Goal: Task Accomplishment & Management: Complete application form

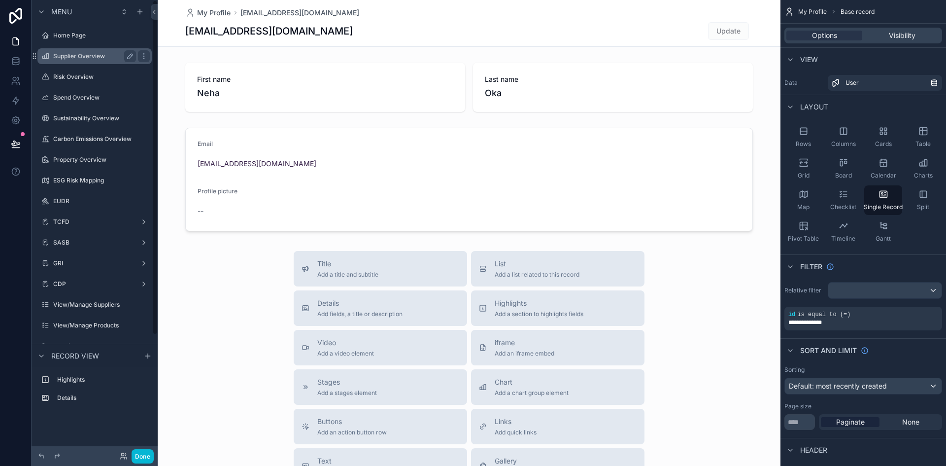
drag, startPoint x: 84, startPoint y: 40, endPoint x: 79, endPoint y: 55, distance: 15.1
click at [84, 39] on div "Home Page" at bounding box center [101, 36] width 97 height 8
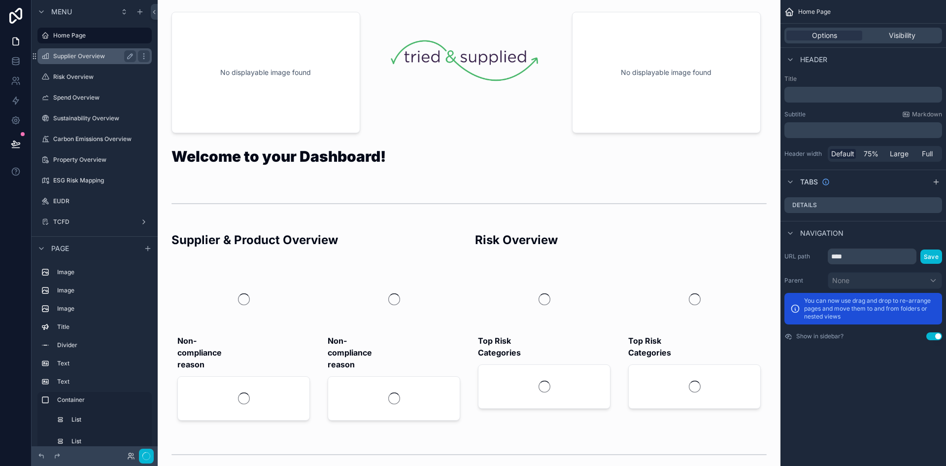
click at [79, 55] on label "Supplier Overview" at bounding box center [92, 56] width 79 height 8
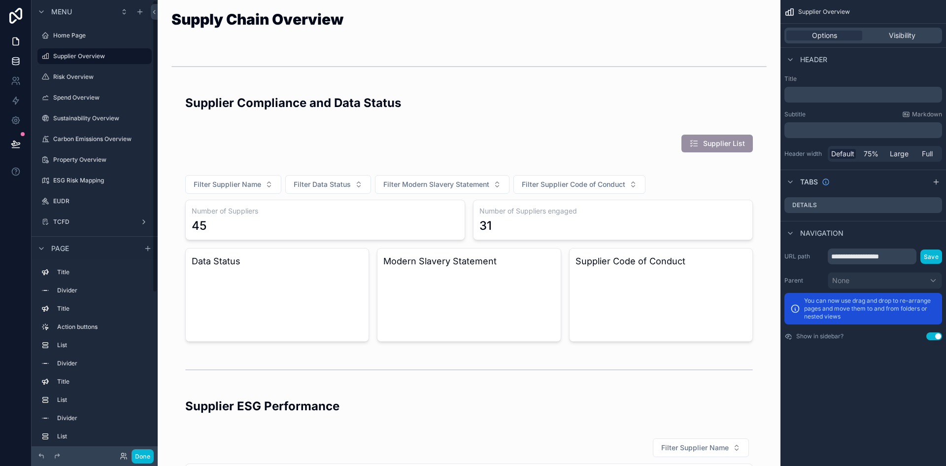
click at [19, 62] on icon at bounding box center [15, 63] width 6 height 4
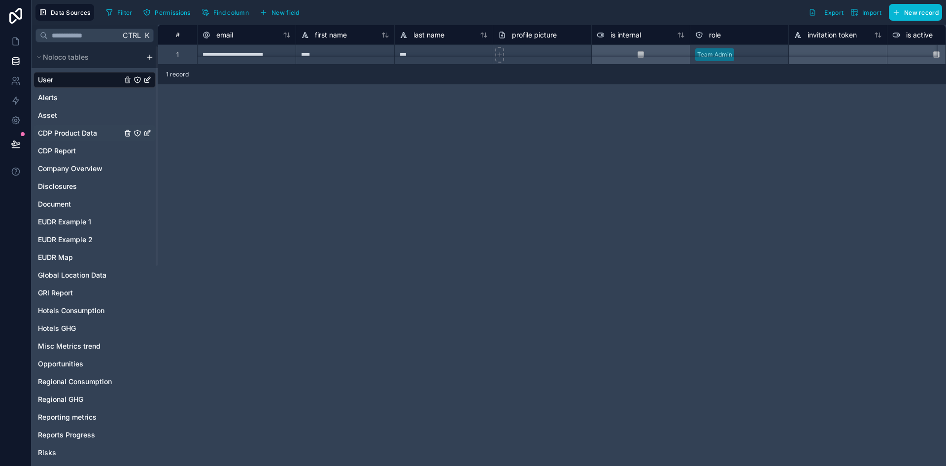
click at [71, 131] on span "CDP Product Data" at bounding box center [67, 133] width 59 height 10
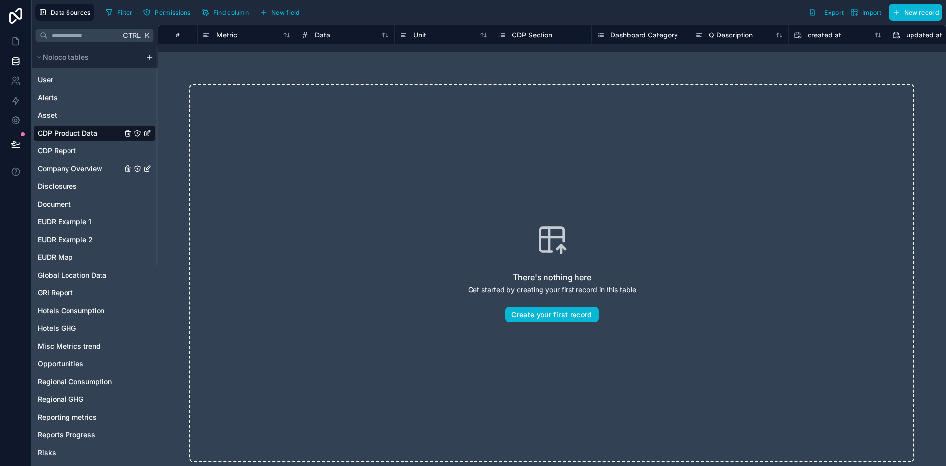
click at [78, 170] on span "Company Overview" at bounding box center [70, 169] width 65 height 10
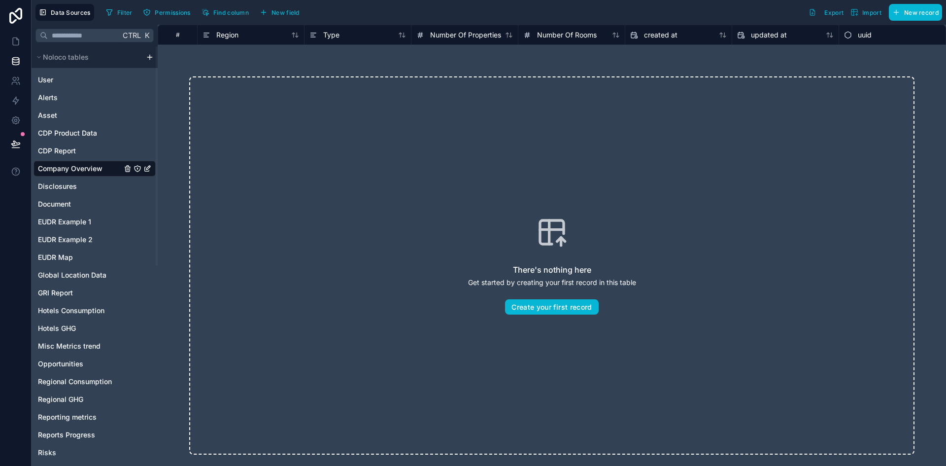
click at [67, 195] on div "User Alerts Asset CDP Product Data CDP Report Company Overview Disclosures Docu…" at bounding box center [95, 335] width 122 height 534
click at [66, 188] on span "Disclosures" at bounding box center [57, 186] width 39 height 10
click at [65, 206] on span "Document" at bounding box center [54, 204] width 33 height 10
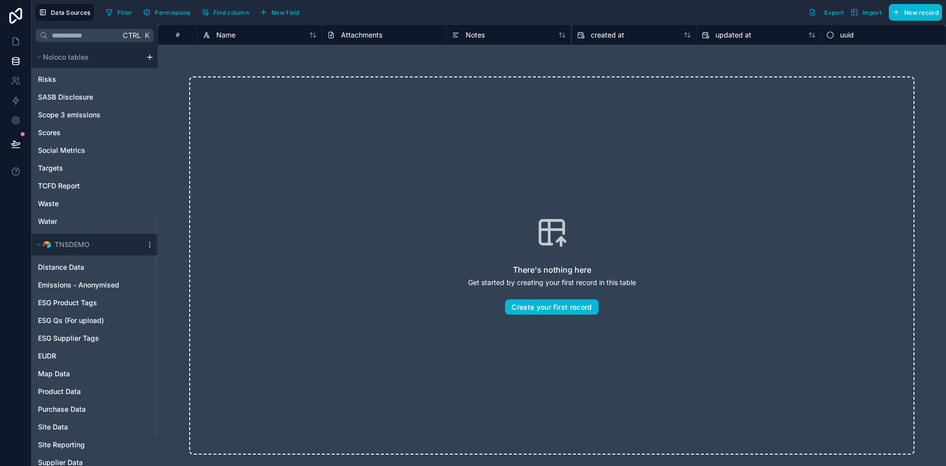
scroll to position [382, 0]
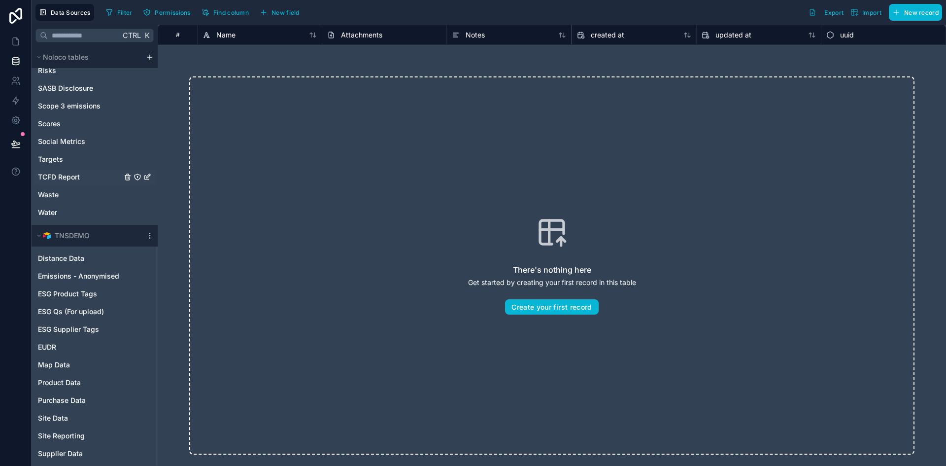
click at [70, 176] on span "TCFD Report" at bounding box center [59, 177] width 42 height 10
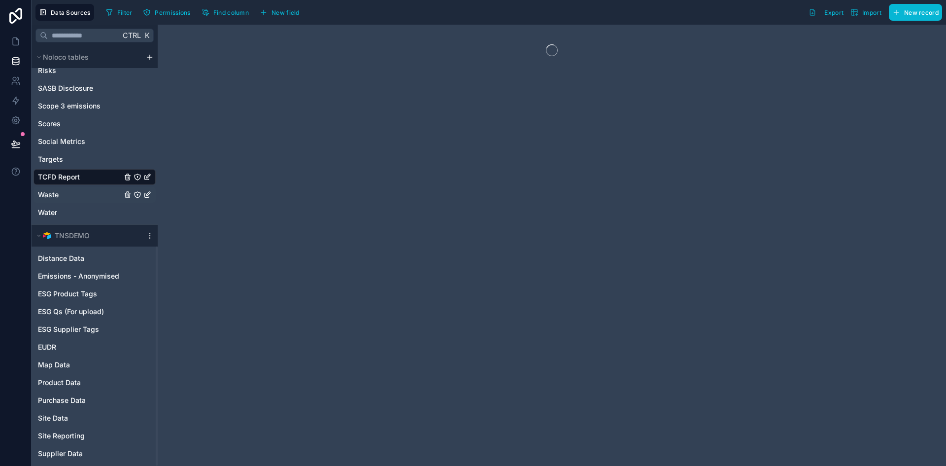
click at [70, 191] on link "Waste" at bounding box center [80, 195] width 84 height 10
click at [70, 209] on link "Water" at bounding box center [80, 212] width 84 height 10
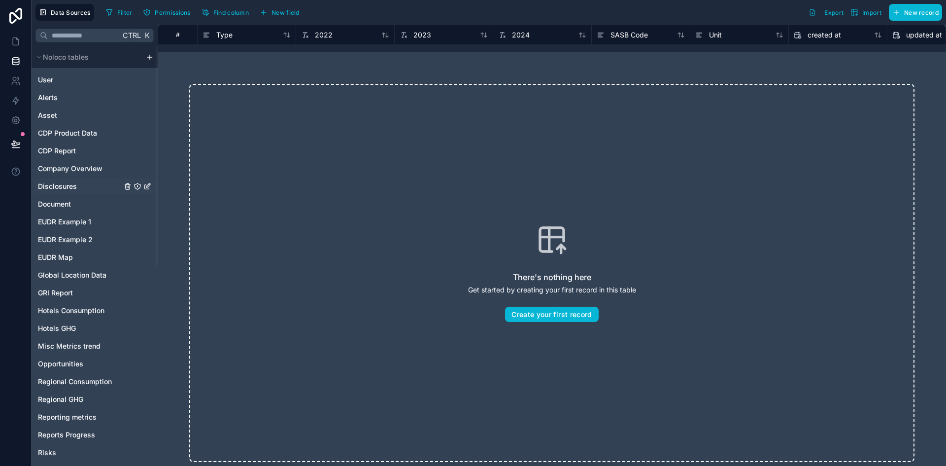
click at [57, 190] on span "Disclosures" at bounding box center [57, 186] width 39 height 10
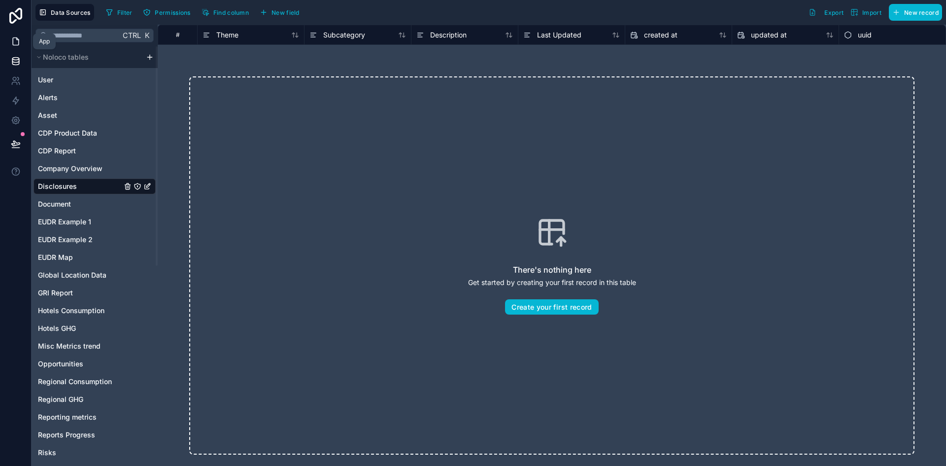
click at [11, 42] on icon at bounding box center [16, 41] width 10 height 10
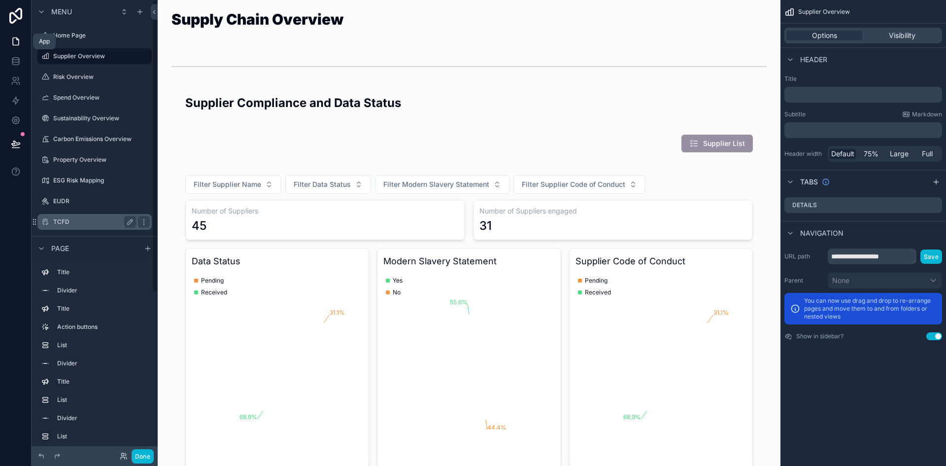
click at [60, 218] on label "TCFD" at bounding box center [92, 222] width 79 height 8
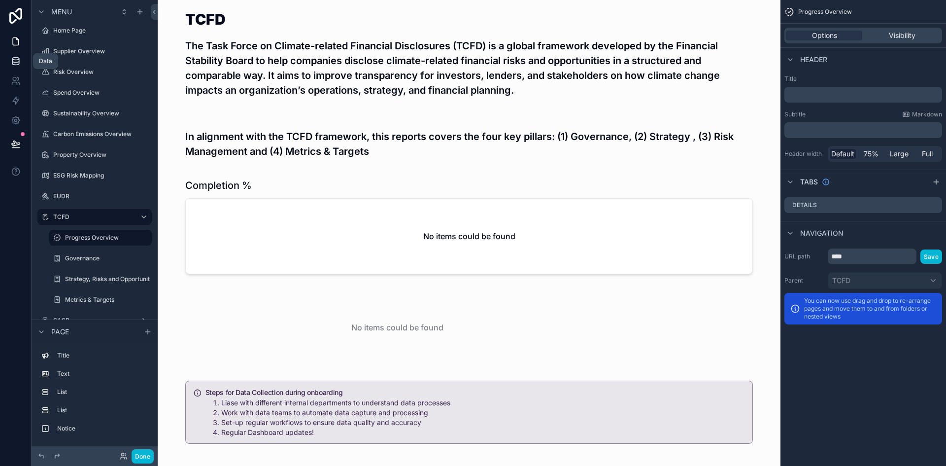
click at [18, 61] on icon at bounding box center [16, 61] width 10 height 10
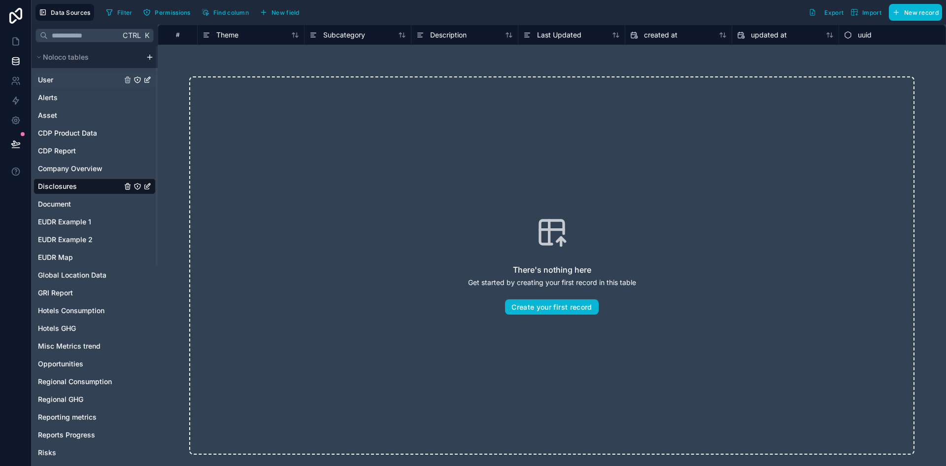
click at [65, 79] on link "User" at bounding box center [80, 80] width 84 height 10
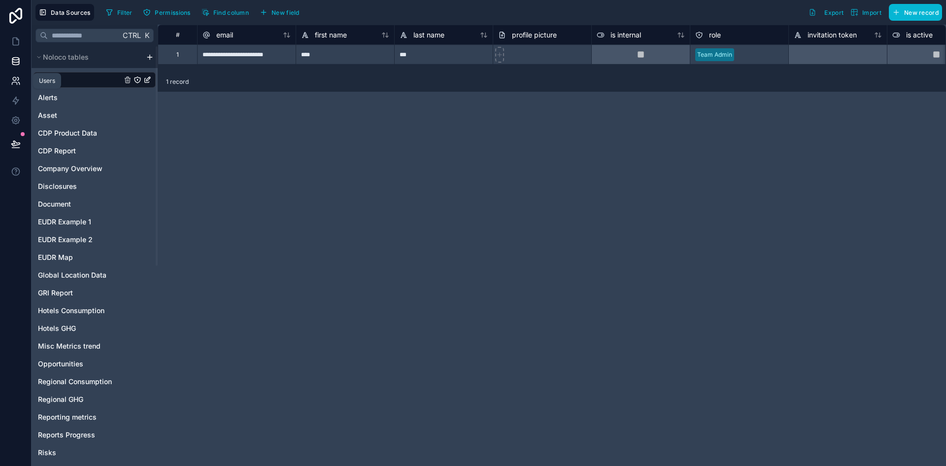
click at [25, 82] on link at bounding box center [15, 81] width 31 height 20
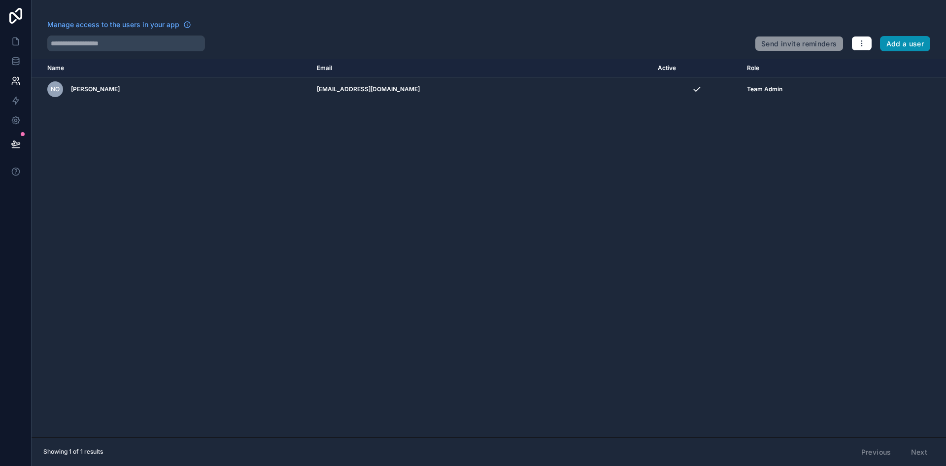
click at [906, 44] on button "Add a user" at bounding box center [905, 44] width 51 height 16
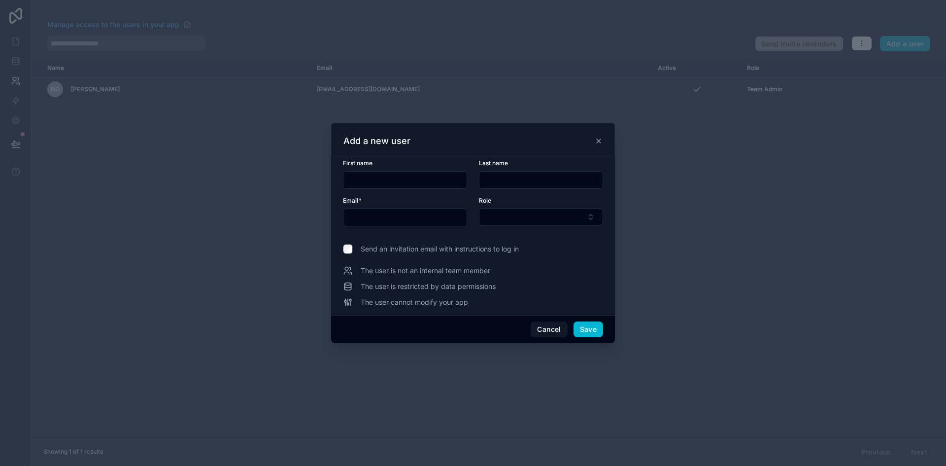
click at [399, 175] on input "text" at bounding box center [404, 180] width 123 height 14
type input "******"
click at [499, 172] on div at bounding box center [541, 180] width 124 height 18
click at [500, 178] on input "text" at bounding box center [540, 180] width 123 height 14
type input "****"
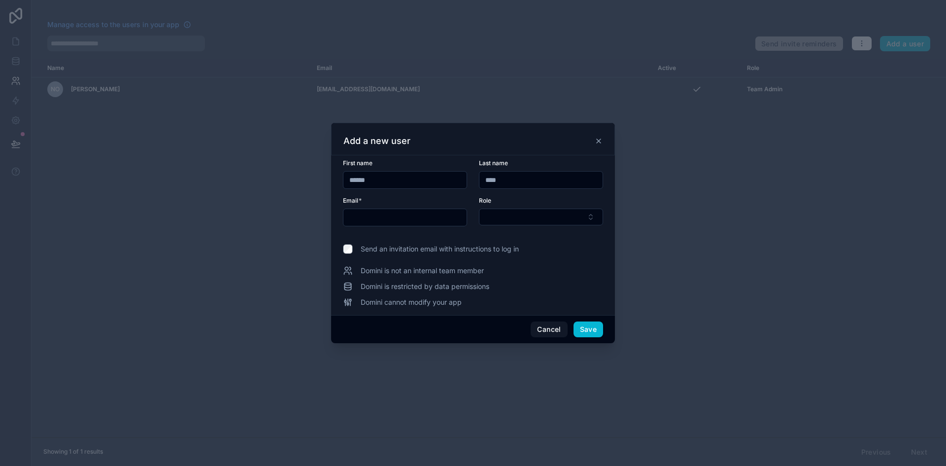
click at [397, 208] on div at bounding box center [405, 217] width 124 height 18
click at [402, 215] on input "text" at bounding box center [404, 217] width 123 height 14
type input "**********"
click at [530, 216] on button "Select Button" at bounding box center [541, 216] width 124 height 17
click at [527, 273] on div "Team Admin" at bounding box center [540, 272] width 119 height 16
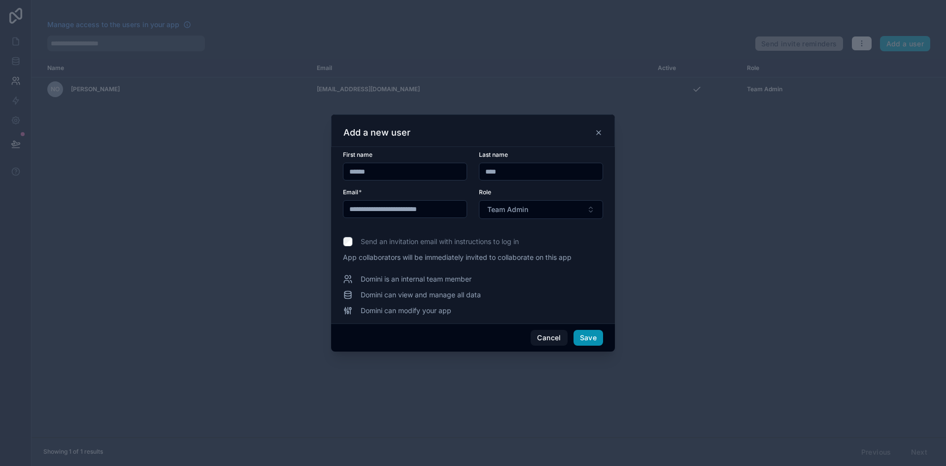
click at [592, 333] on button "Save" at bounding box center [589, 338] width 30 height 16
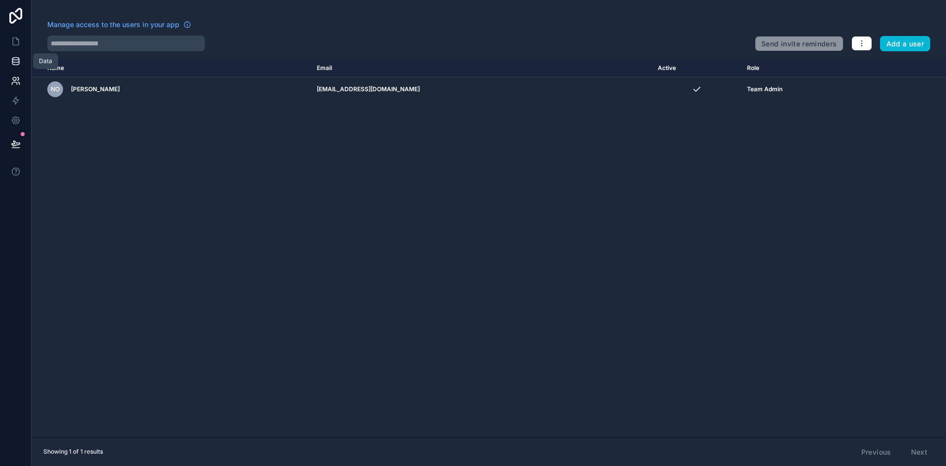
click at [16, 67] on link at bounding box center [15, 61] width 31 height 20
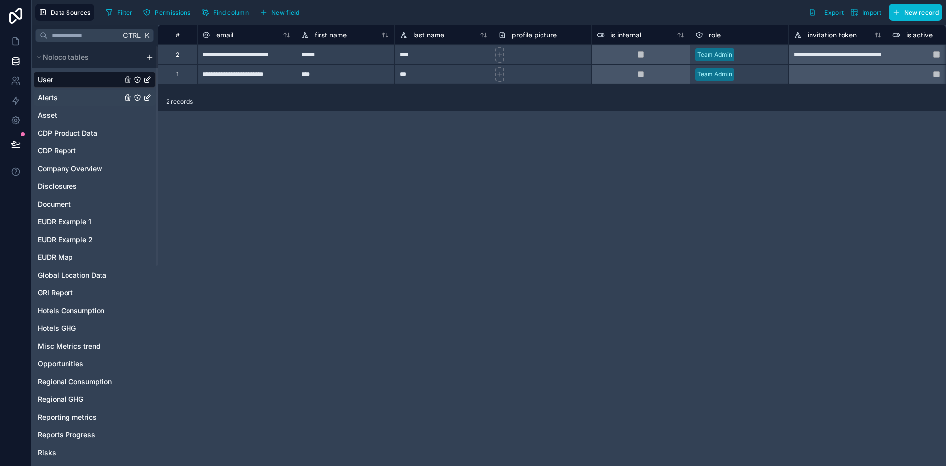
click at [56, 98] on span "Alerts" at bounding box center [48, 98] width 20 height 10
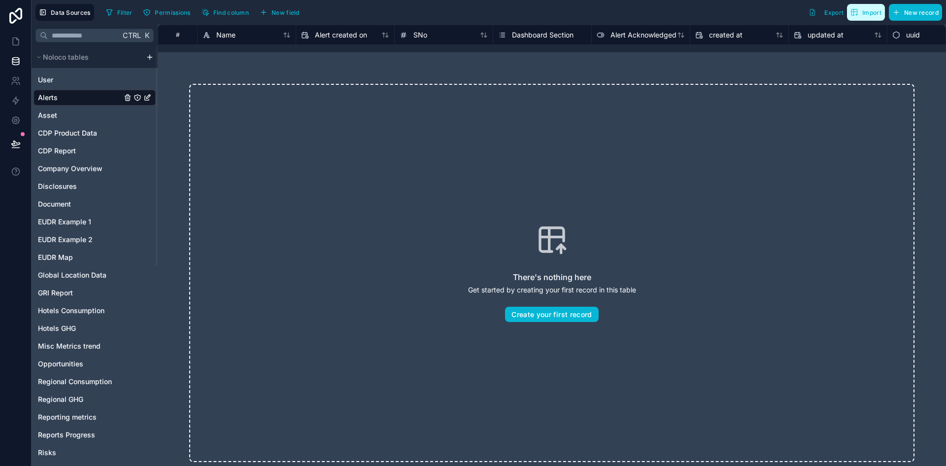
click at [859, 13] on span "Import" at bounding box center [866, 12] width 31 height 8
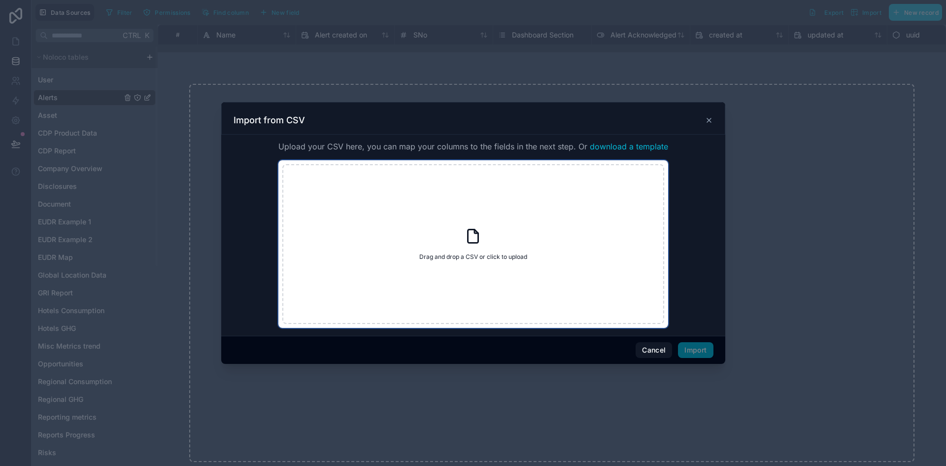
click at [466, 219] on div "Drag and drop a CSV or click to upload Drag and drop a CSV or click to upload" at bounding box center [473, 244] width 382 height 160
type input "**********"
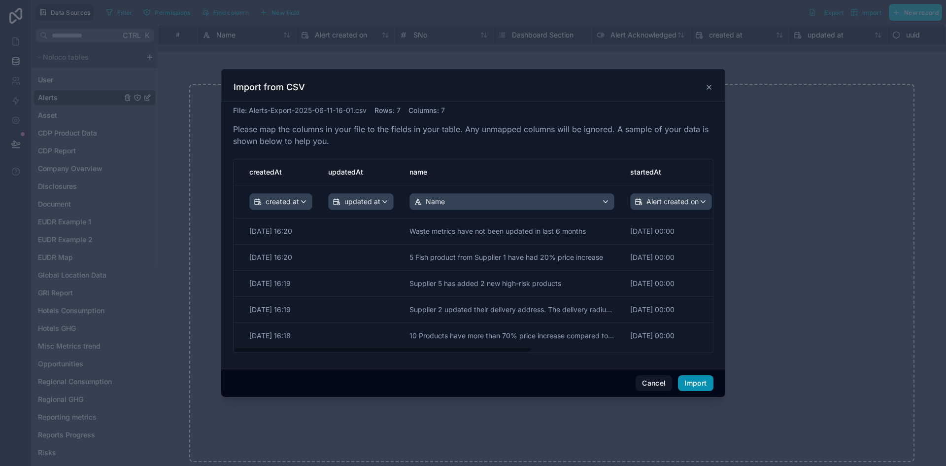
click at [693, 382] on button "Import" at bounding box center [695, 383] width 35 height 16
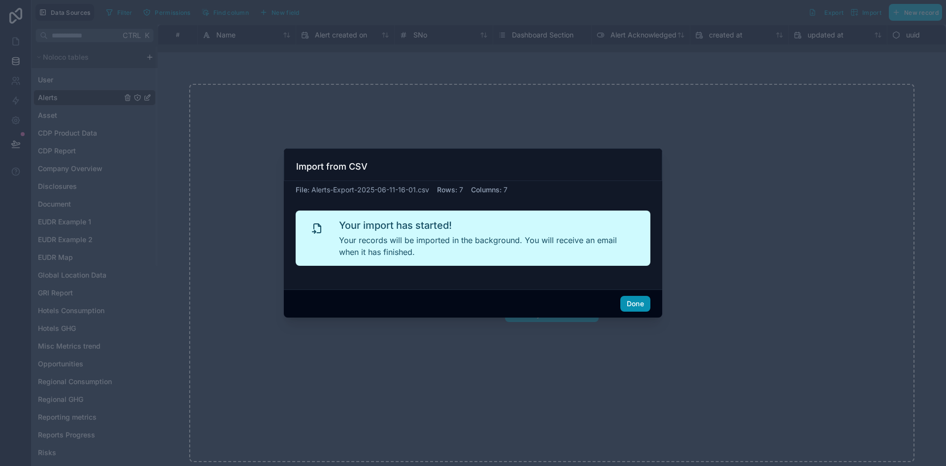
click at [633, 300] on button "Done" at bounding box center [635, 304] width 30 height 16
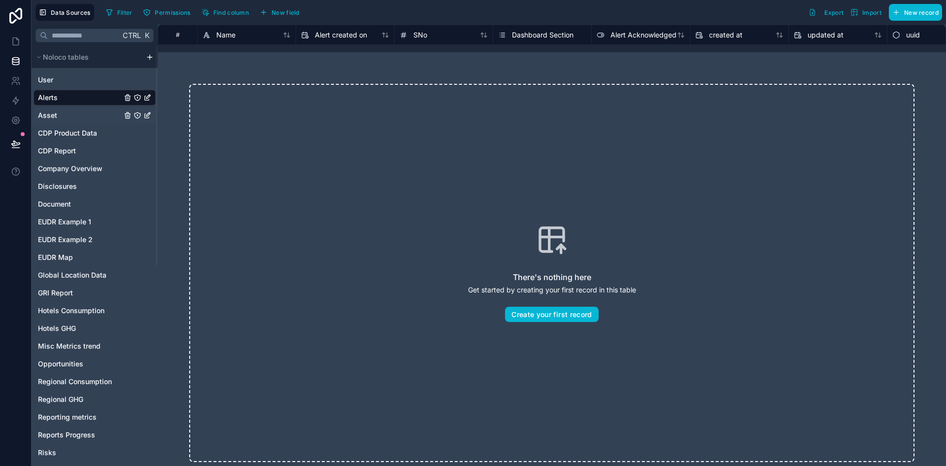
click at [69, 118] on link "Asset" at bounding box center [80, 115] width 84 height 10
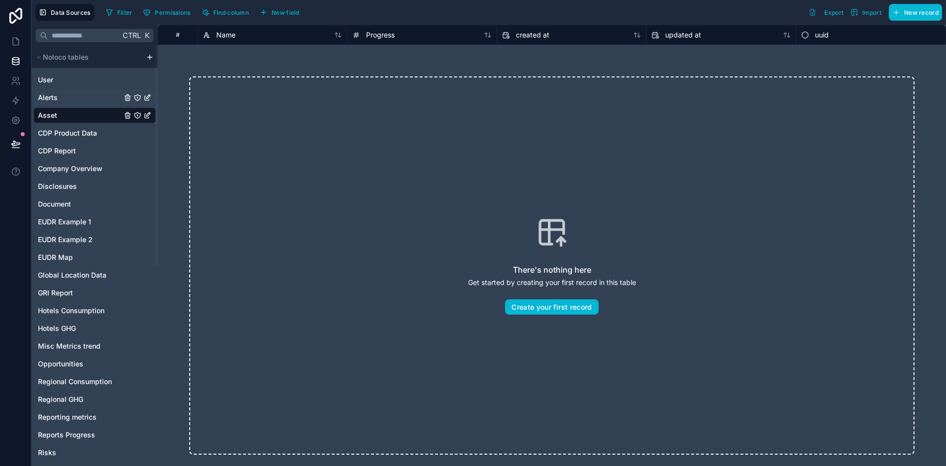
click at [68, 96] on link "Alerts" at bounding box center [80, 98] width 84 height 10
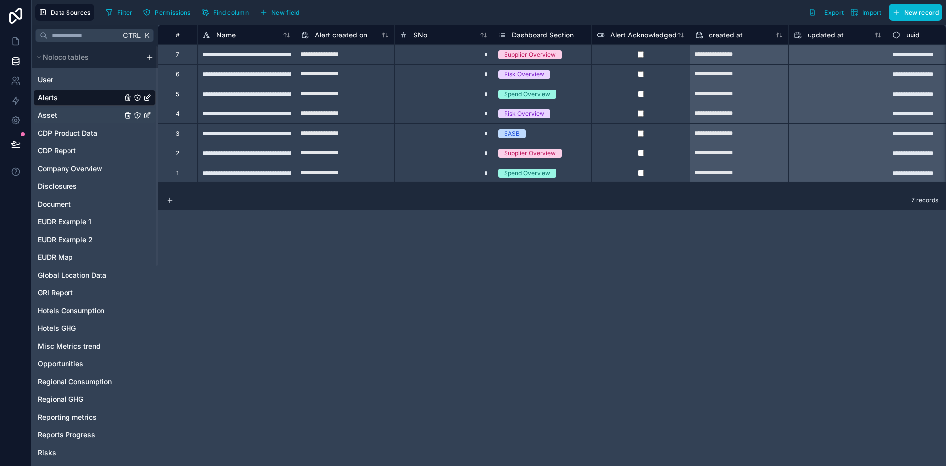
click at [51, 110] on div "Asset" at bounding box center [95, 115] width 122 height 16
click at [72, 114] on link "Asset" at bounding box center [80, 115] width 84 height 10
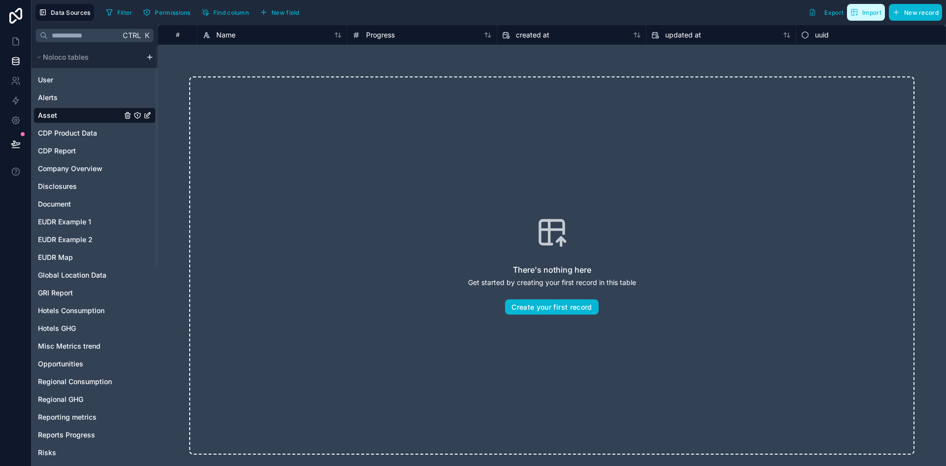
click at [869, 9] on span "Import" at bounding box center [871, 12] width 19 height 7
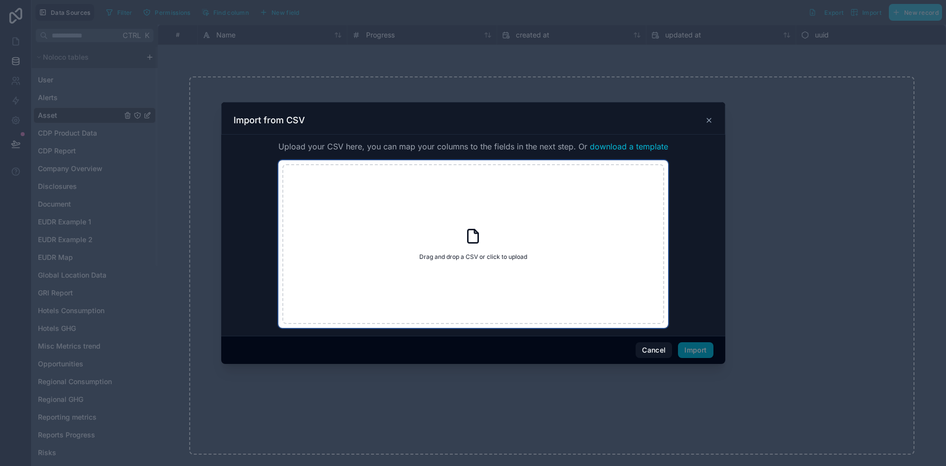
click at [576, 175] on div "Drag and drop a CSV or click to upload Drag and drop a CSV or click to upload" at bounding box center [473, 244] width 382 height 160
type input "**********"
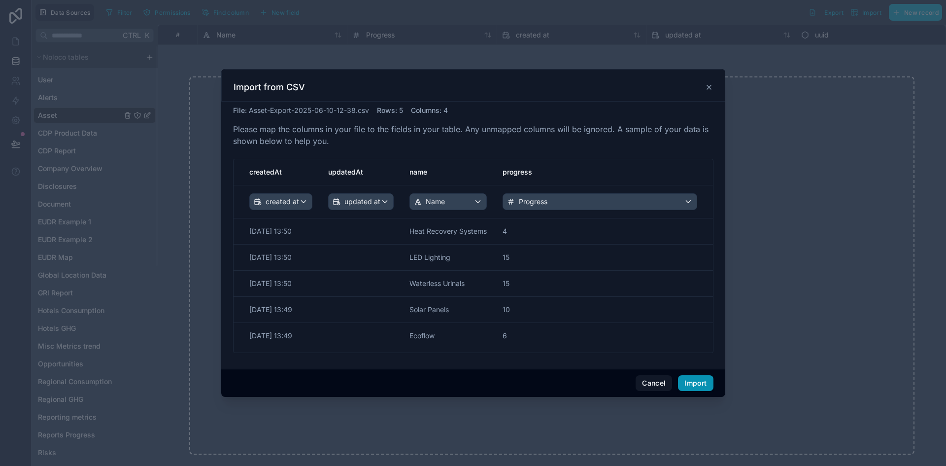
click at [689, 389] on button "Import" at bounding box center [695, 383] width 35 height 16
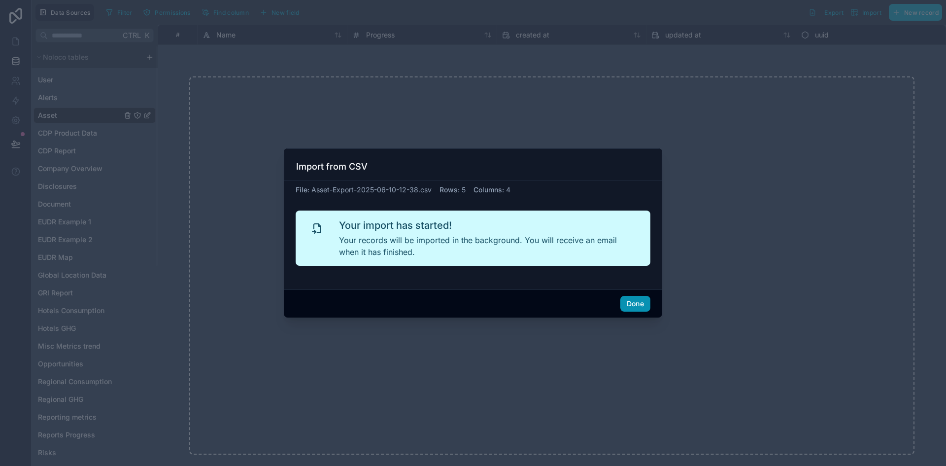
click at [637, 303] on button "Done" at bounding box center [635, 304] width 30 height 16
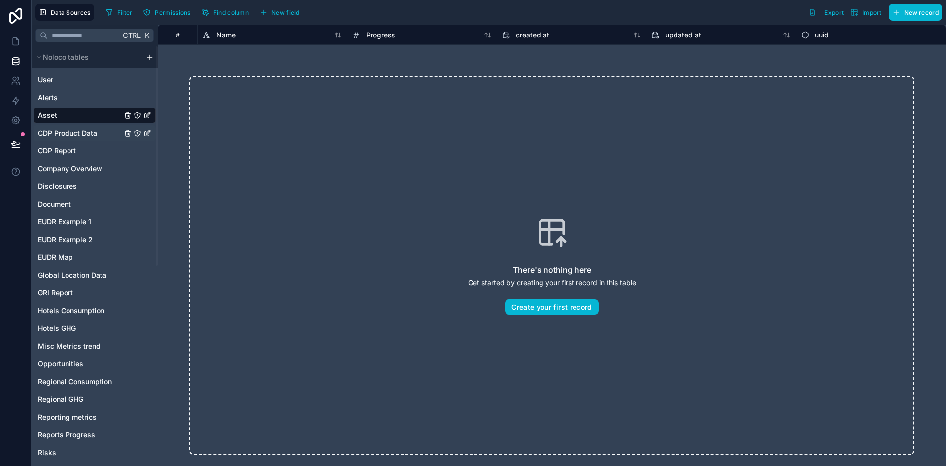
click at [54, 134] on span "CDP Product Data" at bounding box center [67, 133] width 59 height 10
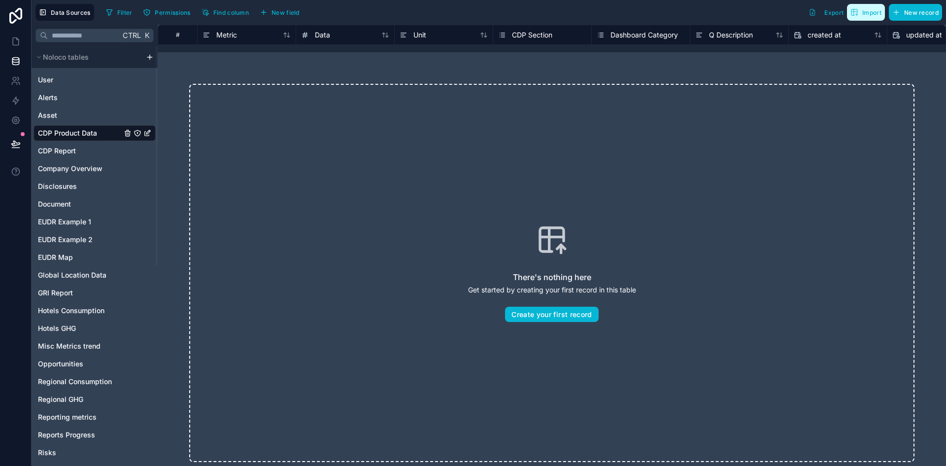
click at [853, 13] on icon "button" at bounding box center [855, 12] width 8 height 8
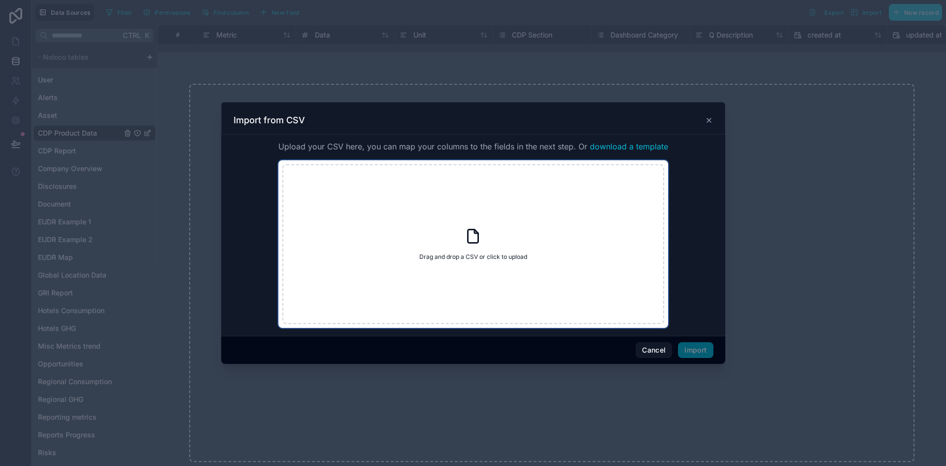
click at [498, 244] on div "Drag and drop a CSV or click to upload Drag and drop a CSV or click to upload" at bounding box center [473, 244] width 382 height 160
type input "**********"
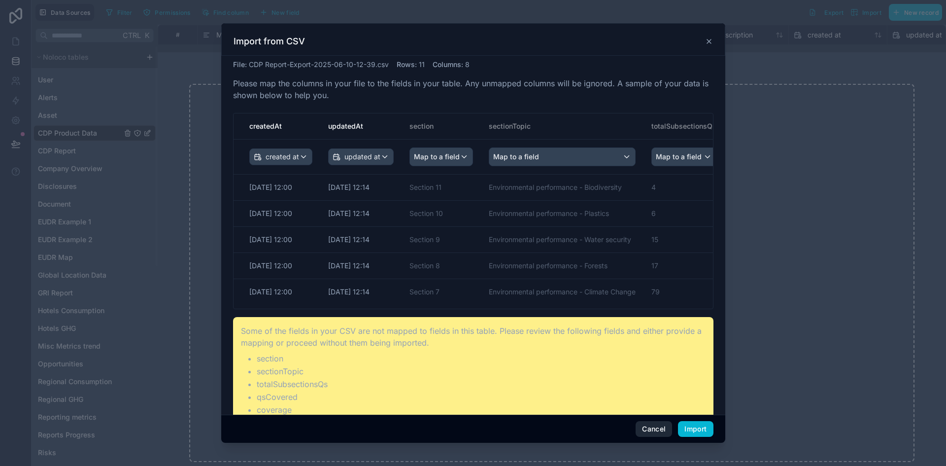
click at [662, 428] on button "Cancel" at bounding box center [654, 429] width 36 height 16
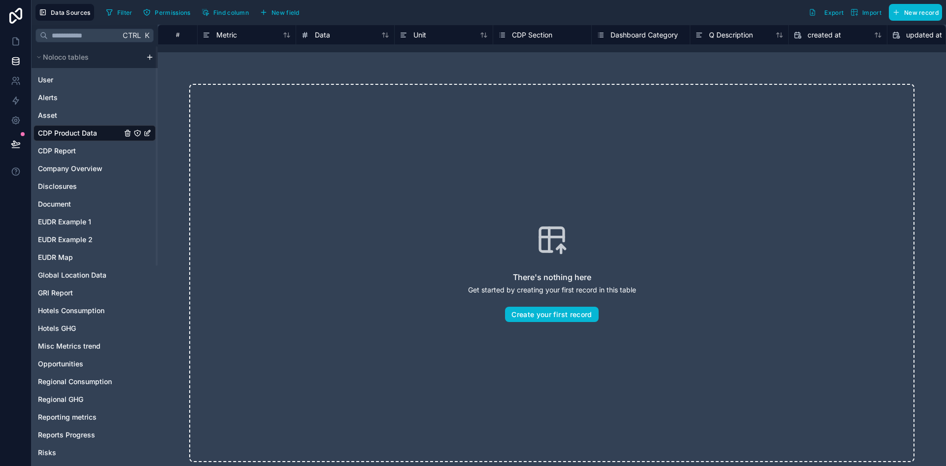
click at [86, 126] on div "CDP Product Data" at bounding box center [95, 133] width 122 height 16
click at [858, 18] on button "Import" at bounding box center [866, 12] width 38 height 17
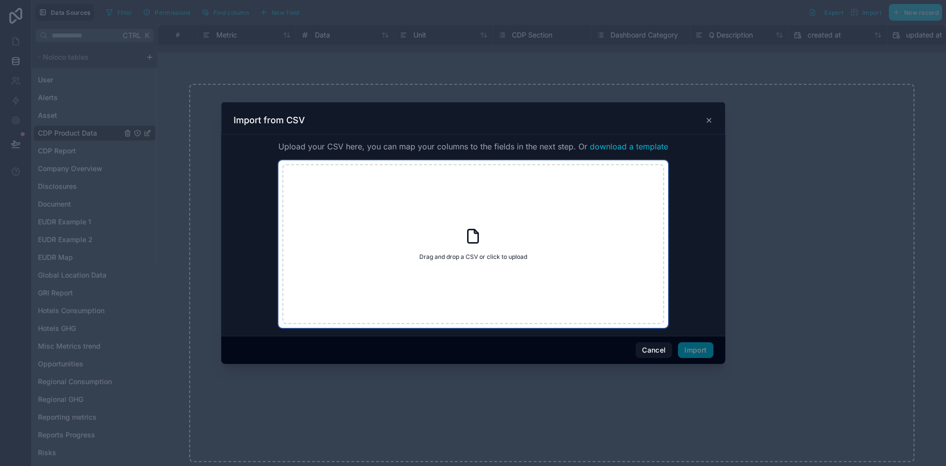
click at [443, 247] on div "Drag and drop a CSV or click to upload Drag and drop a CSV or click to upload" at bounding box center [473, 244] width 382 height 160
type input "**********"
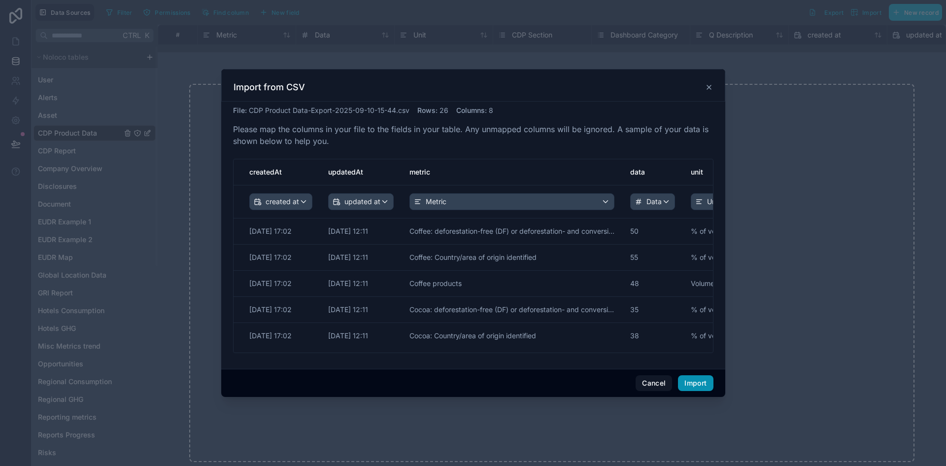
click at [690, 384] on button "Import" at bounding box center [695, 383] width 35 height 16
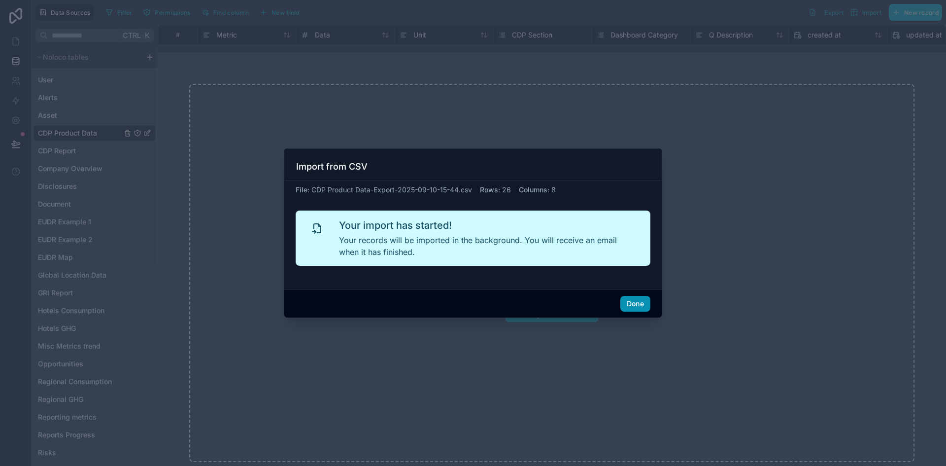
click at [638, 304] on button "Done" at bounding box center [635, 304] width 30 height 16
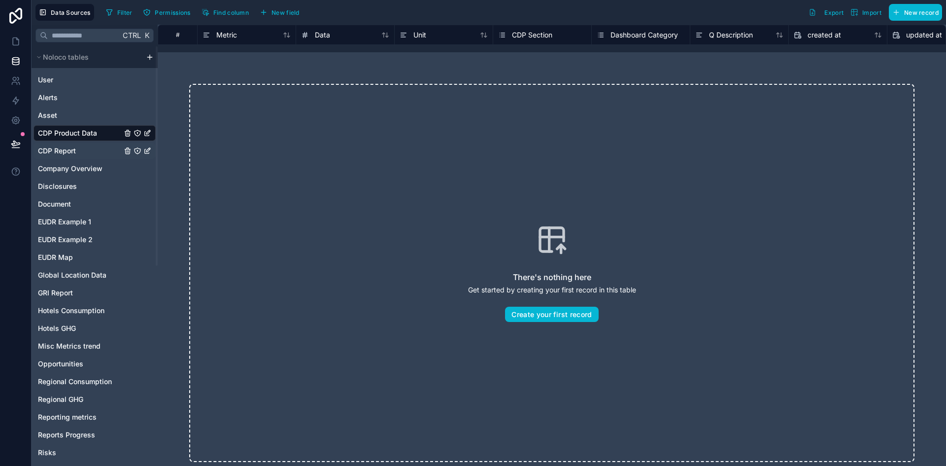
click at [80, 155] on link "CDP Report" at bounding box center [80, 151] width 84 height 10
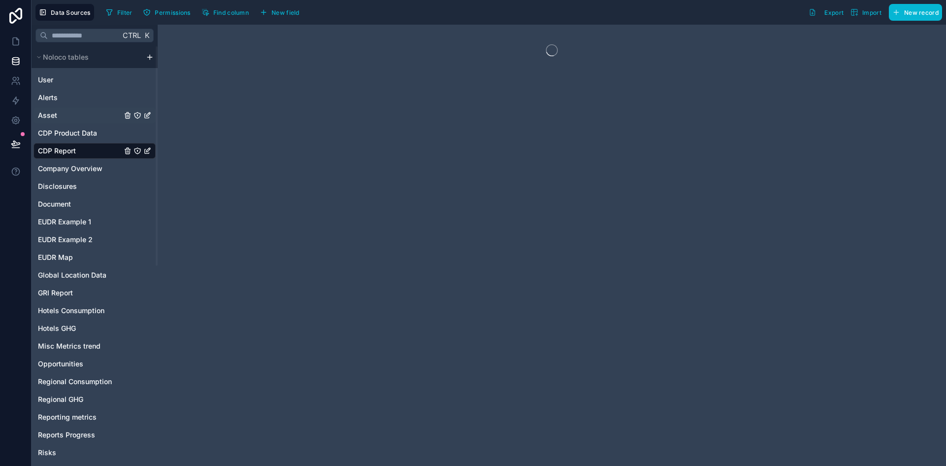
click at [73, 112] on link "Asset" at bounding box center [80, 115] width 84 height 10
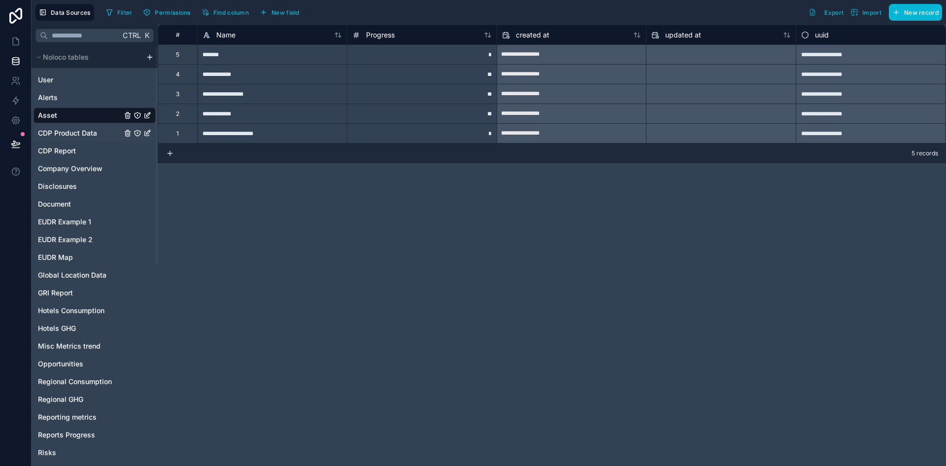
click at [73, 132] on span "CDP Product Data" at bounding box center [67, 133] width 59 height 10
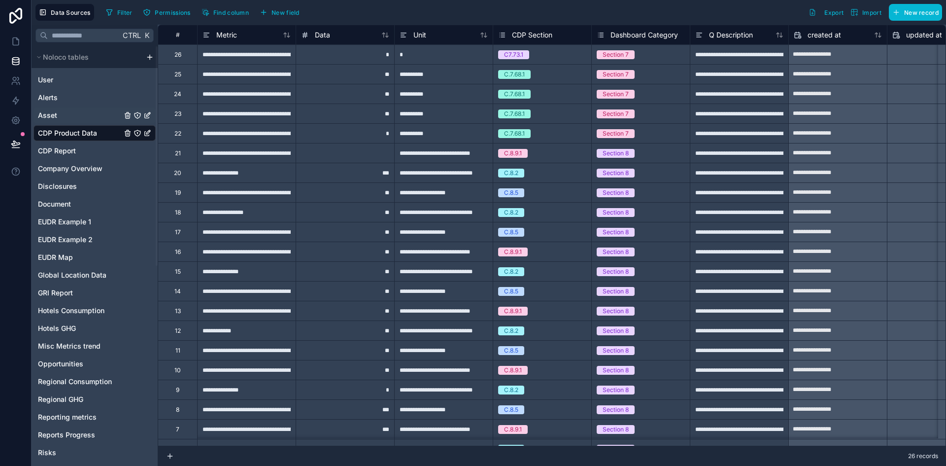
click at [75, 114] on link "Asset" at bounding box center [80, 115] width 84 height 10
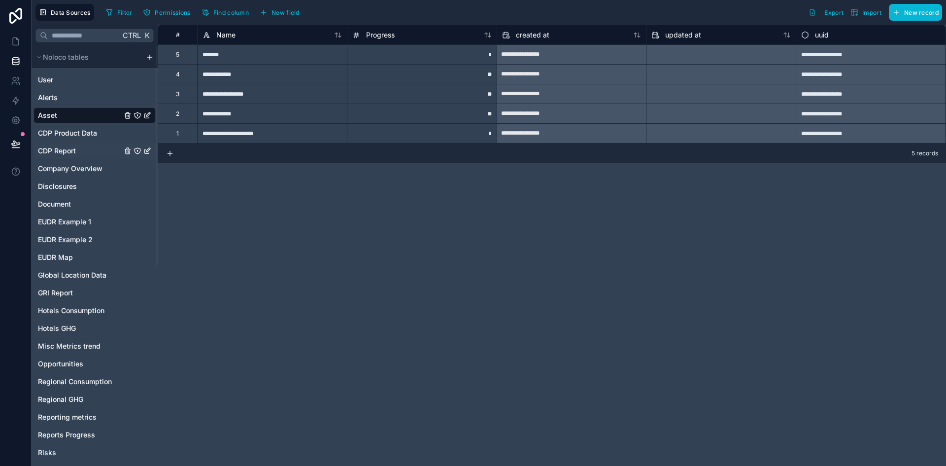
click at [62, 148] on span "CDP Report" at bounding box center [57, 151] width 38 height 10
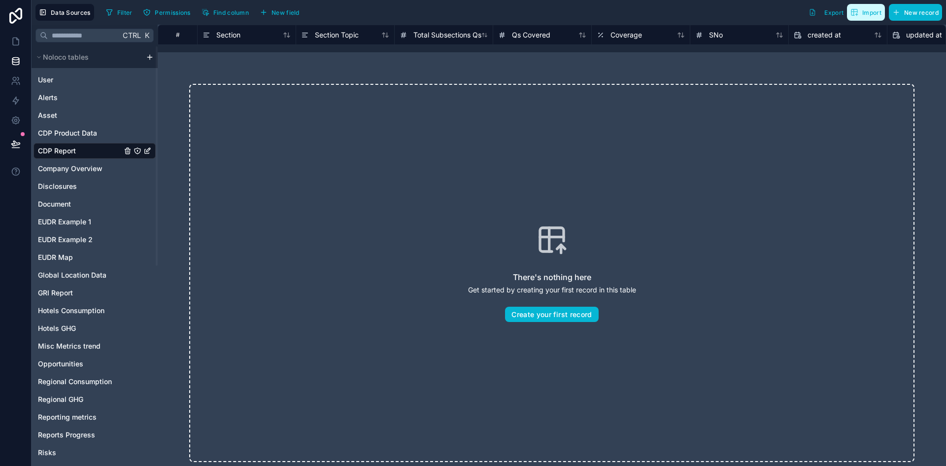
click at [867, 12] on span "Import" at bounding box center [871, 12] width 19 height 7
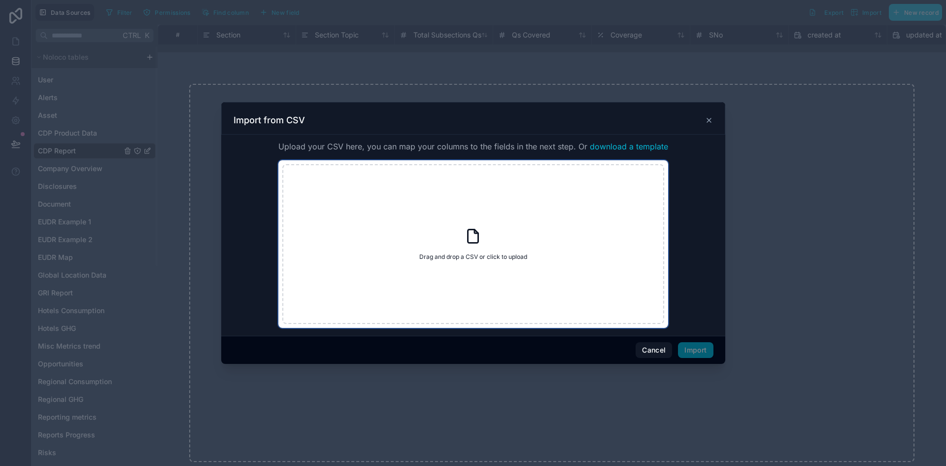
click at [456, 269] on div "Drag and drop a CSV or click to upload Drag and drop a CSV or click to upload" at bounding box center [473, 244] width 382 height 160
type input "**********"
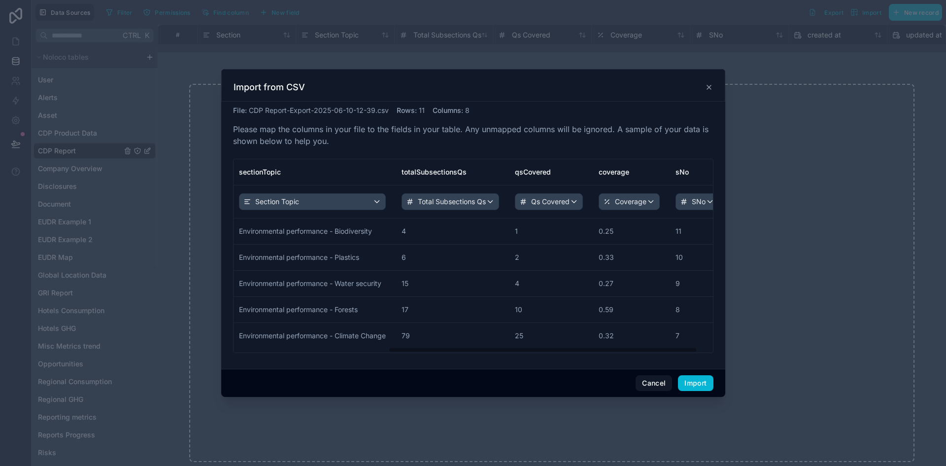
scroll to position [0, 264]
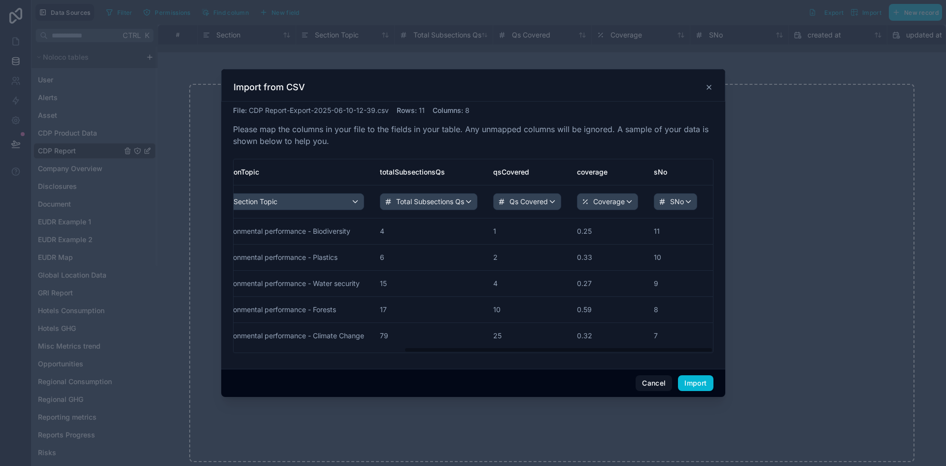
drag, startPoint x: 367, startPoint y: 351, endPoint x: 625, endPoint y: 375, distance: 259.3
click at [625, 375] on div "Import from CSV File : CDP Report-Export-2025-06-10-12-39.csv Rows : 11 Columns…" at bounding box center [473, 233] width 504 height 328
click at [690, 377] on button "Import" at bounding box center [695, 383] width 35 height 16
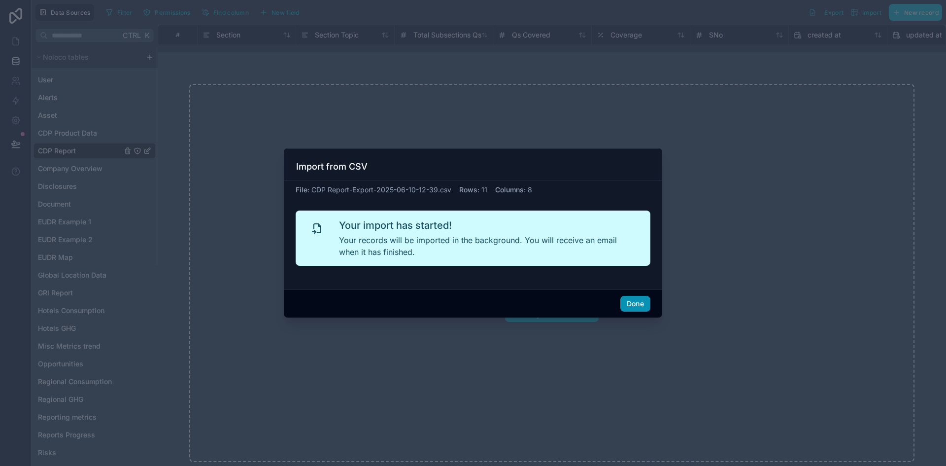
click at [641, 306] on button "Done" at bounding box center [635, 304] width 30 height 16
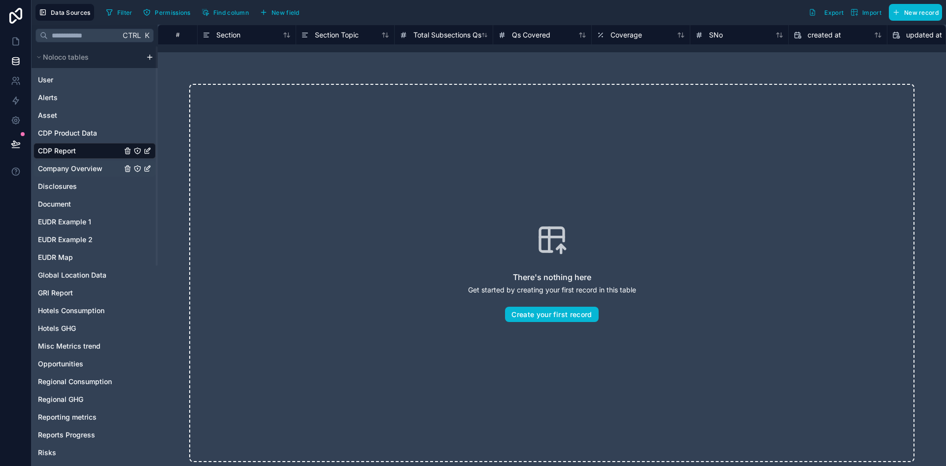
click at [55, 167] on span "Company Overview" at bounding box center [70, 169] width 65 height 10
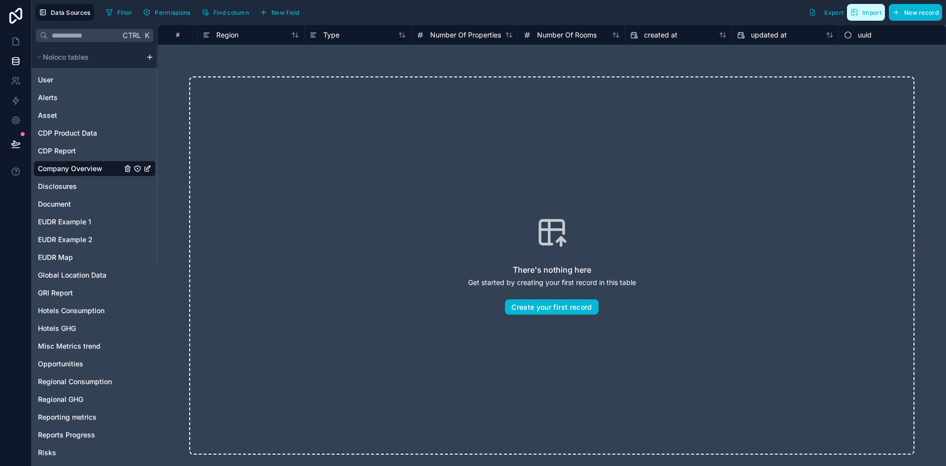
click at [864, 11] on span "Import" at bounding box center [871, 12] width 19 height 7
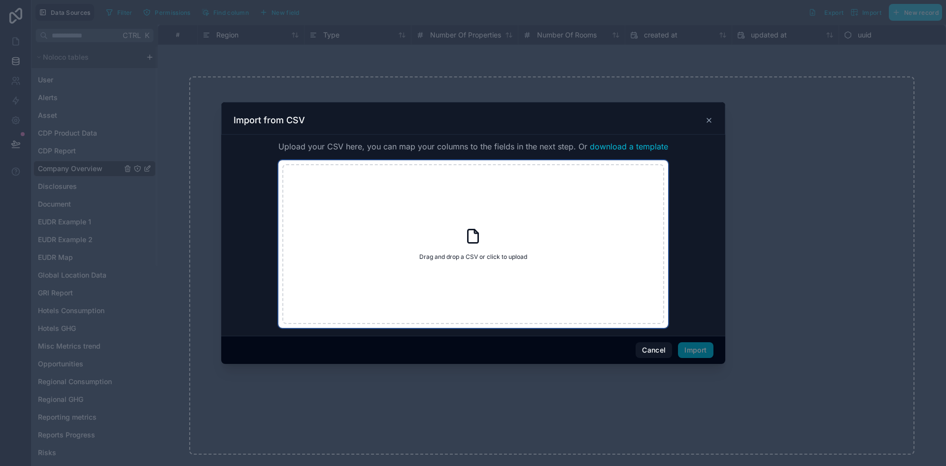
click at [450, 254] on span "Drag and drop a CSV or click to upload" at bounding box center [473, 257] width 108 height 8
type input "**********"
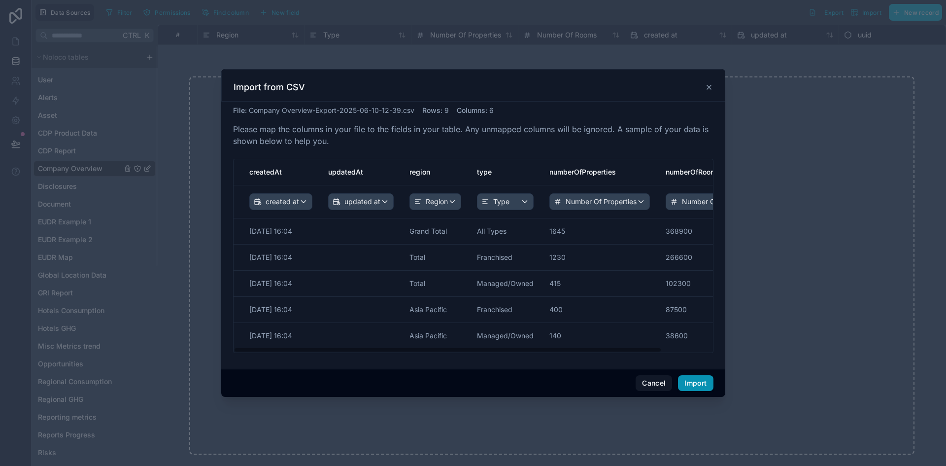
click at [702, 384] on button "Import" at bounding box center [695, 383] width 35 height 16
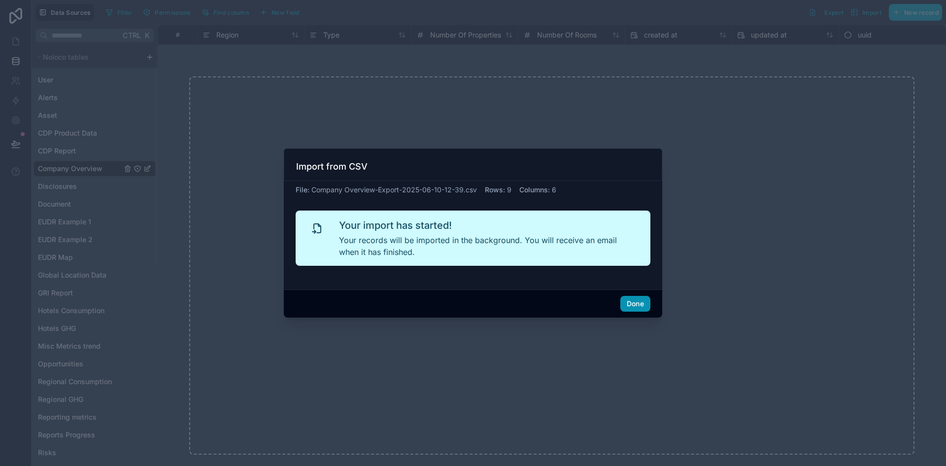
click at [632, 297] on button "Done" at bounding box center [635, 304] width 30 height 16
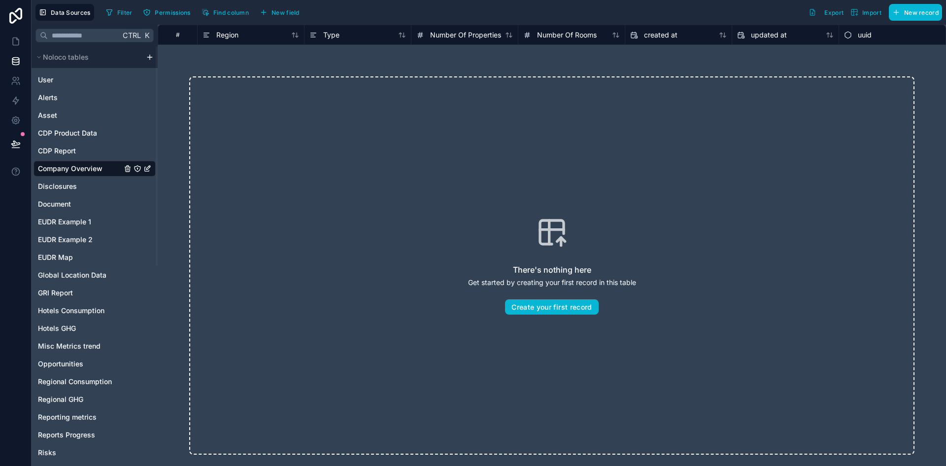
click at [338, 327] on div "There's nothing here Get started by creating your first record in this table Cr…" at bounding box center [551, 265] width 725 height 378
click at [92, 129] on span "CDP Product Data" at bounding box center [67, 133] width 59 height 10
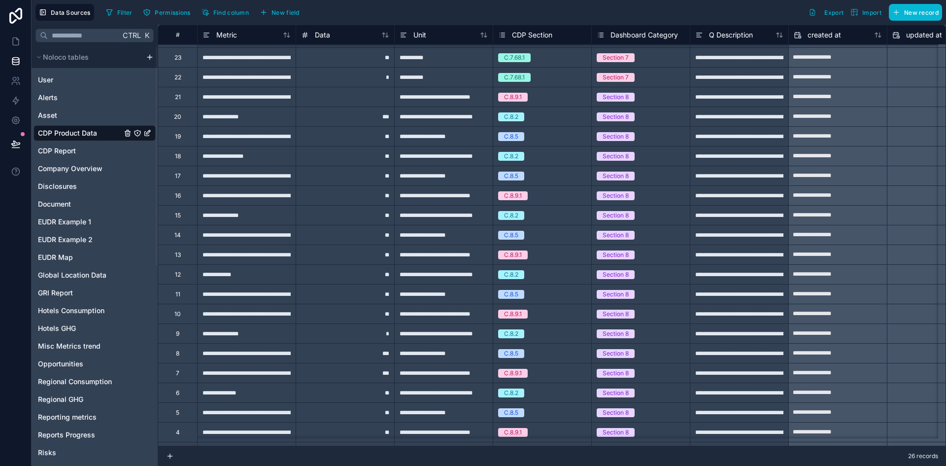
scroll to position [119, 0]
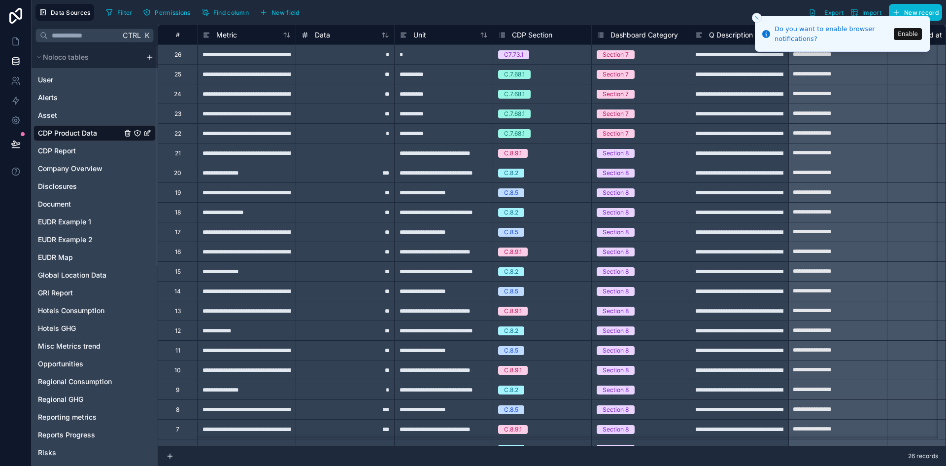
click at [388, 153] on div at bounding box center [345, 153] width 99 height 20
type input "*"
click at [756, 16] on icon "Close toast" at bounding box center [757, 18] width 6 height 6
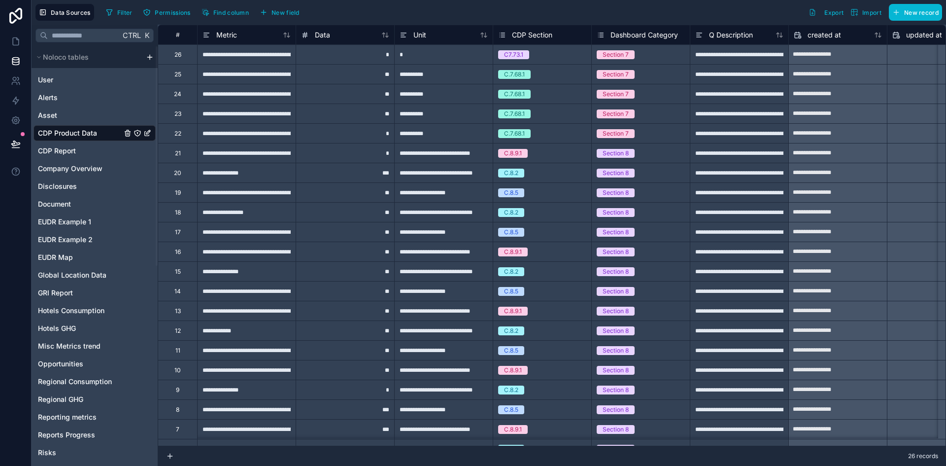
click at [413, 195] on div "**********" at bounding box center [443, 192] width 99 height 20
click at [76, 149] on span "CDP Report" at bounding box center [57, 151] width 38 height 10
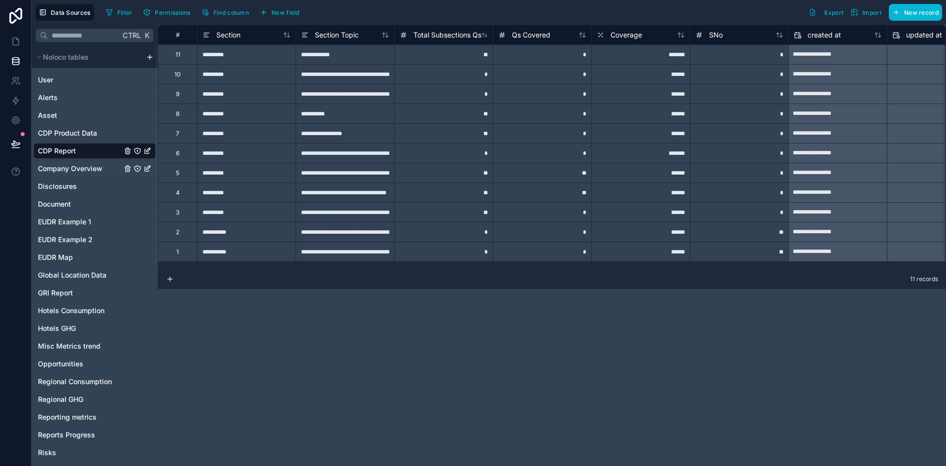
click at [82, 167] on span "Company Overview" at bounding box center [70, 169] width 65 height 10
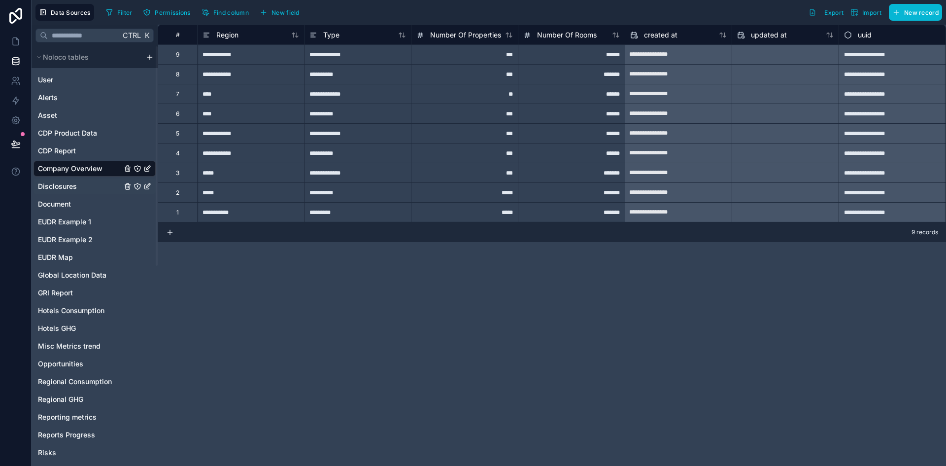
click at [78, 183] on link "Disclosures" at bounding box center [80, 186] width 84 height 10
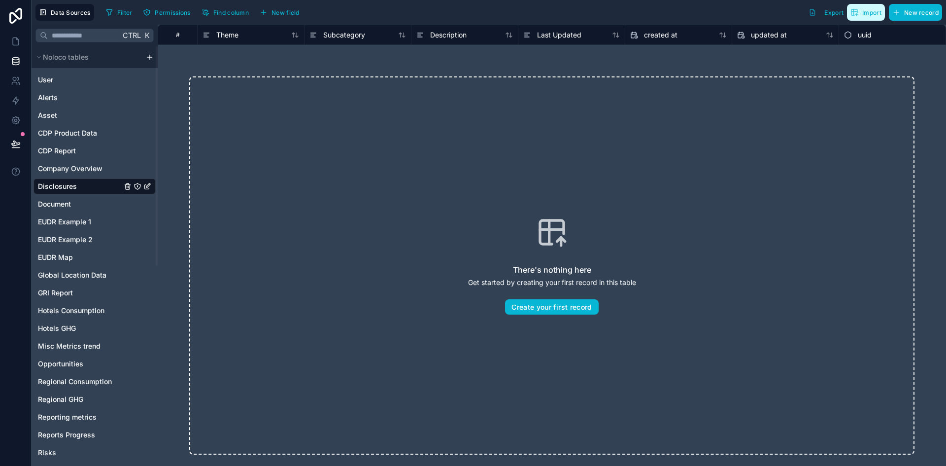
click at [871, 12] on span "Import" at bounding box center [871, 12] width 19 height 7
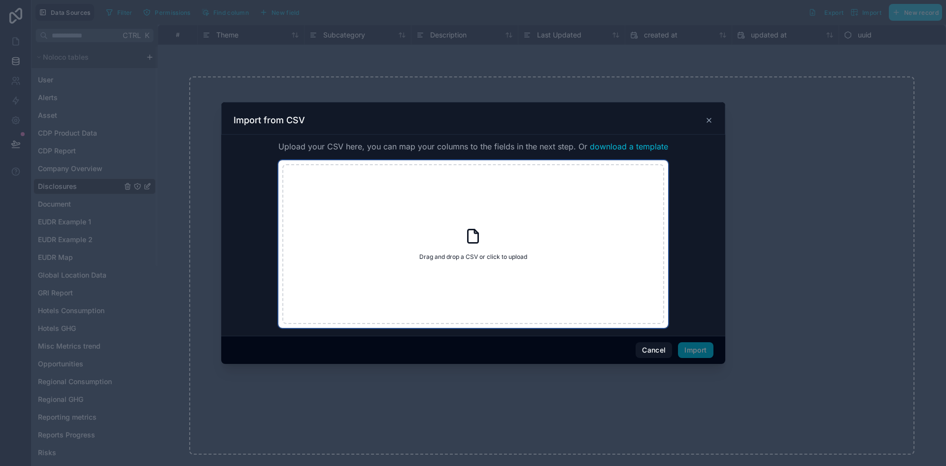
click at [455, 246] on div "Drag and drop a CSV or click to upload Drag and drop a CSV or click to upload" at bounding box center [473, 244] width 382 height 160
type input "**********"
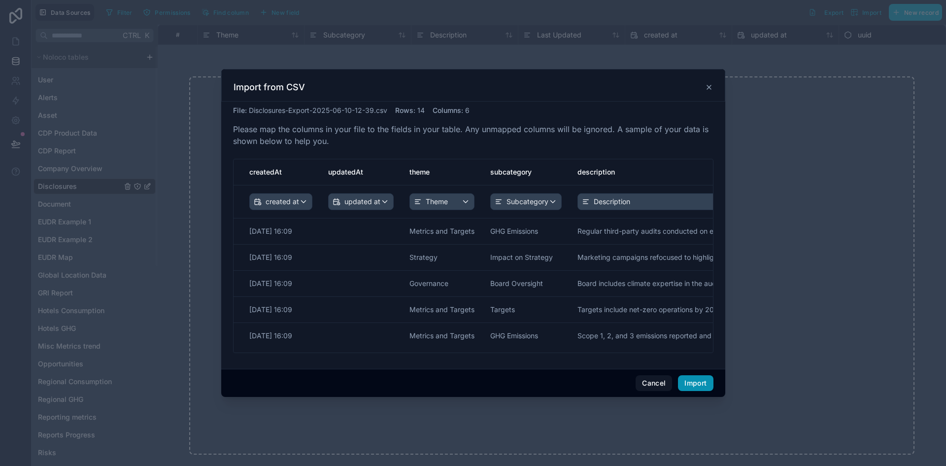
click at [696, 383] on button "Import" at bounding box center [695, 383] width 35 height 16
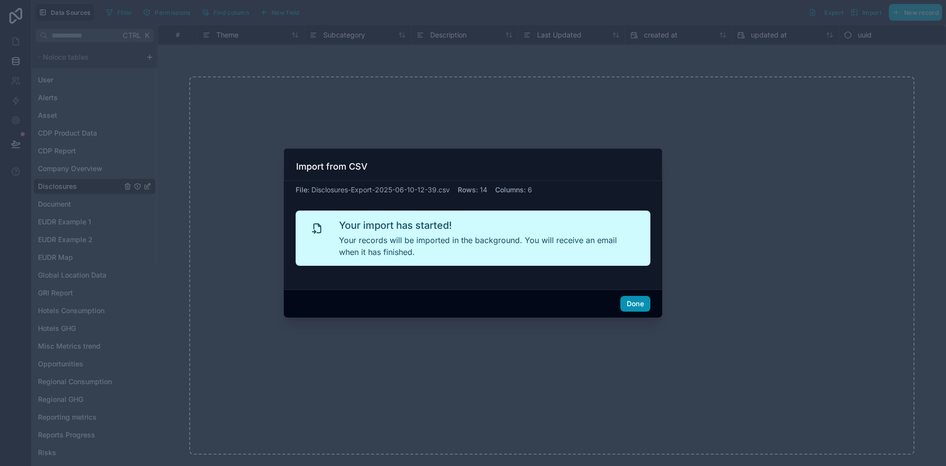
click at [627, 304] on button "Done" at bounding box center [635, 304] width 30 height 16
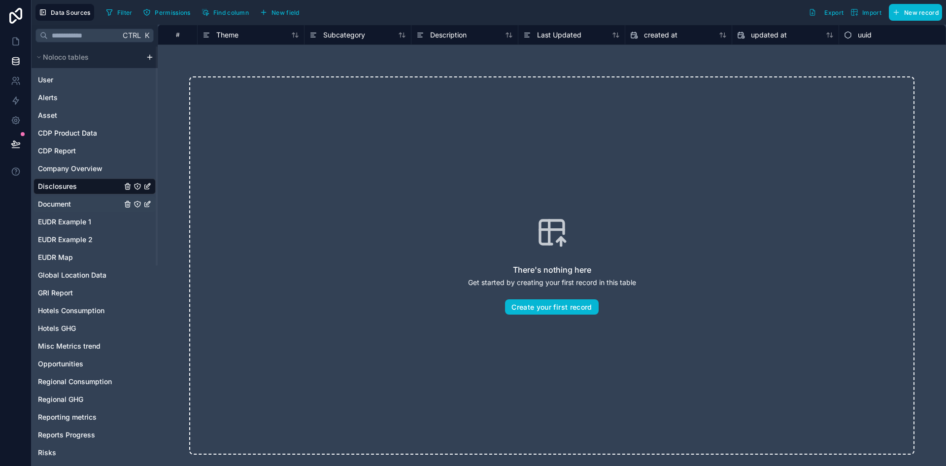
click at [79, 199] on div "Document" at bounding box center [95, 204] width 122 height 16
click at [54, 206] on span "Document" at bounding box center [54, 204] width 33 height 10
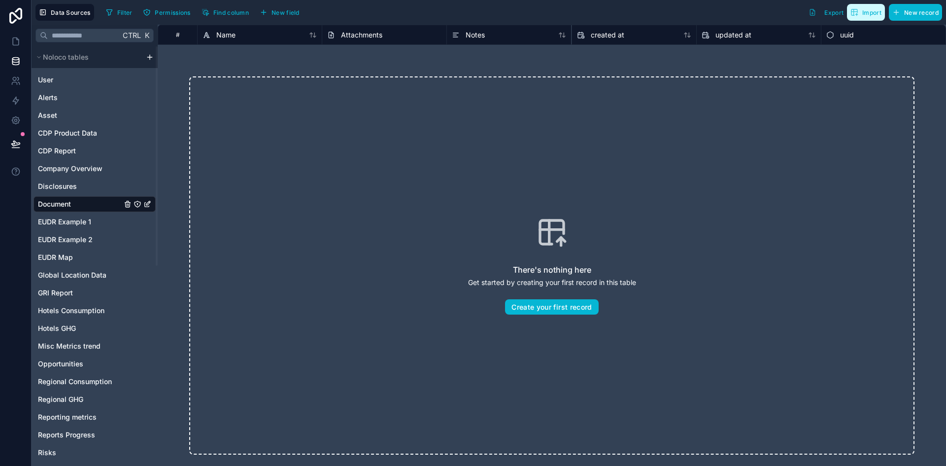
click at [870, 14] on span "Import" at bounding box center [871, 12] width 19 height 7
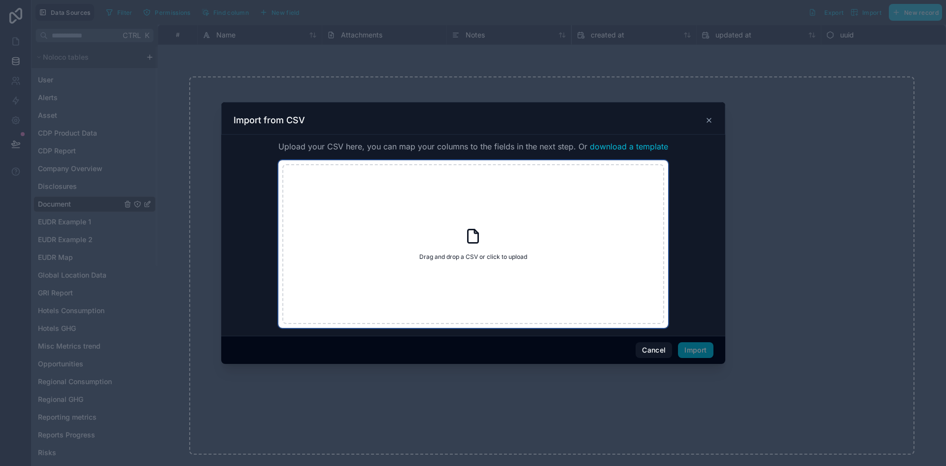
click at [414, 263] on div "Drag and drop a CSV or click to upload Drag and drop a CSV or click to upload" at bounding box center [473, 244] width 382 height 160
type input "**********"
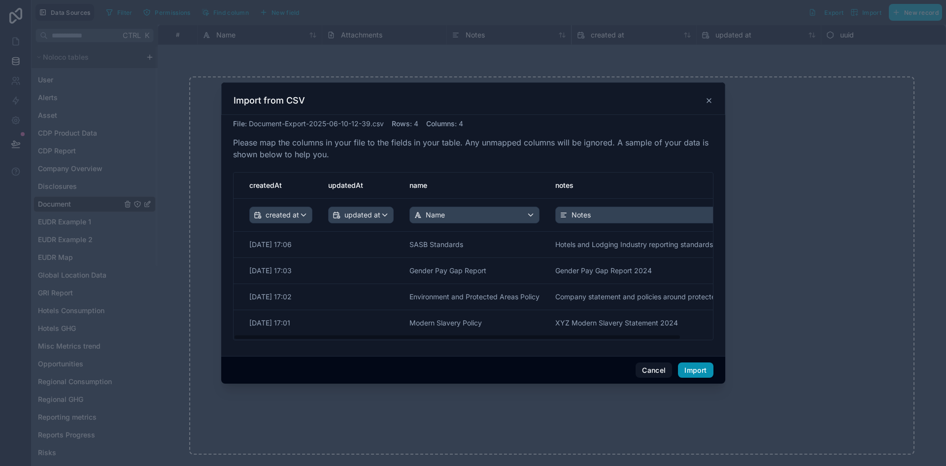
click at [694, 369] on button "Import" at bounding box center [695, 370] width 35 height 16
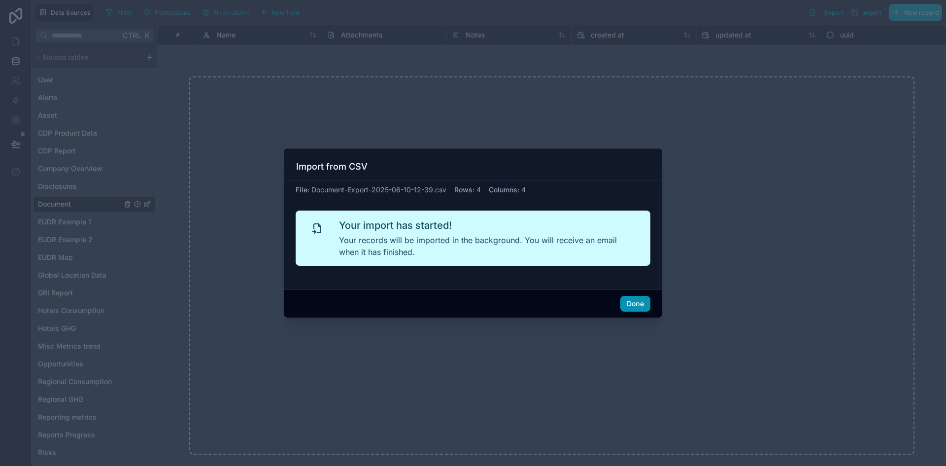
click at [636, 307] on button "Done" at bounding box center [635, 304] width 30 height 16
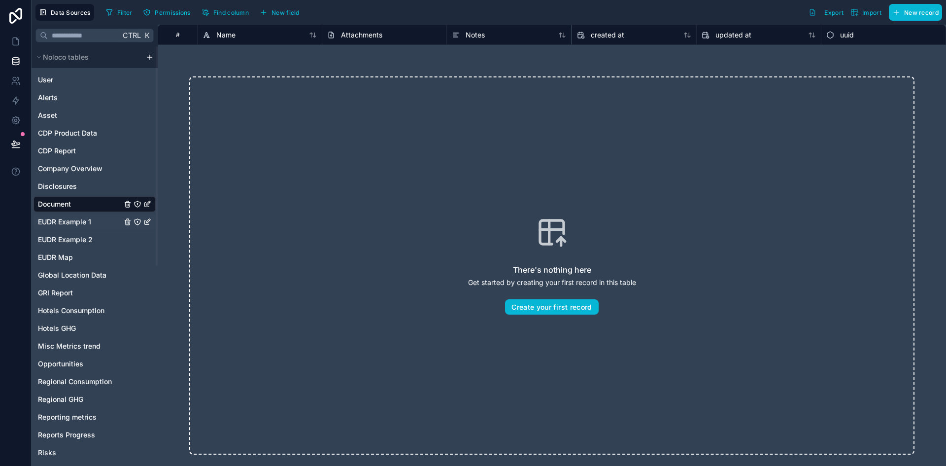
click at [84, 220] on span "EUDR Example 1" at bounding box center [64, 222] width 53 height 10
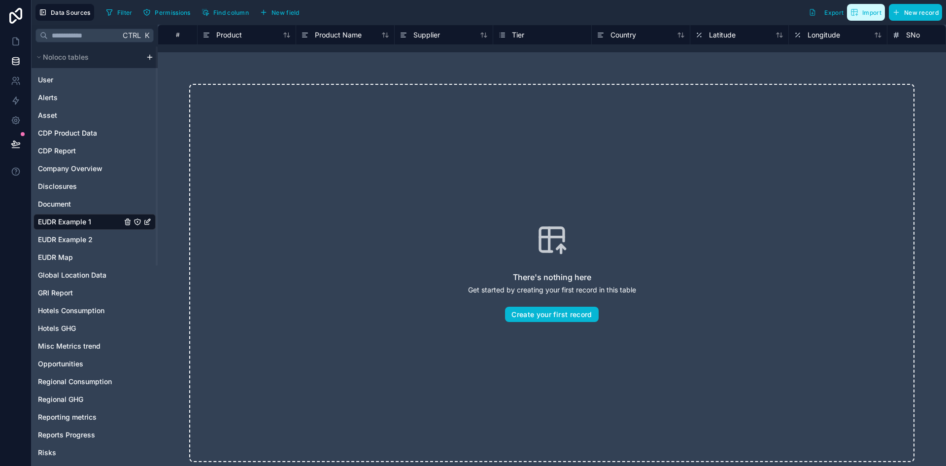
click at [870, 12] on span "Import" at bounding box center [871, 12] width 19 height 7
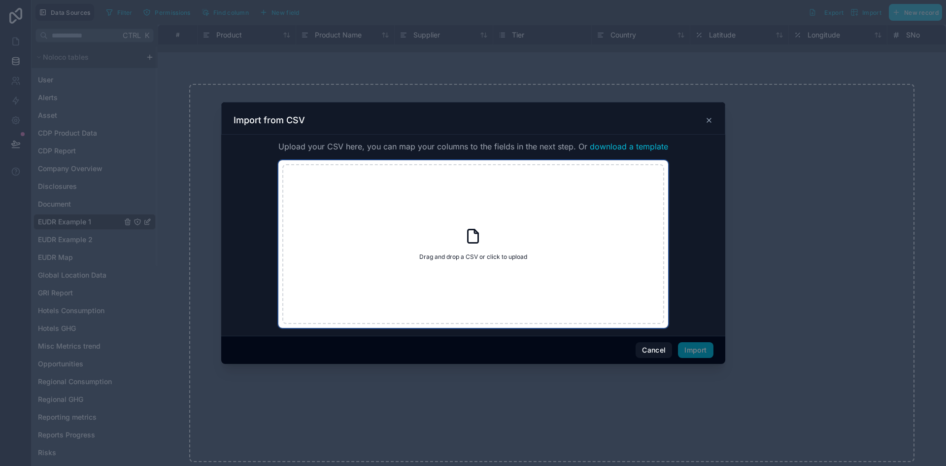
click at [505, 221] on div "Drag and drop a CSV or click to upload Drag and drop a CSV or click to upload" at bounding box center [473, 244] width 382 height 160
click at [486, 248] on div "Drag and drop a CSV or click to upload Drag and drop a CSV or click to upload" at bounding box center [473, 244] width 382 height 160
type input "**********"
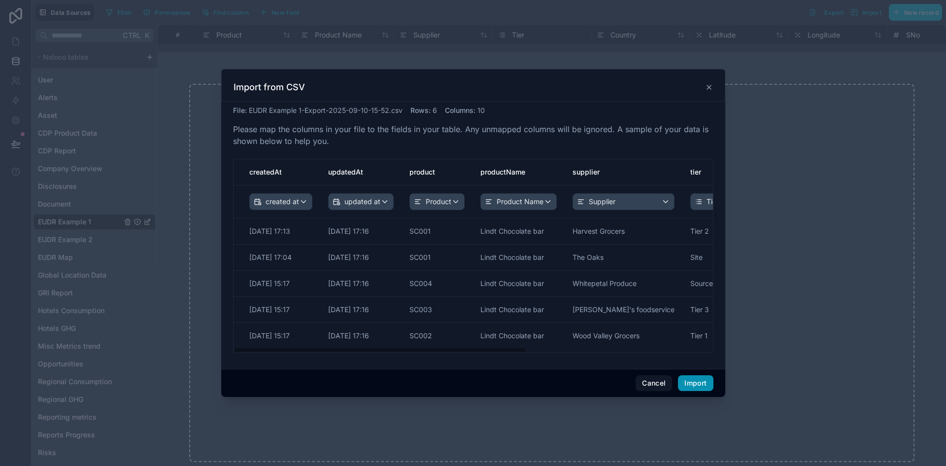
click at [699, 383] on button "Import" at bounding box center [695, 383] width 35 height 16
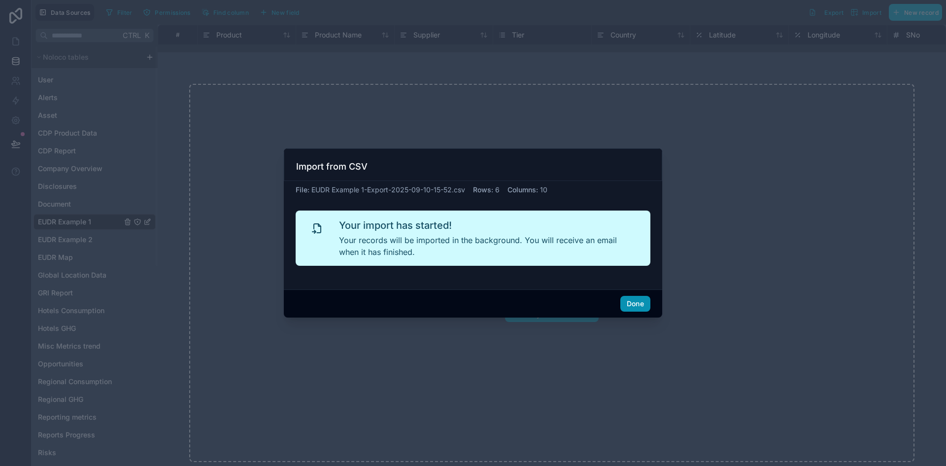
click at [637, 304] on button "Done" at bounding box center [635, 304] width 30 height 16
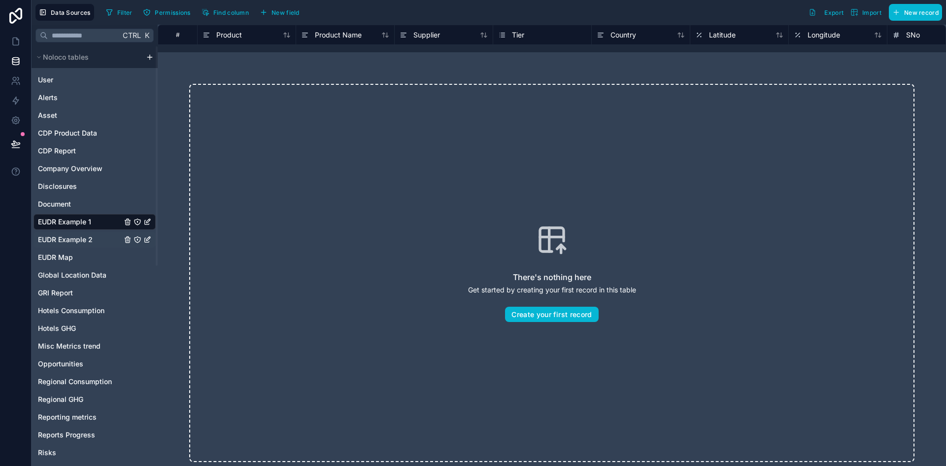
click at [83, 237] on span "EUDR Example 2" at bounding box center [65, 240] width 55 height 10
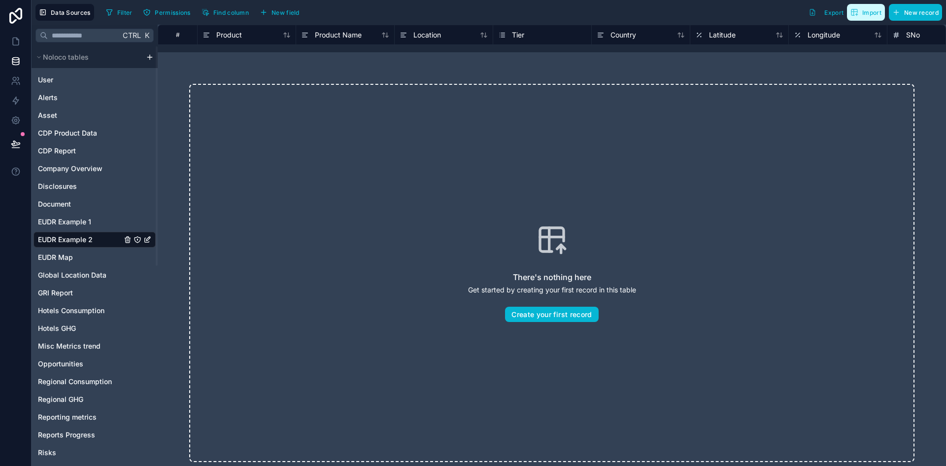
click at [855, 13] on icon "button" at bounding box center [855, 12] width 8 height 8
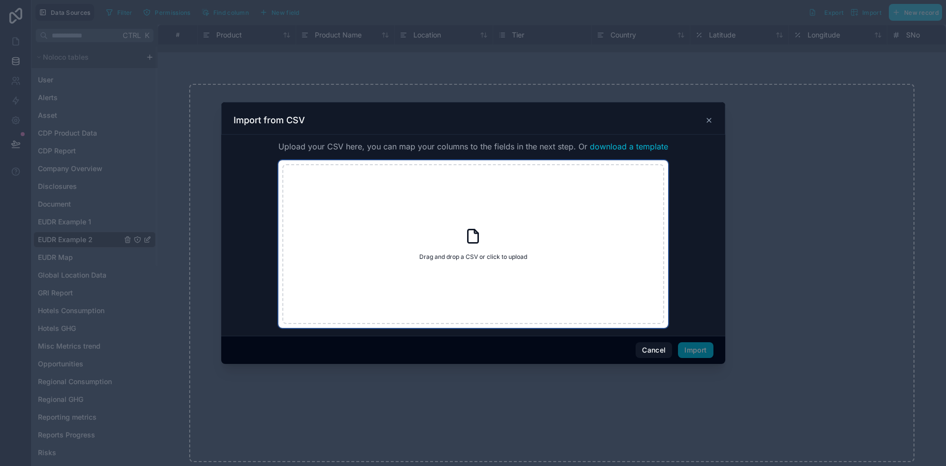
click at [489, 258] on span "Drag and drop a CSV or click to upload" at bounding box center [473, 257] width 108 height 8
type input "**********"
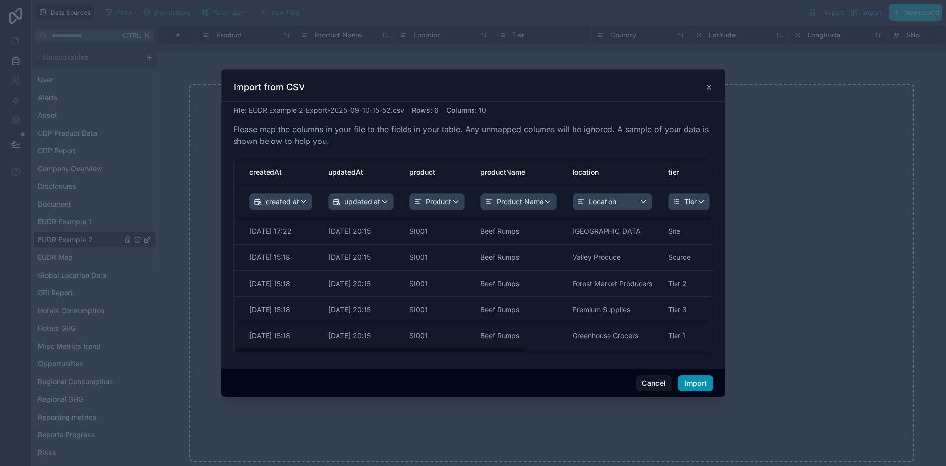
click at [696, 386] on button "Import" at bounding box center [695, 383] width 35 height 16
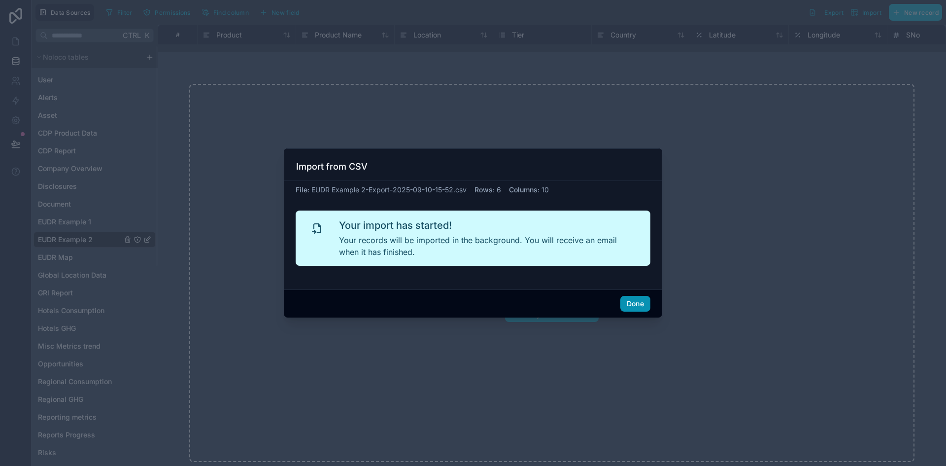
click at [636, 304] on button "Done" at bounding box center [635, 304] width 30 height 16
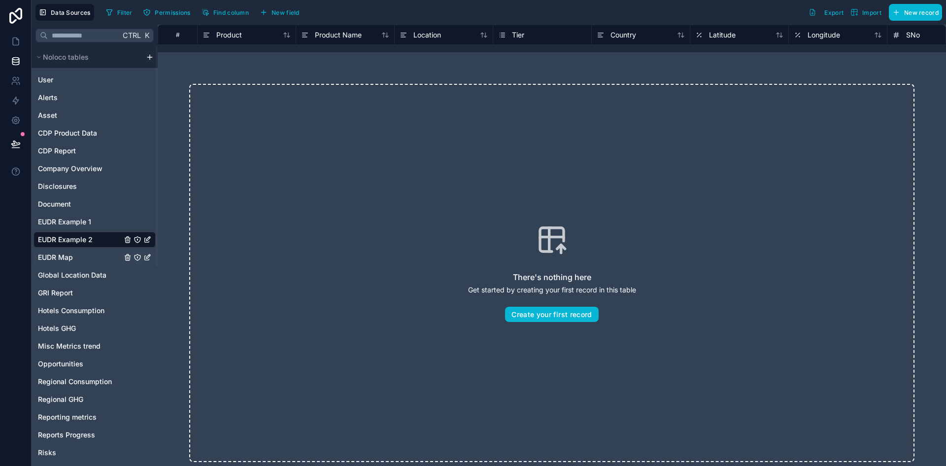
click at [73, 264] on div "EUDR Map" at bounding box center [95, 257] width 122 height 16
click at [60, 255] on span "EUDR Map" at bounding box center [55, 257] width 35 height 10
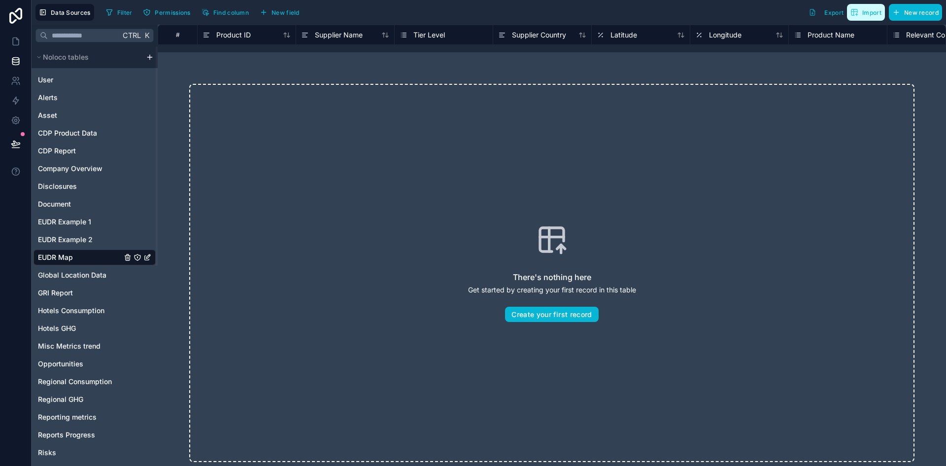
click at [880, 10] on span "Import" at bounding box center [871, 12] width 19 height 7
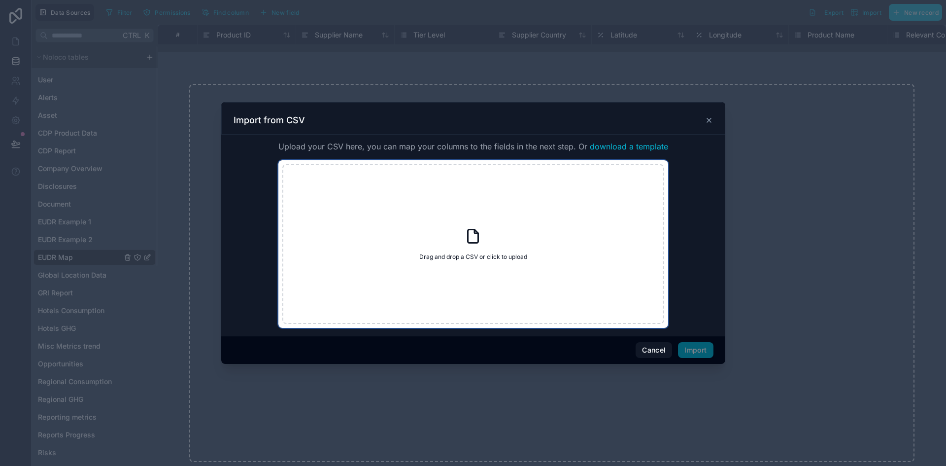
click at [480, 243] on icon at bounding box center [473, 236] width 18 height 18
click at [652, 351] on button "Cancel" at bounding box center [654, 350] width 36 height 16
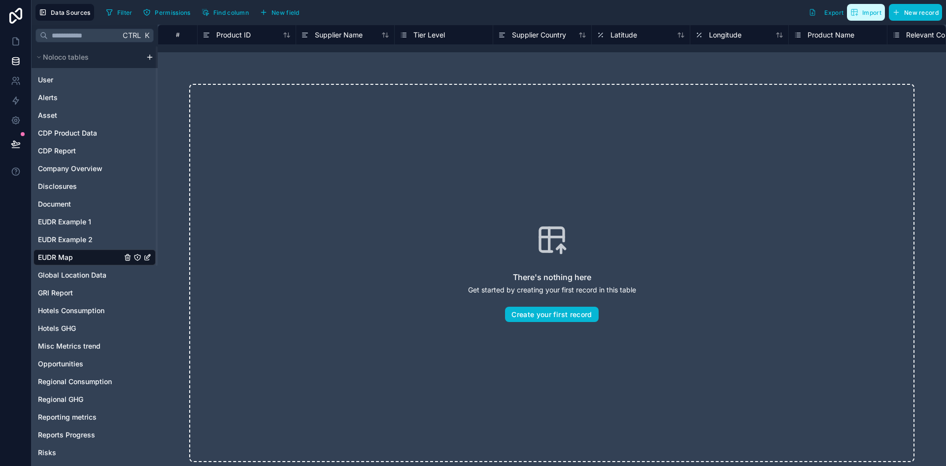
click at [854, 8] on icon "button" at bounding box center [855, 12] width 8 height 8
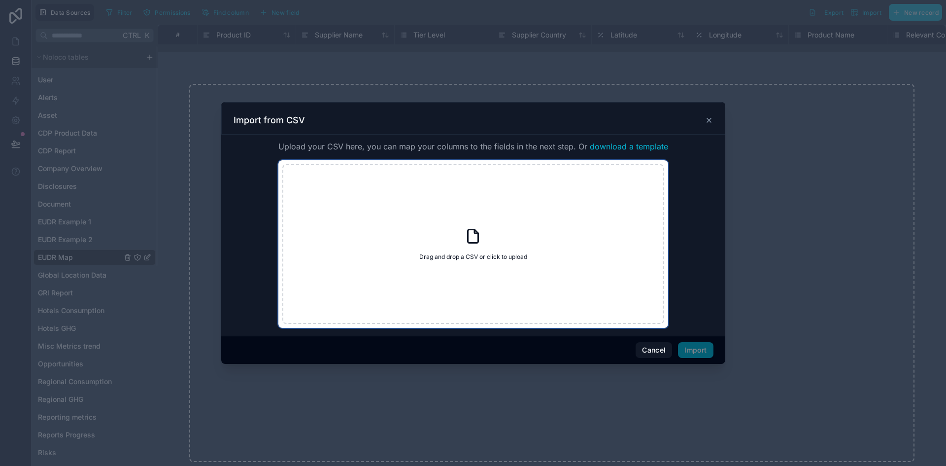
click at [498, 245] on div "Drag and drop a CSV or click to upload Drag and drop a CSV or click to upload" at bounding box center [473, 244] width 382 height 160
type input "**********"
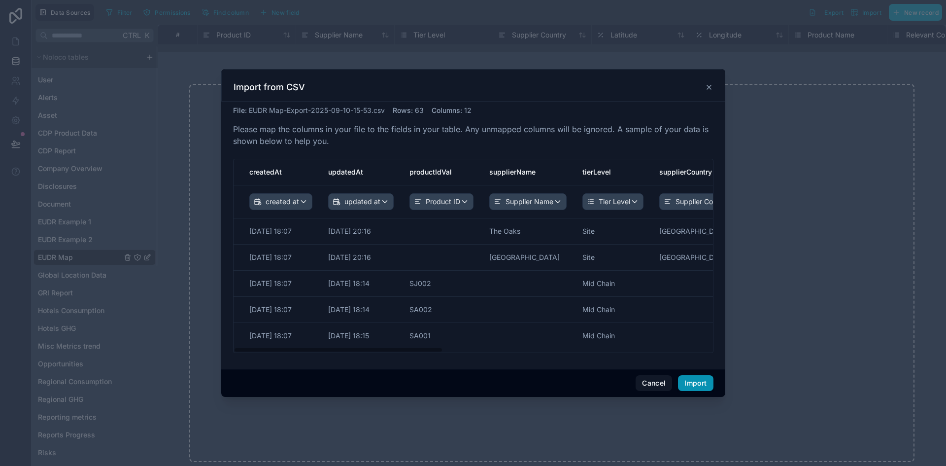
click at [708, 379] on button "Import" at bounding box center [695, 383] width 35 height 16
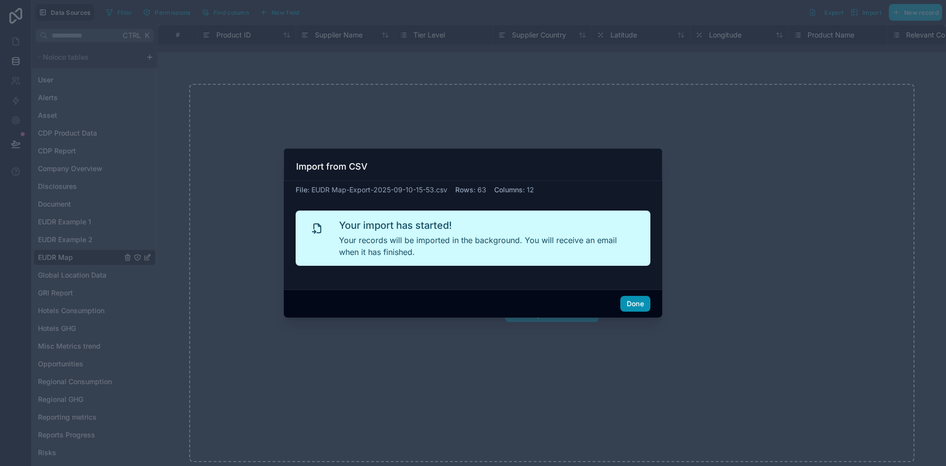
click at [635, 305] on button "Done" at bounding box center [635, 304] width 30 height 16
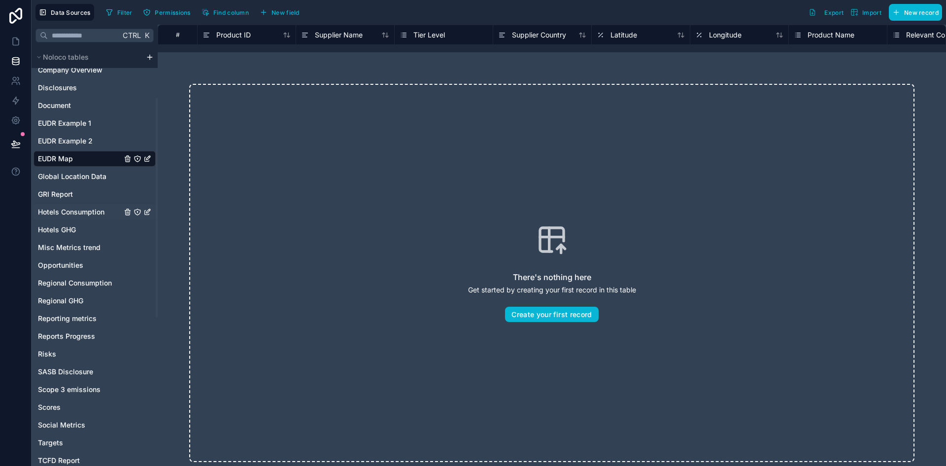
scroll to position [197, 0]
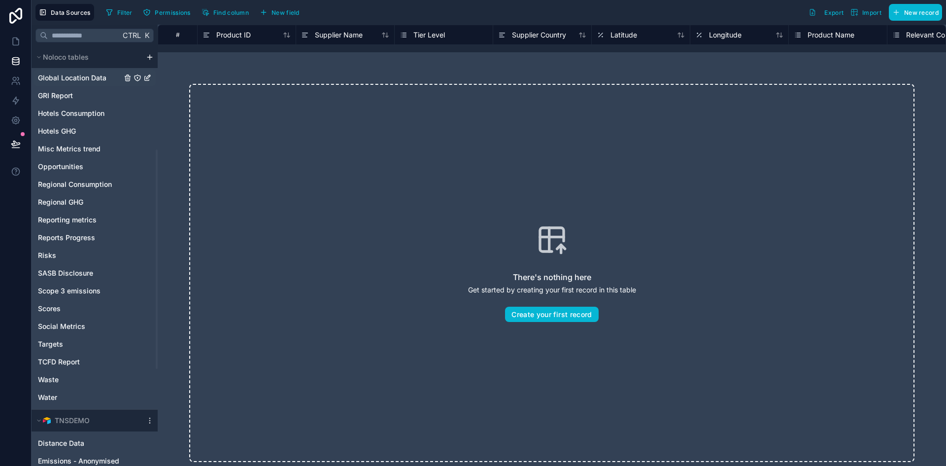
click at [76, 84] on div "Global Location Data" at bounding box center [95, 78] width 122 height 16
click at [76, 77] on span "Global Location Data" at bounding box center [72, 78] width 68 height 10
click at [865, 8] on button "Import" at bounding box center [866, 12] width 38 height 17
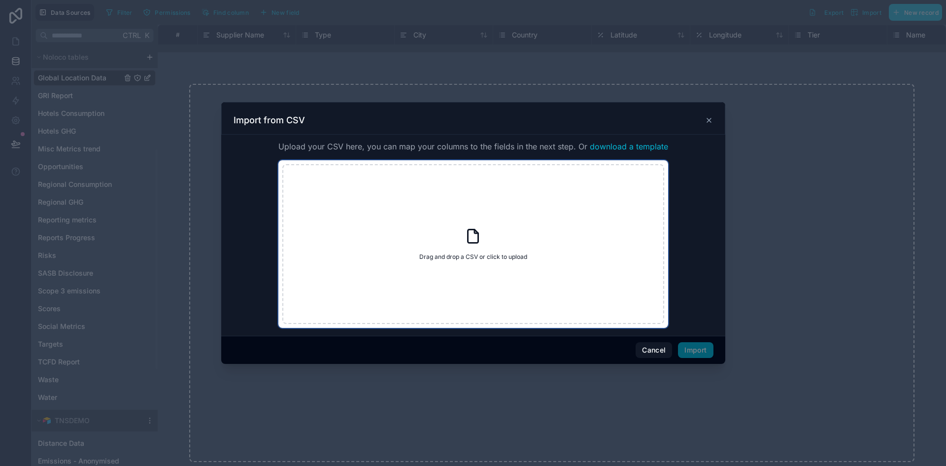
click at [512, 241] on div "Drag and drop a CSV or click to upload Drag and drop a CSV or click to upload" at bounding box center [473, 244] width 382 height 160
click at [466, 240] on icon at bounding box center [473, 236] width 18 height 18
type input "**********"
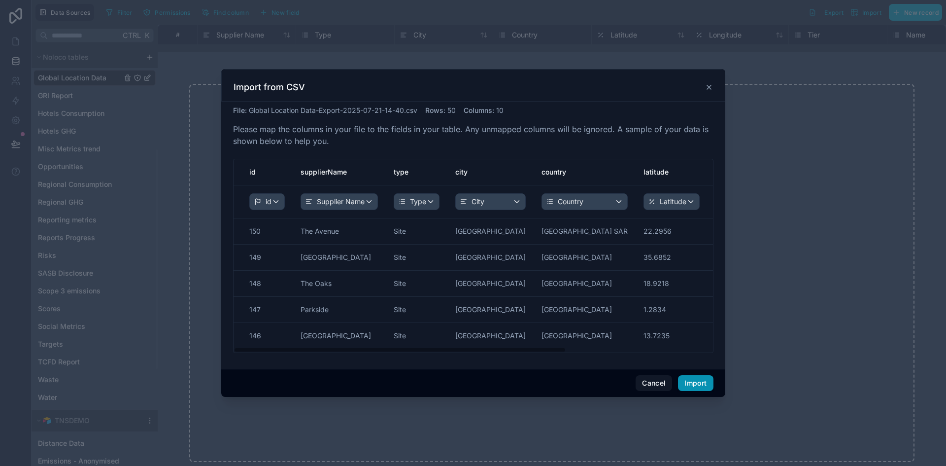
click at [697, 375] on button "Import" at bounding box center [695, 383] width 35 height 16
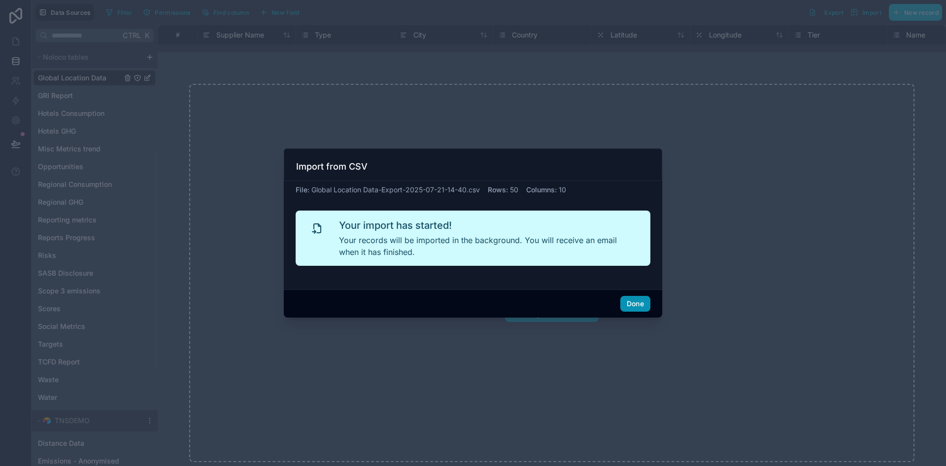
click at [633, 303] on button "Done" at bounding box center [635, 304] width 30 height 16
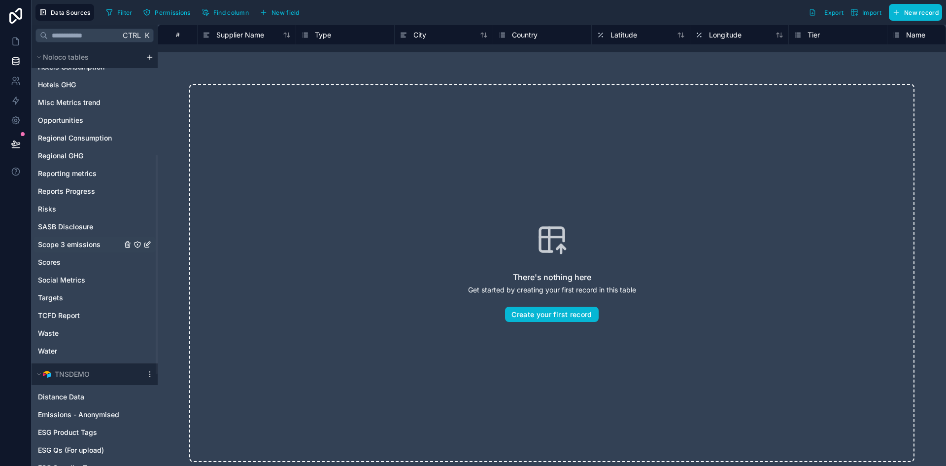
scroll to position [197, 0]
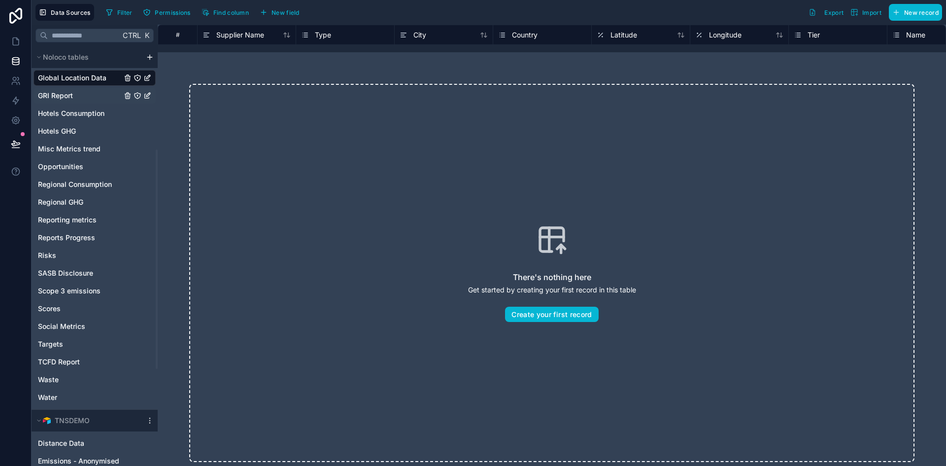
click at [69, 93] on span "GRI Report" at bounding box center [55, 96] width 35 height 10
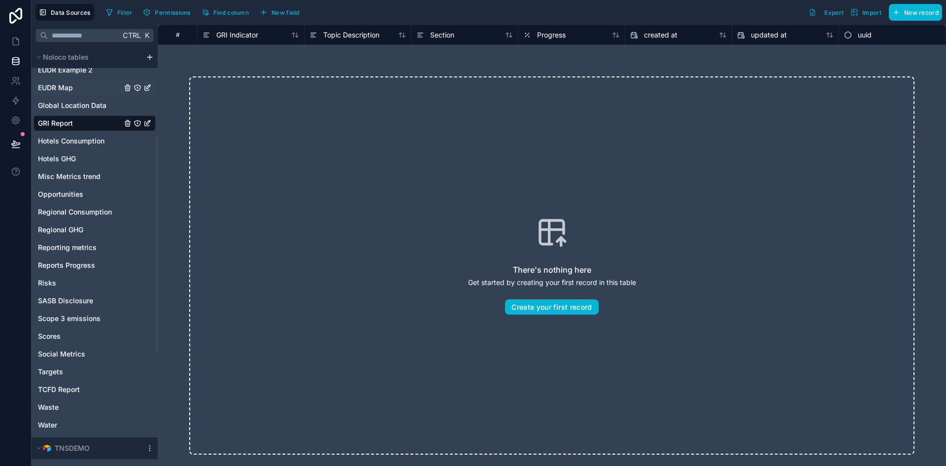
scroll to position [148, 0]
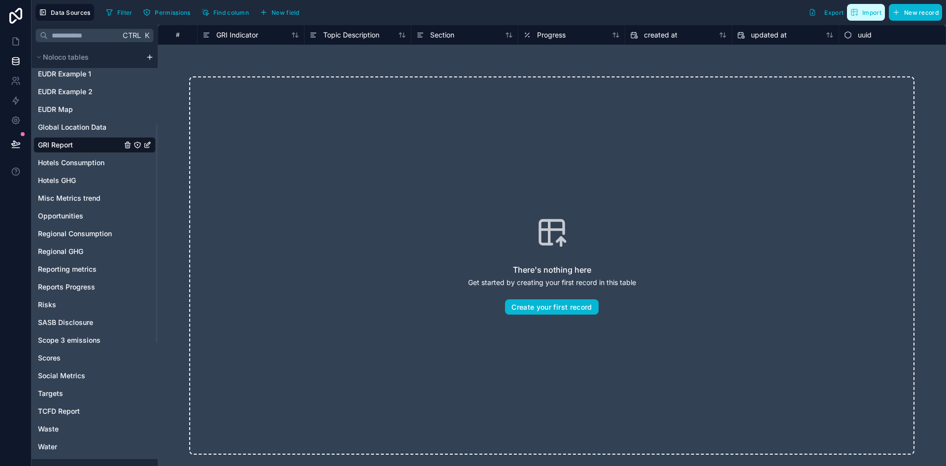
click at [867, 18] on button "Import" at bounding box center [866, 12] width 38 height 17
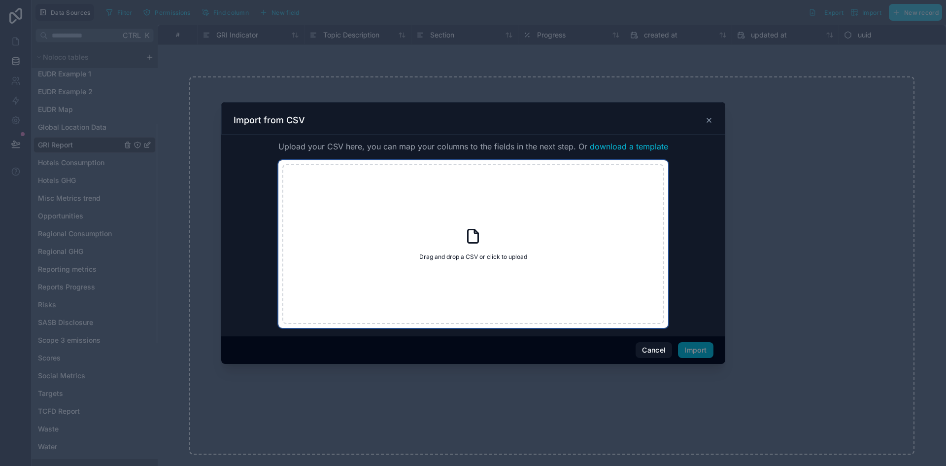
click at [519, 255] on span "Drag and drop a CSV or click to upload" at bounding box center [473, 257] width 108 height 8
click at [550, 235] on div "Drag and drop a CSV or click to upload Drag and drop a CSV or click to upload" at bounding box center [473, 244] width 382 height 160
type input "**********"
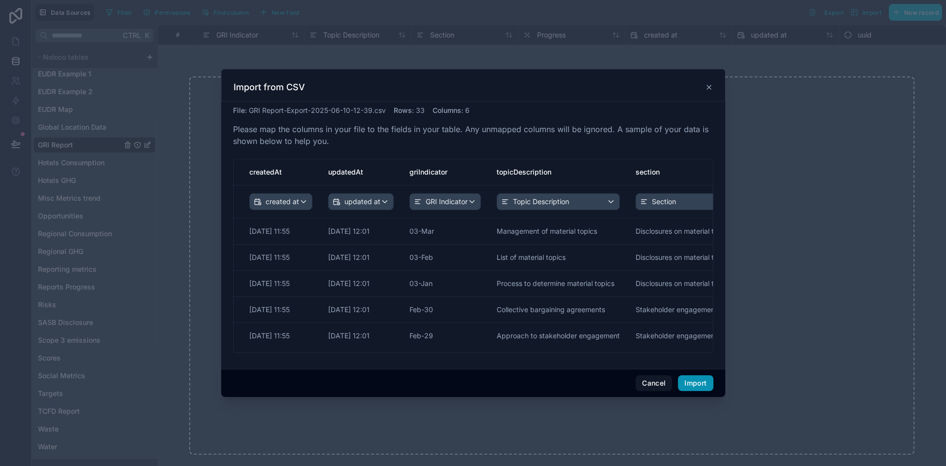
click at [699, 385] on button "Import" at bounding box center [695, 383] width 35 height 16
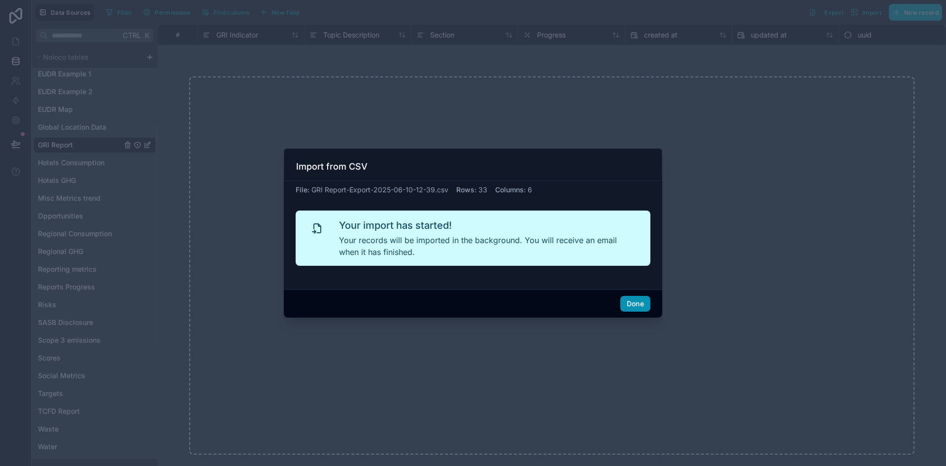
click at [636, 303] on button "Done" at bounding box center [635, 304] width 30 height 16
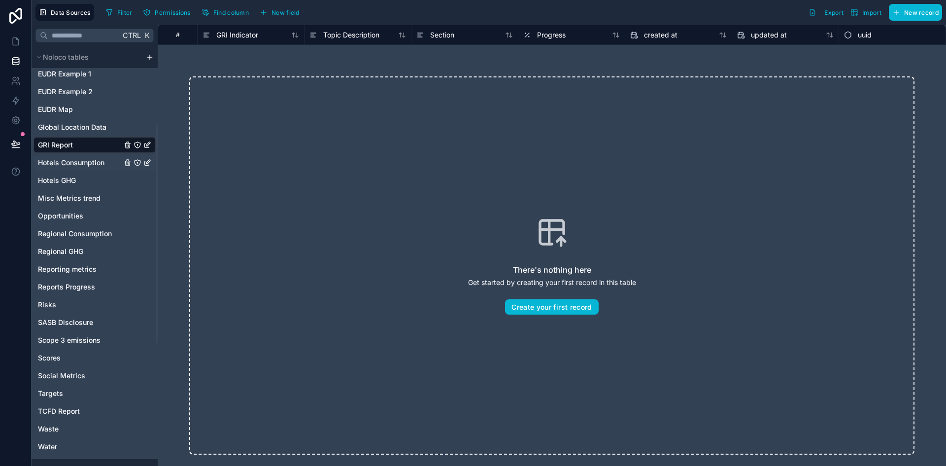
click at [92, 157] on div "Hotels Consumption" at bounding box center [95, 163] width 122 height 16
click at [95, 158] on span "Hotels Consumption" at bounding box center [71, 163] width 67 height 10
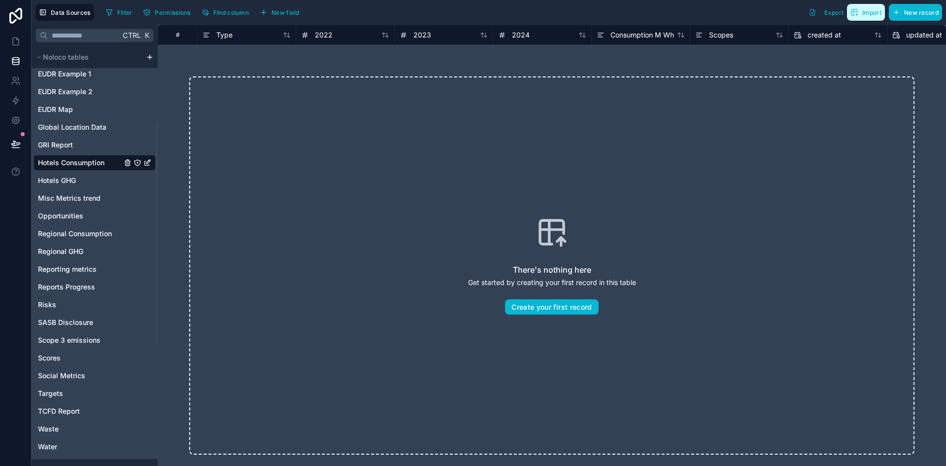
click at [852, 12] on icon "button" at bounding box center [855, 12] width 6 height 0
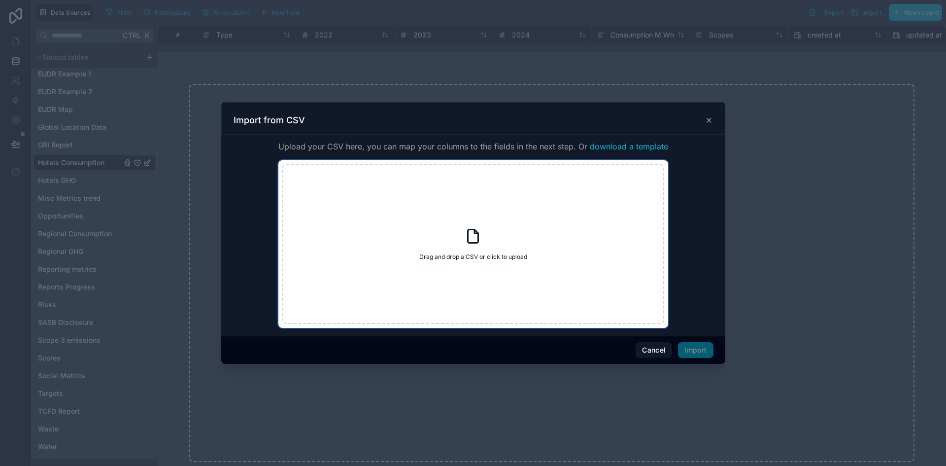
click at [526, 233] on div "Drag and drop a CSV or click to upload Drag and drop a CSV or click to upload" at bounding box center [473, 244] width 382 height 160
type input "**********"
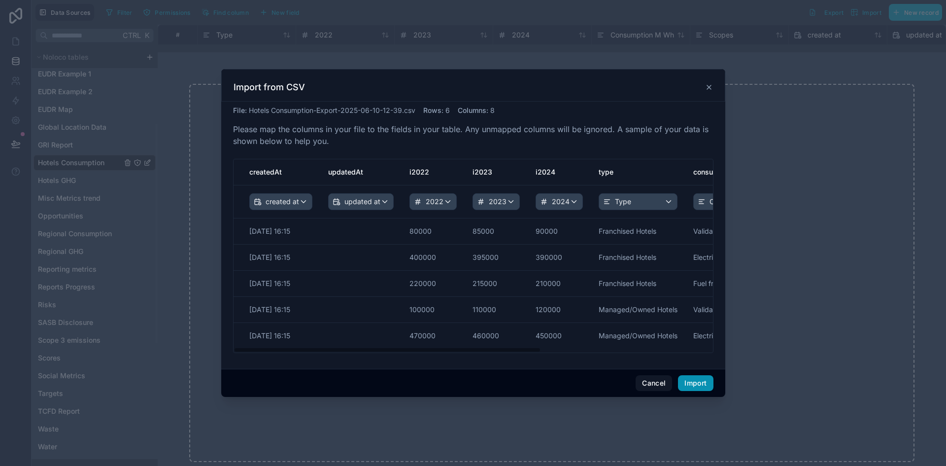
click at [696, 382] on button "Import" at bounding box center [695, 383] width 35 height 16
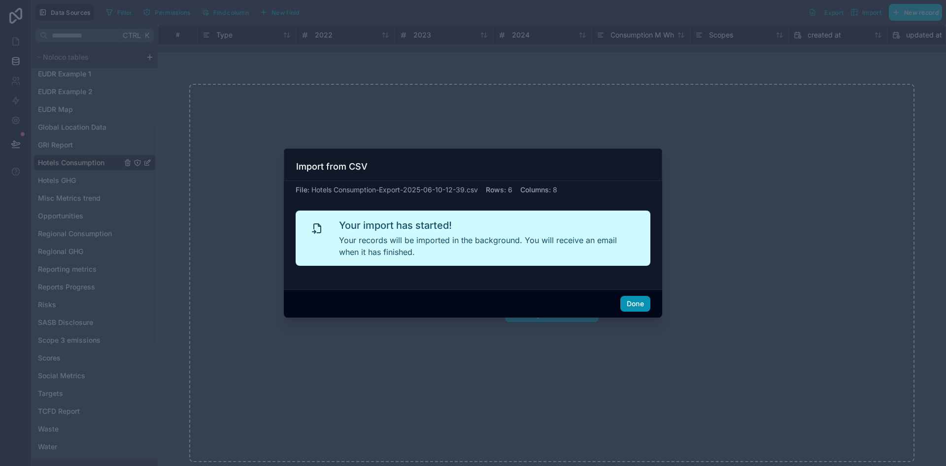
click at [633, 305] on button "Done" at bounding box center [635, 304] width 30 height 16
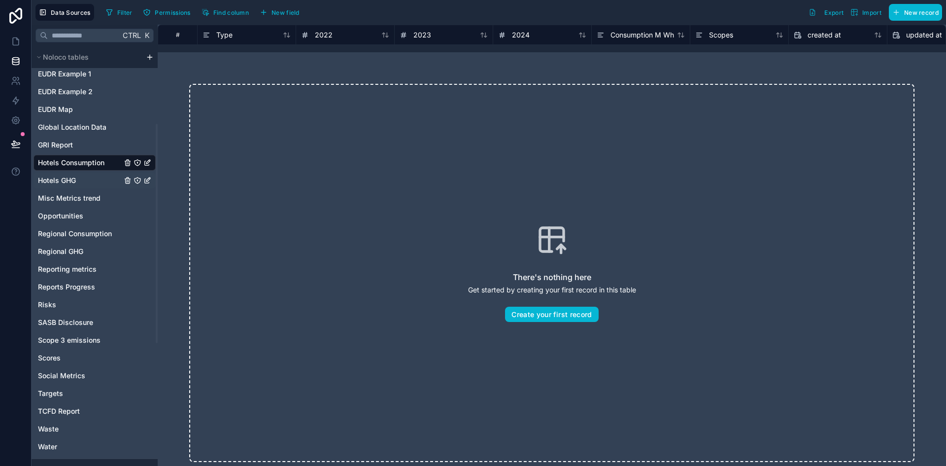
click at [77, 180] on link "Hotels GHG" at bounding box center [80, 180] width 84 height 10
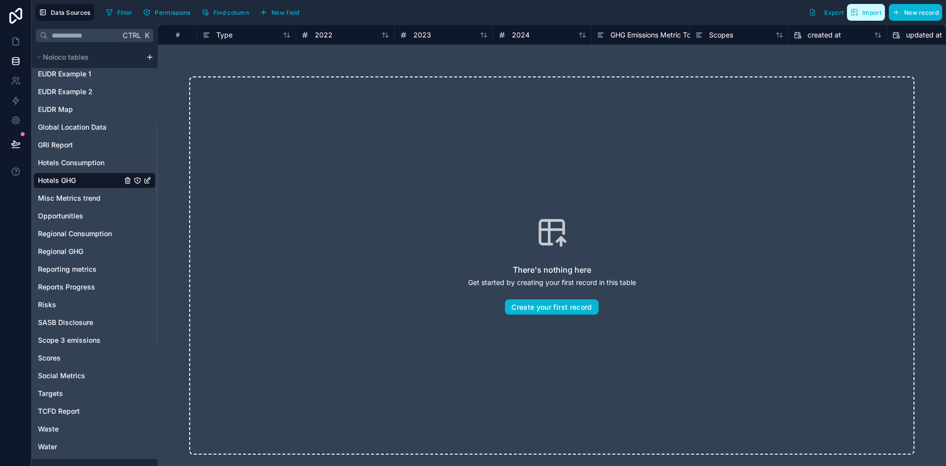
click at [864, 14] on span "Import" at bounding box center [871, 12] width 19 height 7
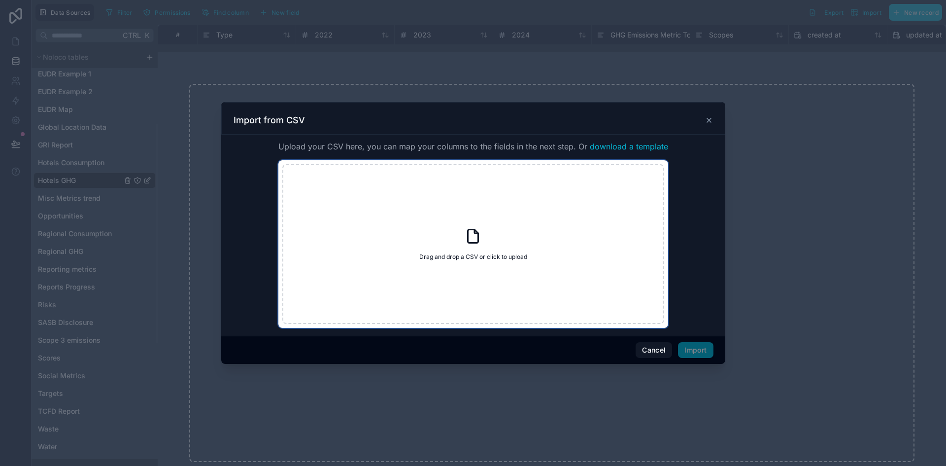
click at [484, 254] on span "Drag and drop a CSV or click to upload" at bounding box center [473, 257] width 108 height 8
type input "**********"
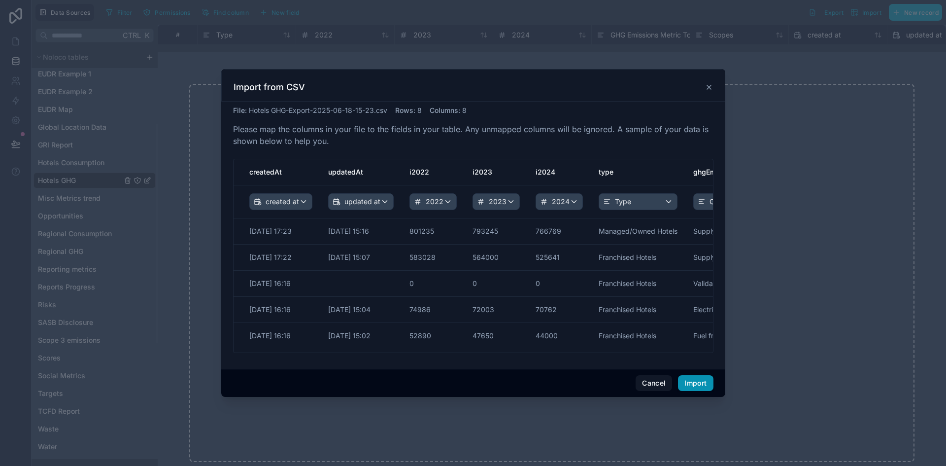
click at [697, 380] on button "Import" at bounding box center [695, 383] width 35 height 16
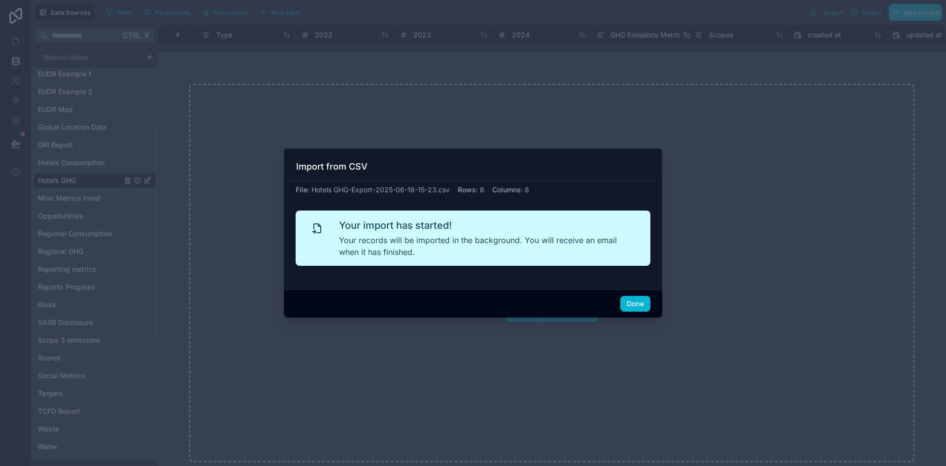
click at [62, 198] on div at bounding box center [473, 233] width 946 height 466
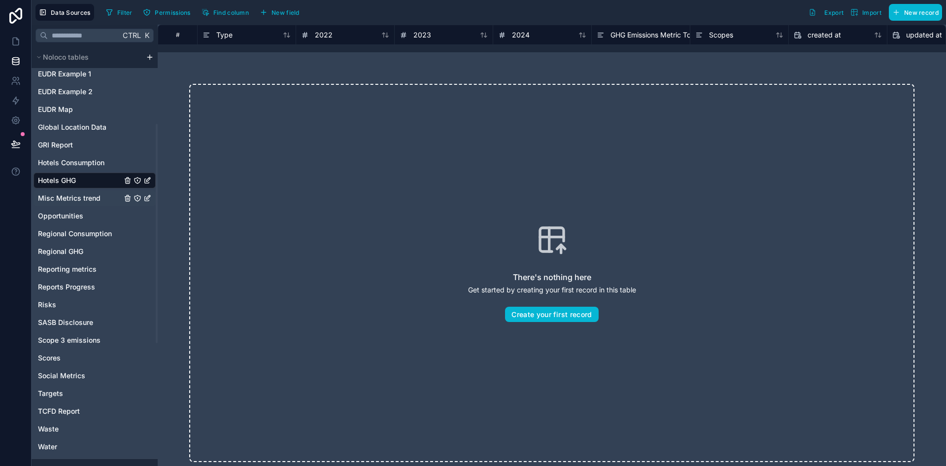
click at [62, 198] on span "Misc Metrics trend" at bounding box center [69, 198] width 63 height 10
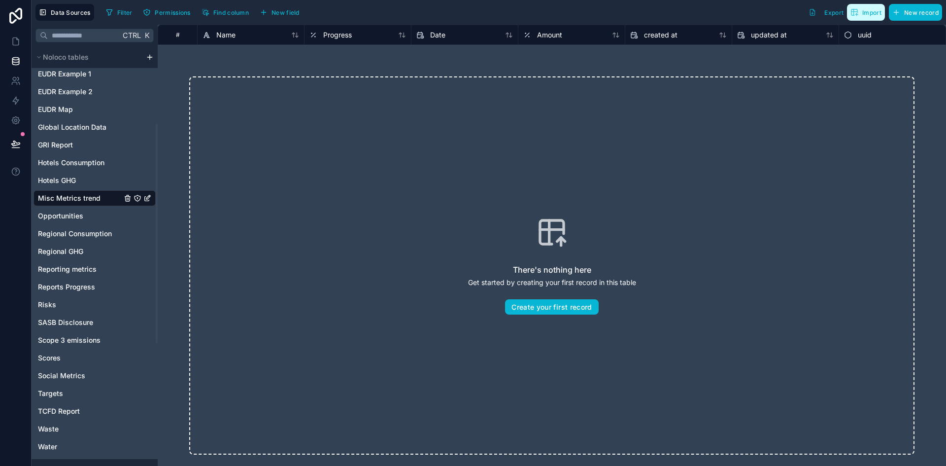
click at [868, 9] on span "Import" at bounding box center [871, 12] width 19 height 7
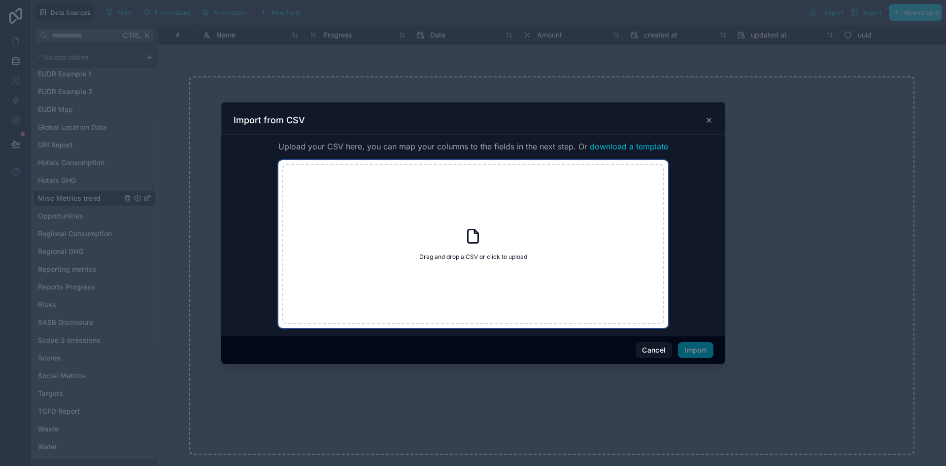
click at [449, 247] on div "Drag and drop a CSV or click to upload Drag and drop a CSV or click to upload" at bounding box center [473, 244] width 382 height 160
type input "**********"
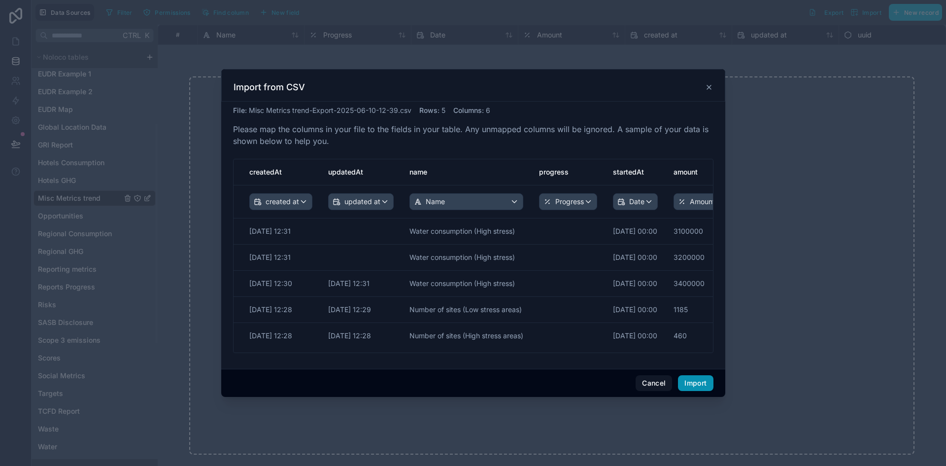
click at [703, 385] on button "Import" at bounding box center [695, 383] width 35 height 16
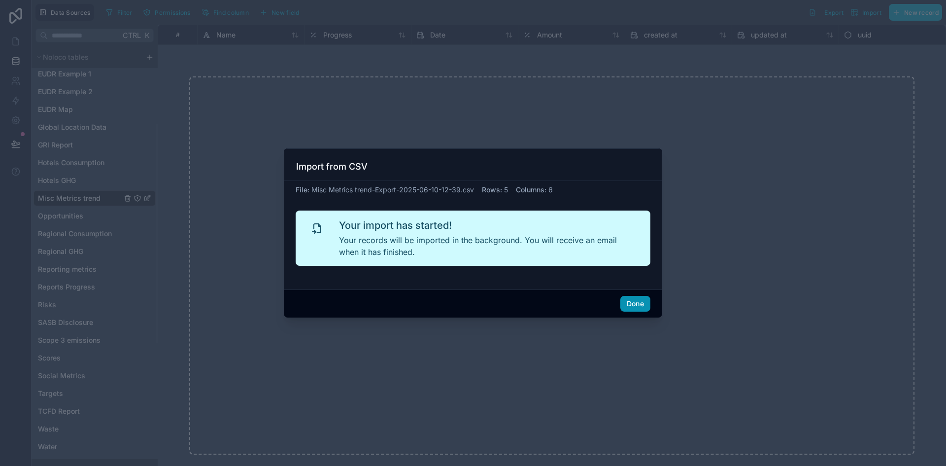
click at [639, 304] on button "Done" at bounding box center [635, 304] width 30 height 16
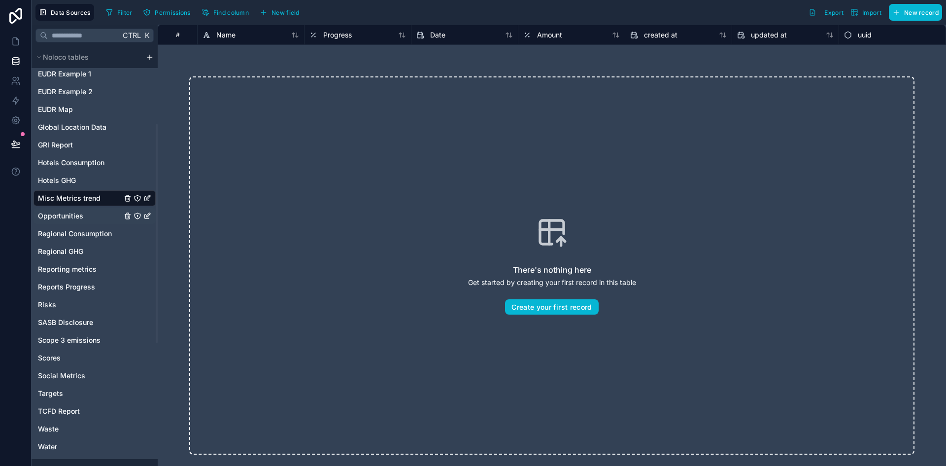
click at [58, 215] on span "Opportunities" at bounding box center [60, 216] width 45 height 10
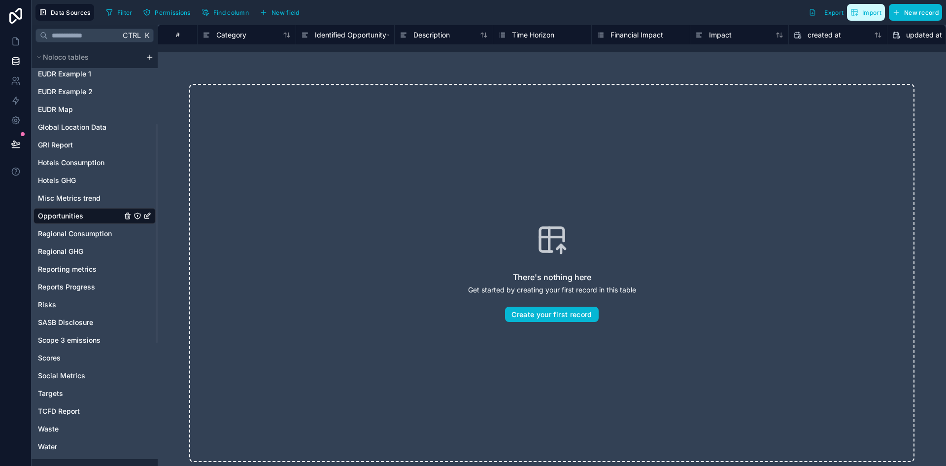
click at [865, 10] on span "Import" at bounding box center [871, 12] width 19 height 7
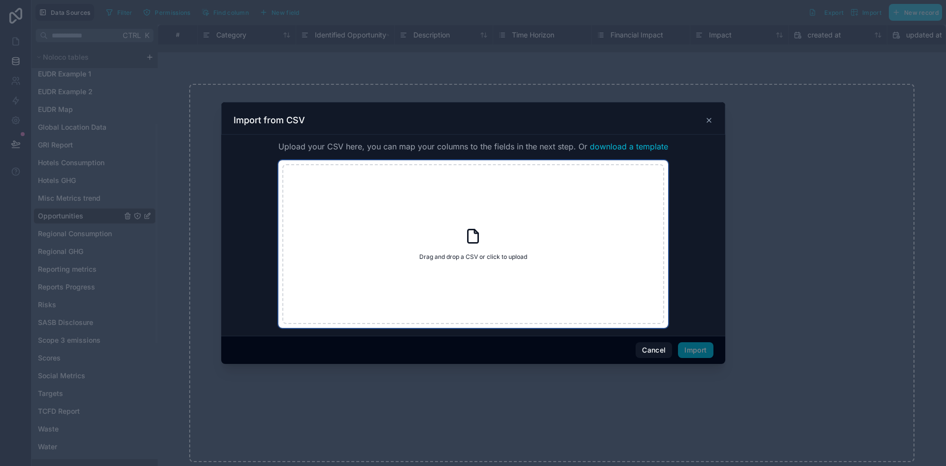
click at [476, 223] on div "Drag and drop a CSV or click to upload Drag and drop a CSV or click to upload" at bounding box center [473, 244] width 382 height 160
type input "**********"
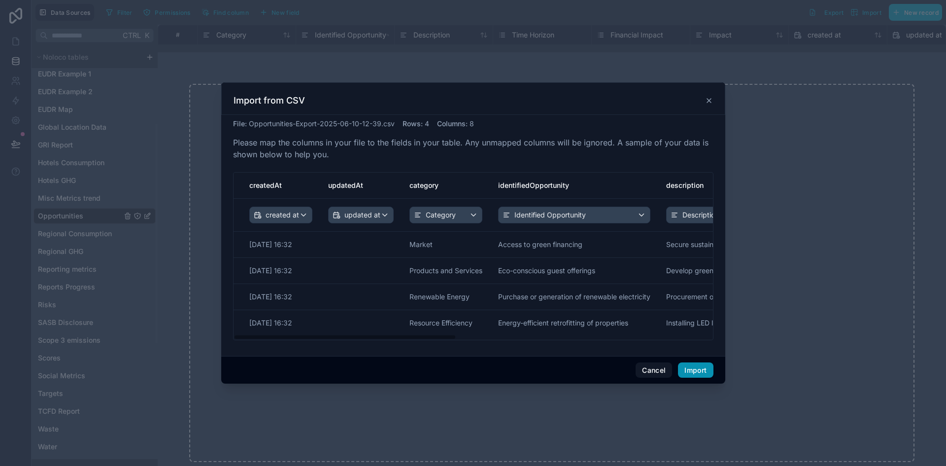
click at [699, 365] on button "Import" at bounding box center [695, 370] width 35 height 16
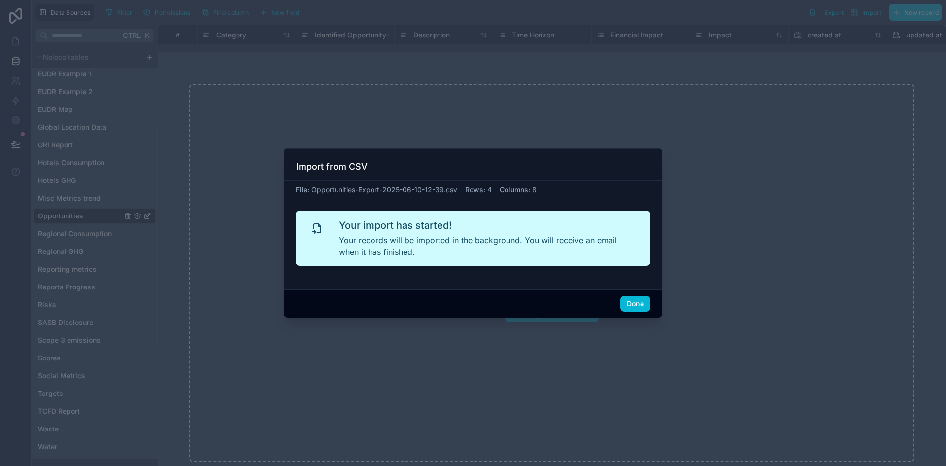
click at [79, 239] on div at bounding box center [473, 233] width 946 height 466
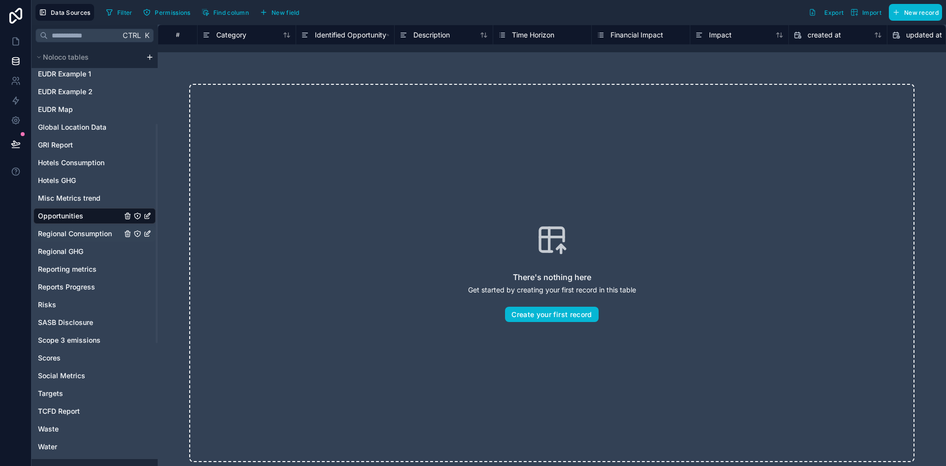
click at [87, 236] on span "Regional Consumption" at bounding box center [75, 234] width 74 height 10
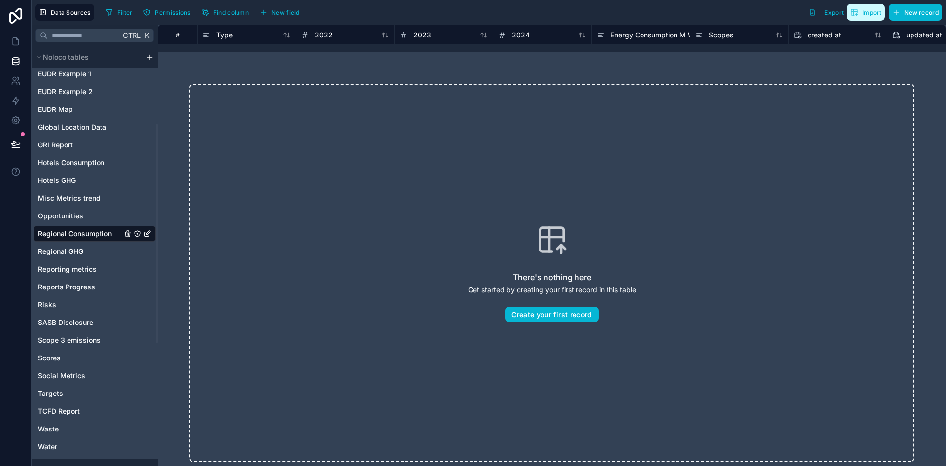
click at [861, 15] on span "Import" at bounding box center [866, 12] width 31 height 8
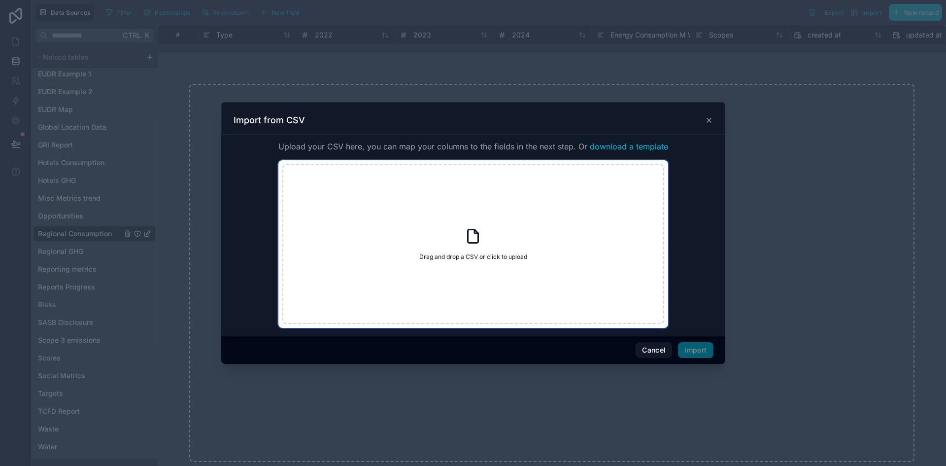
click at [456, 249] on div "Drag and drop a CSV or click to upload Drag and drop a CSV or click to upload" at bounding box center [473, 244] width 382 height 160
type input "**********"
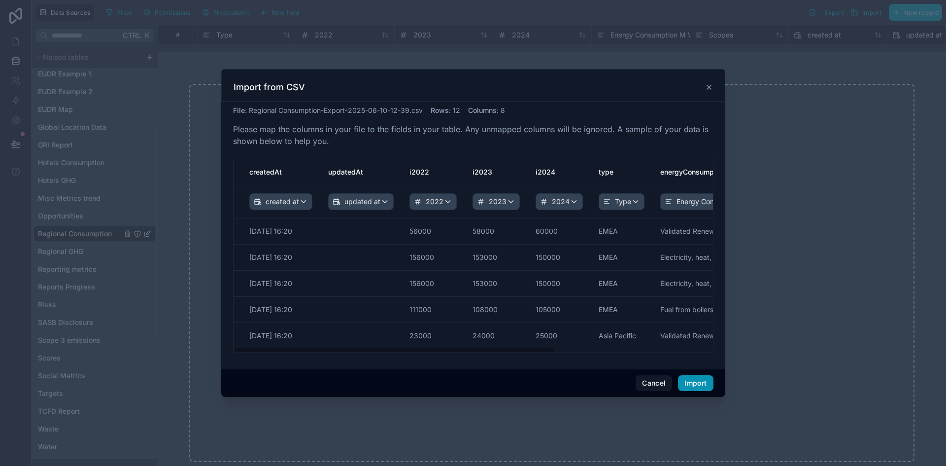
click at [697, 384] on button "Import" at bounding box center [695, 383] width 35 height 16
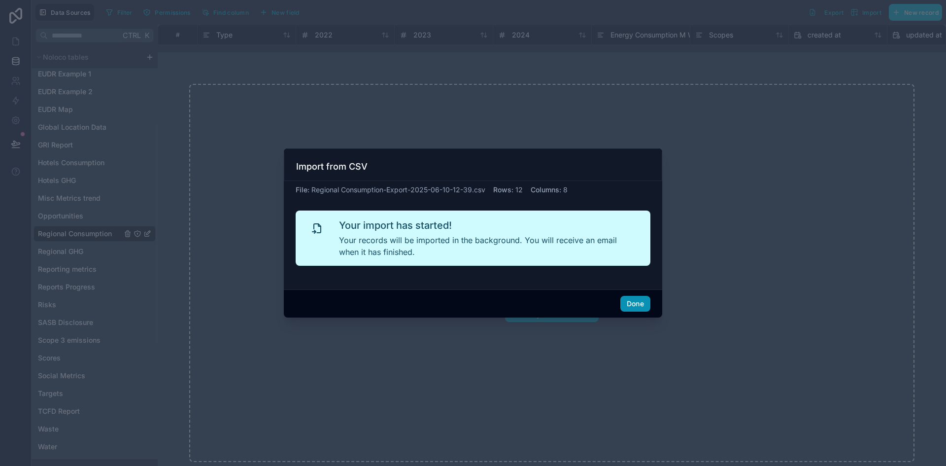
click at [635, 301] on button "Done" at bounding box center [635, 304] width 30 height 16
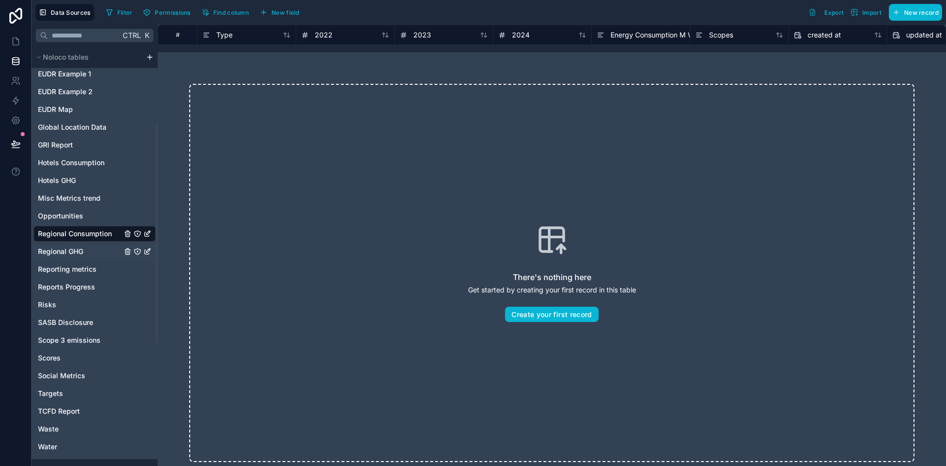
click at [63, 253] on span "Regional GHG" at bounding box center [60, 251] width 45 height 10
click at [869, 17] on button "Import" at bounding box center [866, 12] width 38 height 17
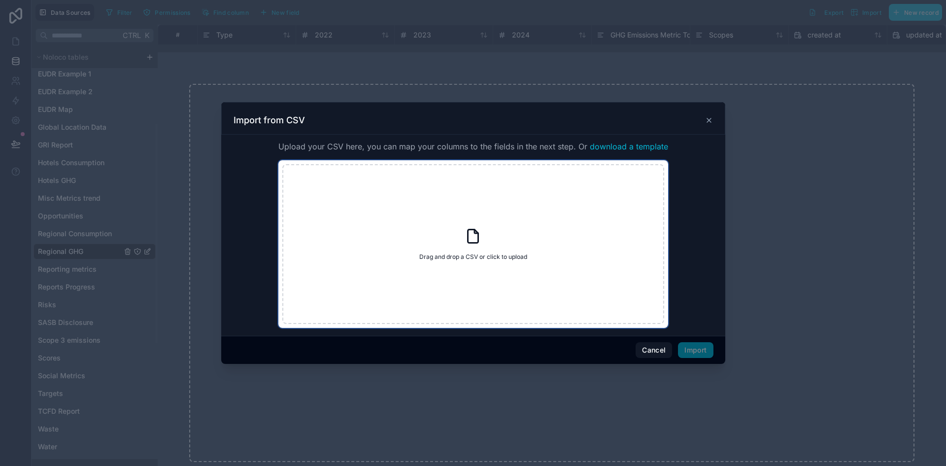
click at [474, 257] on span "Drag and drop a CSV or click to upload" at bounding box center [473, 257] width 108 height 8
type input "**********"
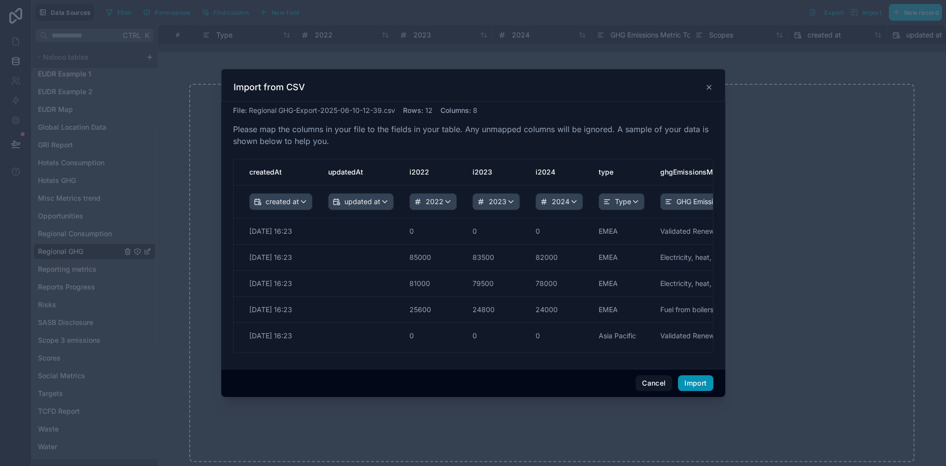
click at [692, 387] on button "Import" at bounding box center [695, 383] width 35 height 16
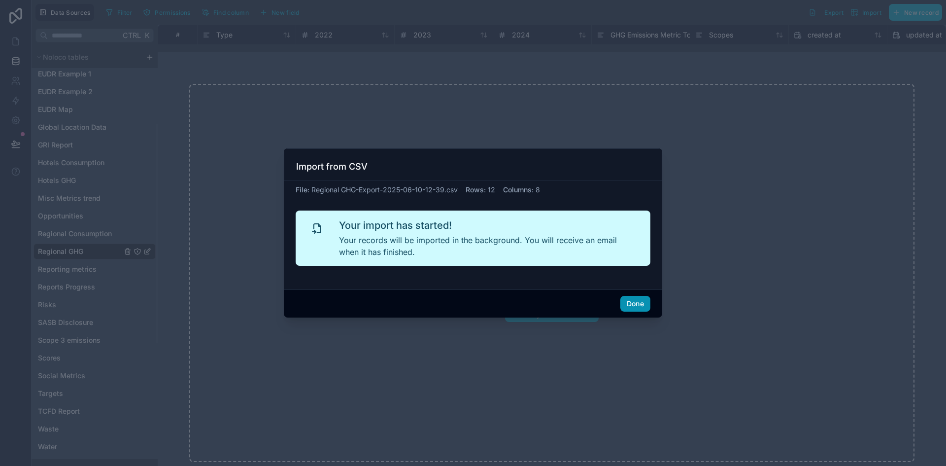
click at [642, 304] on button "Done" at bounding box center [635, 304] width 30 height 16
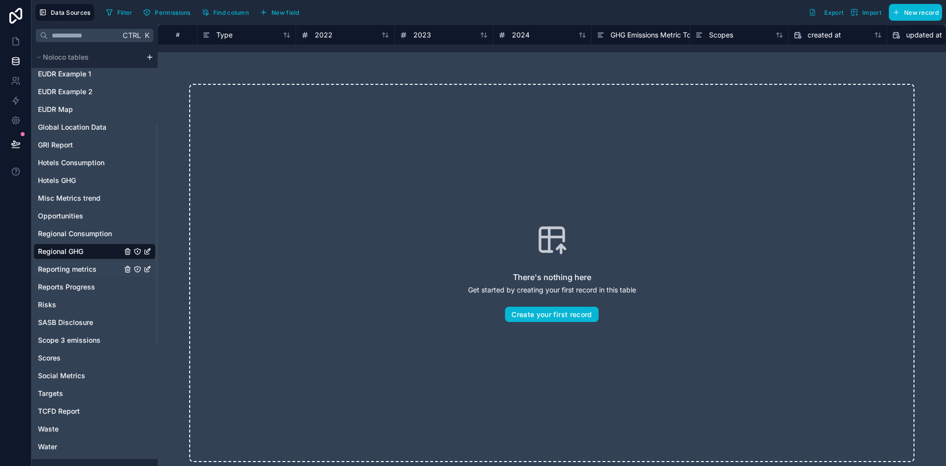
click at [56, 262] on div "Reporting metrics" at bounding box center [95, 269] width 122 height 16
click at [62, 270] on span "Reporting metrics" at bounding box center [67, 269] width 59 height 10
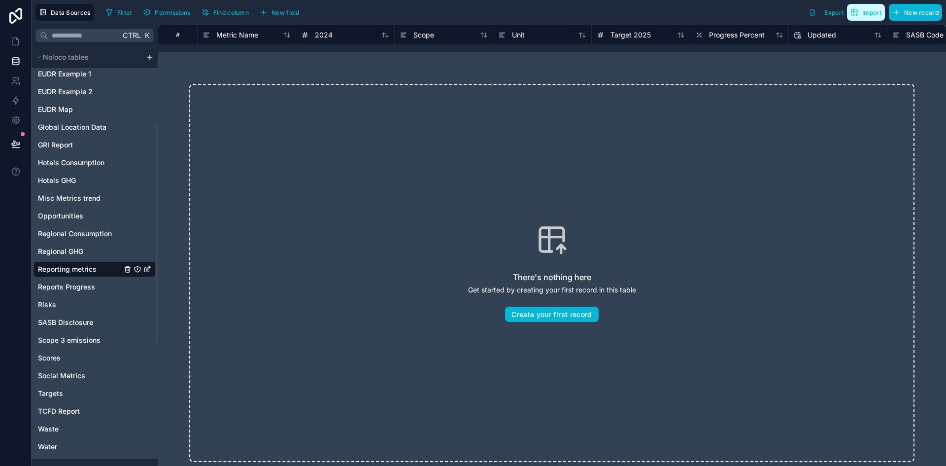
click at [869, 13] on span "Import" at bounding box center [871, 12] width 19 height 7
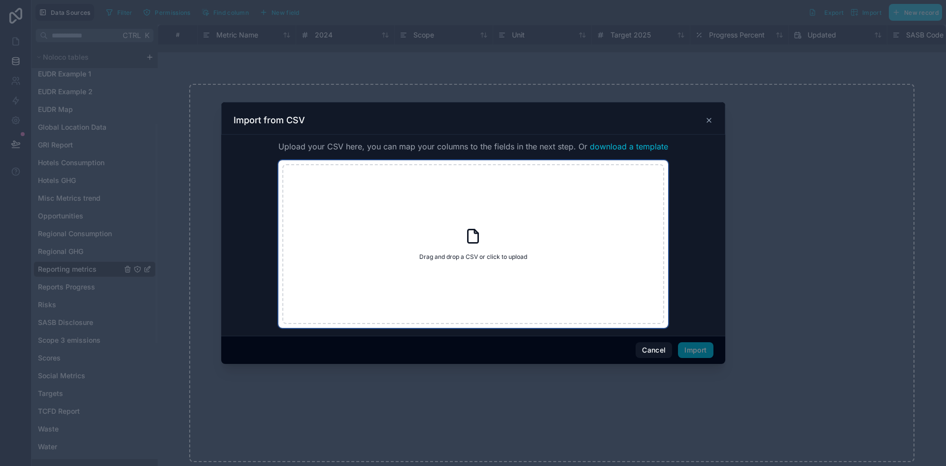
click at [470, 255] on span "Drag and drop a CSV or click to upload" at bounding box center [473, 257] width 108 height 8
type input "**********"
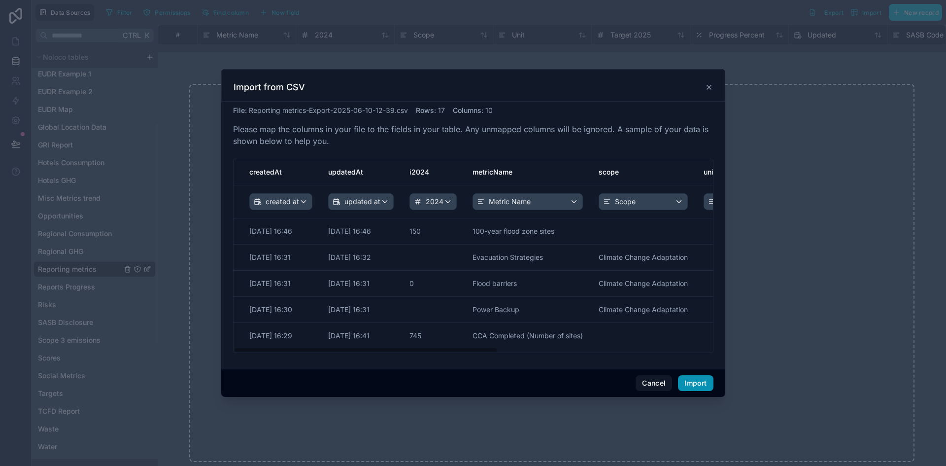
click at [694, 389] on button "Import" at bounding box center [695, 383] width 35 height 16
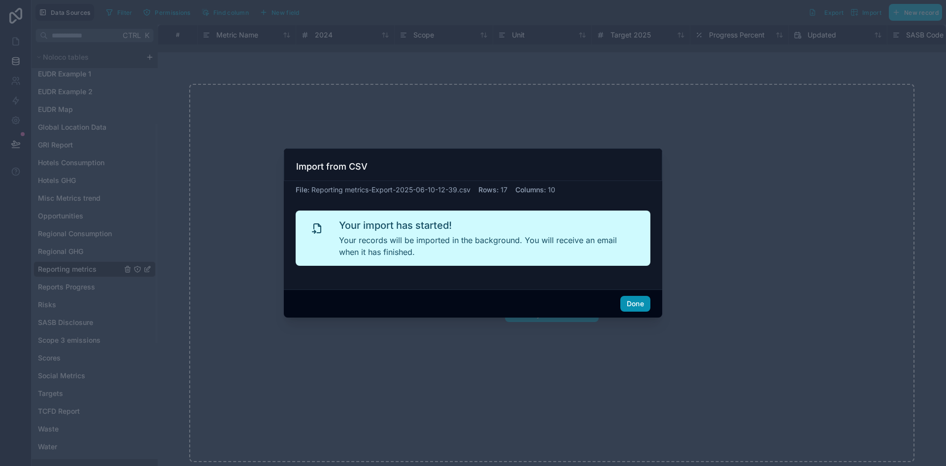
click at [630, 302] on button "Done" at bounding box center [635, 304] width 30 height 16
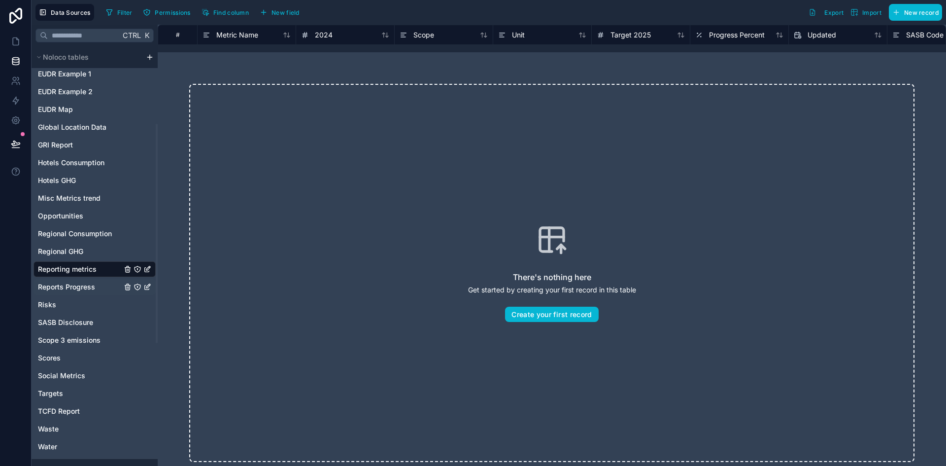
click at [89, 288] on span "Reports Progress" at bounding box center [66, 287] width 57 height 10
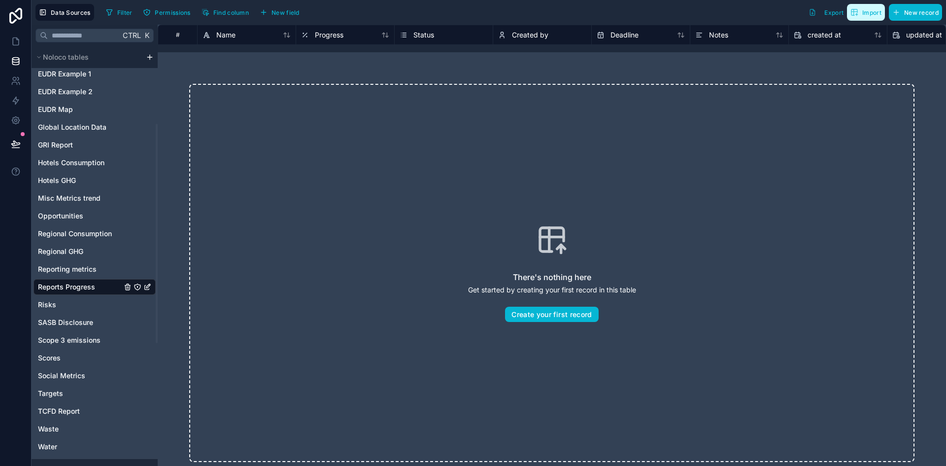
click at [871, 13] on span "Import" at bounding box center [871, 12] width 19 height 7
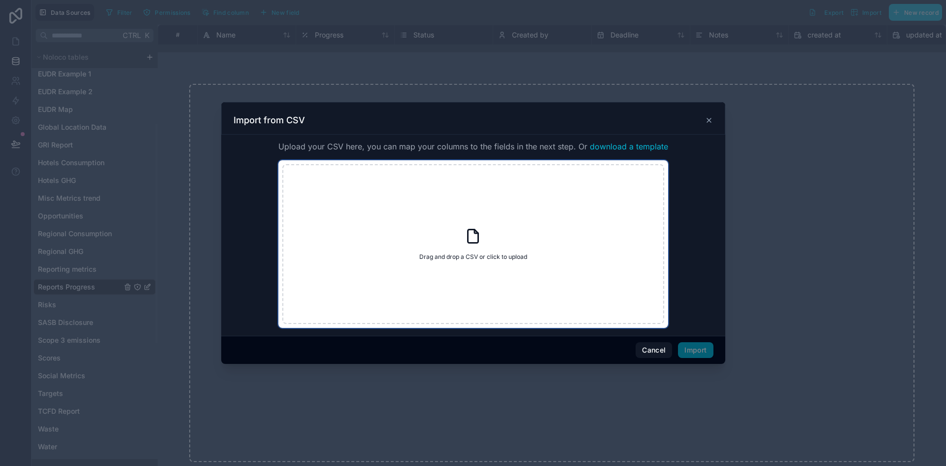
click at [533, 218] on div "Drag and drop a CSV or click to upload Drag and drop a CSV or click to upload" at bounding box center [473, 244] width 382 height 160
type input "**********"
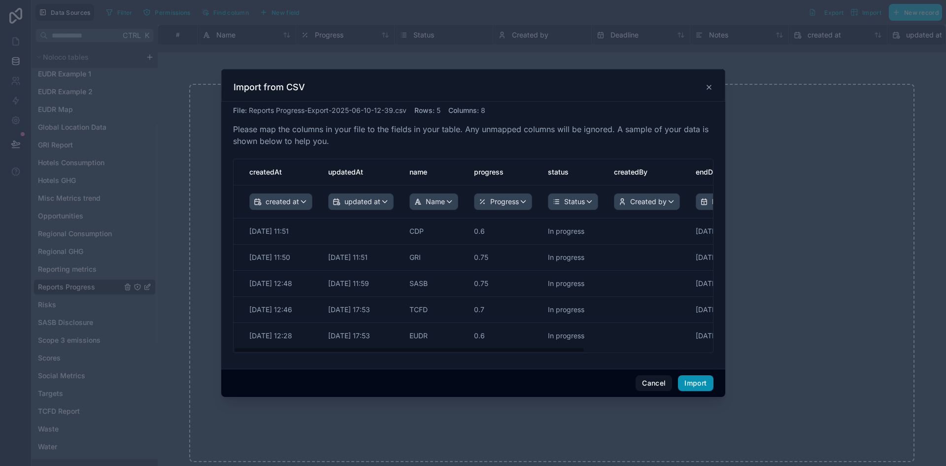
click at [701, 380] on button "Import" at bounding box center [695, 383] width 35 height 16
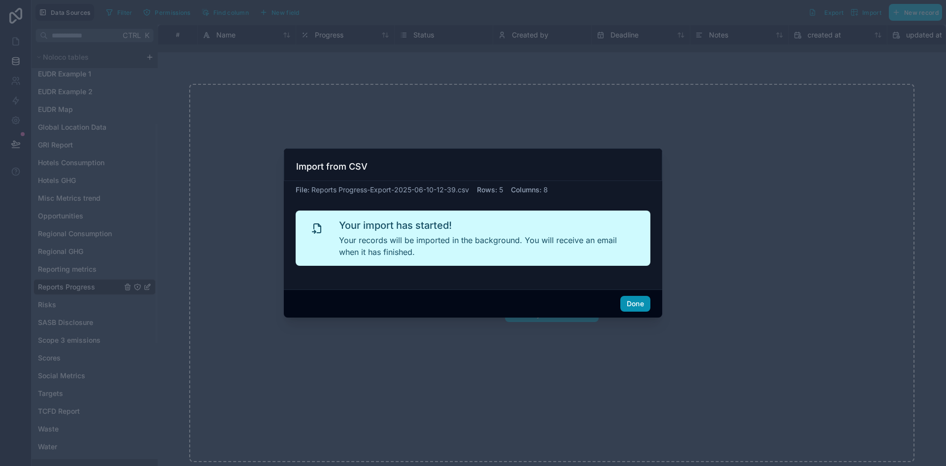
click at [624, 299] on button "Done" at bounding box center [635, 304] width 30 height 16
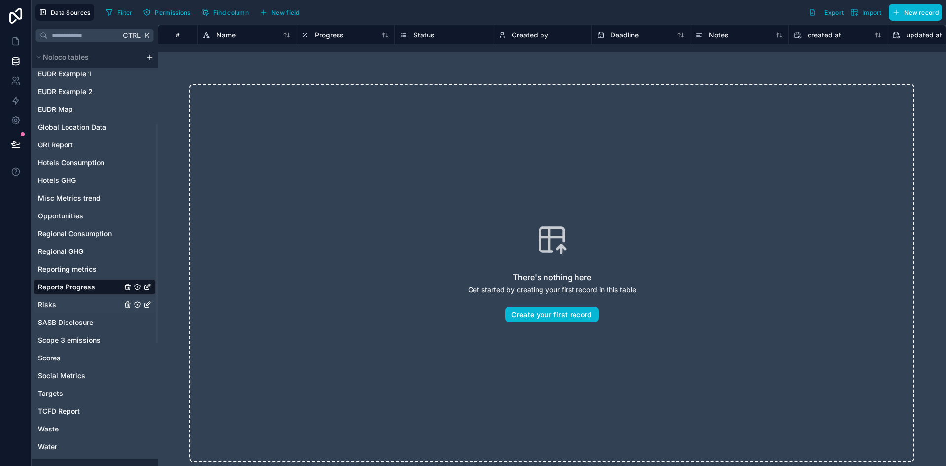
click at [86, 304] on link "Risks" at bounding box center [80, 305] width 84 height 10
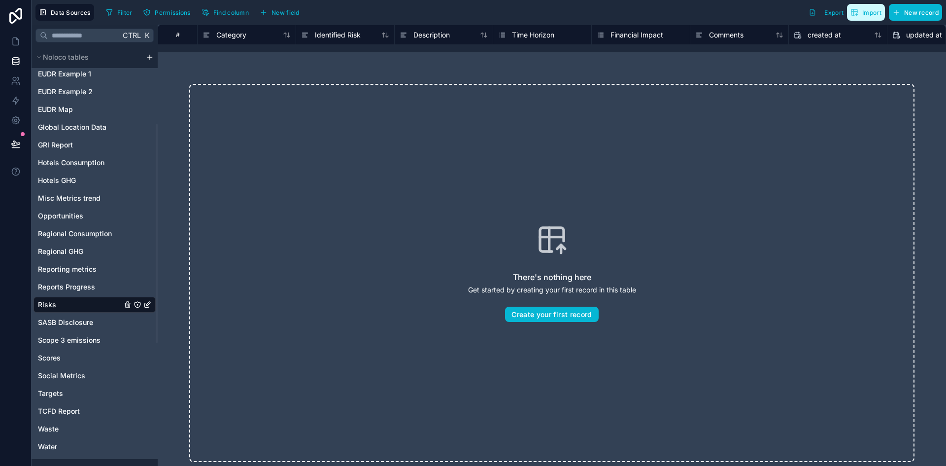
click at [855, 13] on icon "button" at bounding box center [855, 12] width 8 height 8
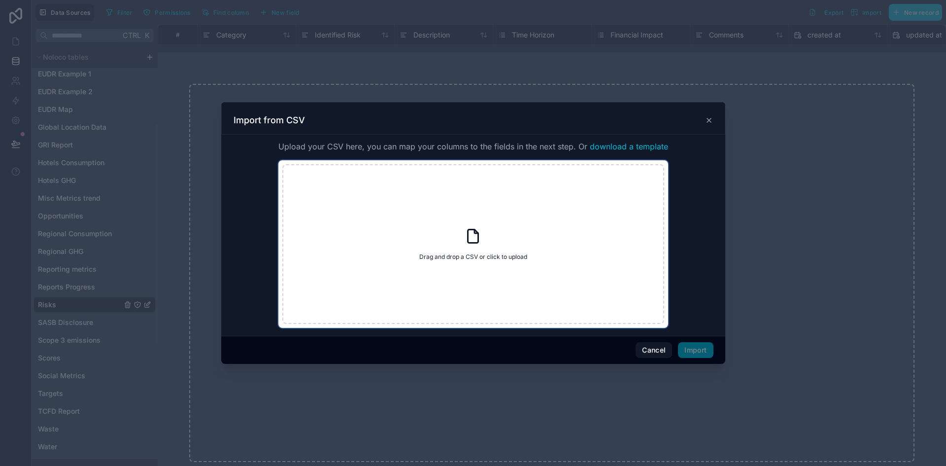
click at [494, 241] on div "Drag and drop a CSV or click to upload Drag and drop a CSV or click to upload" at bounding box center [473, 244] width 382 height 160
type input "**********"
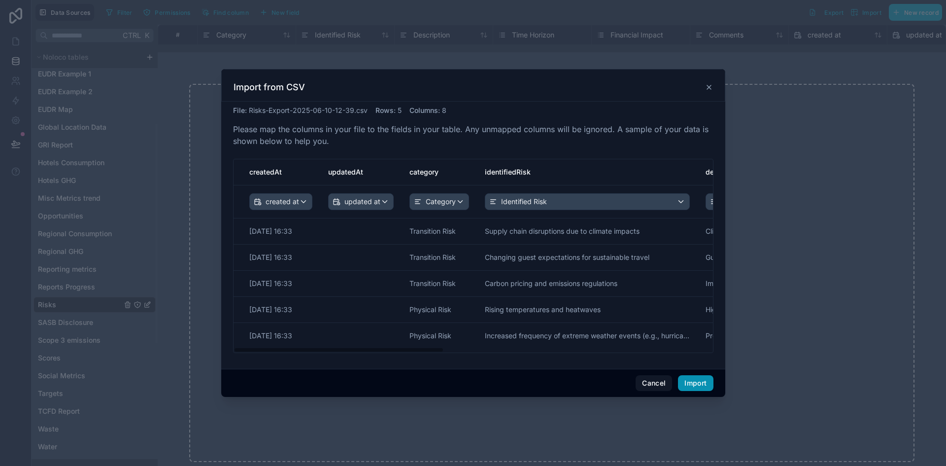
click at [694, 382] on button "Import" at bounding box center [695, 383] width 35 height 16
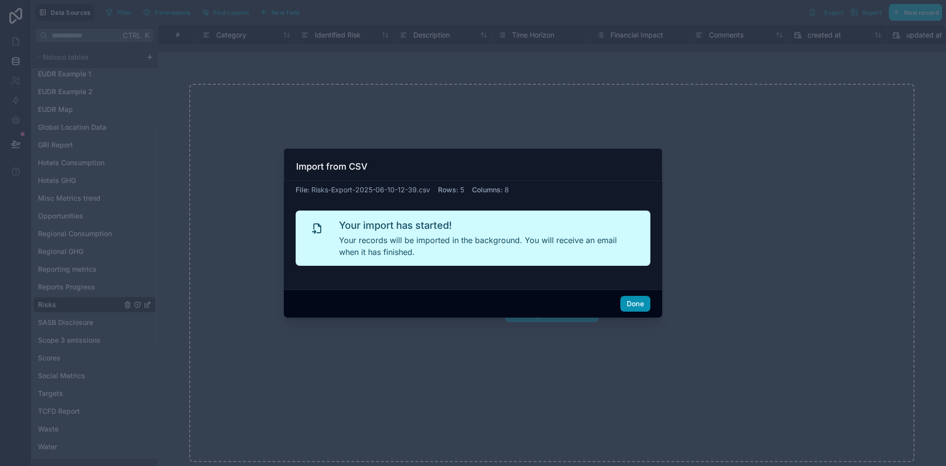
click at [639, 303] on button "Done" at bounding box center [635, 304] width 30 height 16
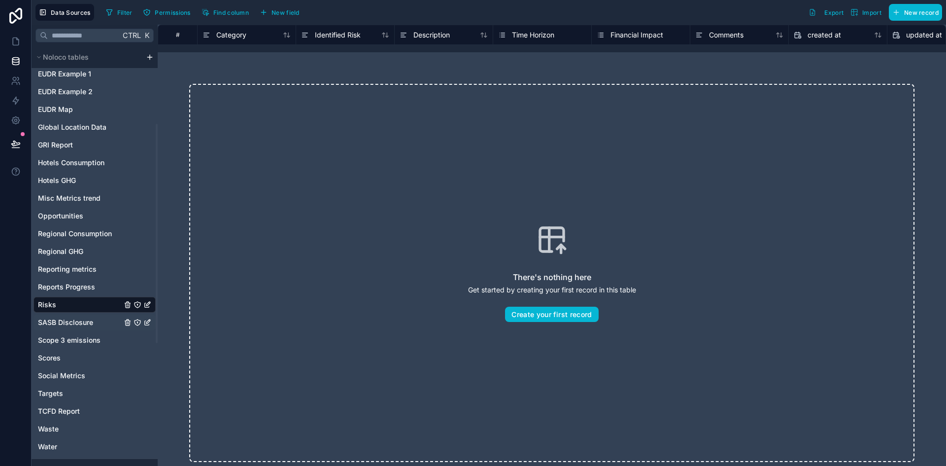
drag, startPoint x: 53, startPoint y: 325, endPoint x: 58, endPoint y: 323, distance: 6.0
click at [53, 325] on span "SASB Disclosure" at bounding box center [65, 322] width 55 height 10
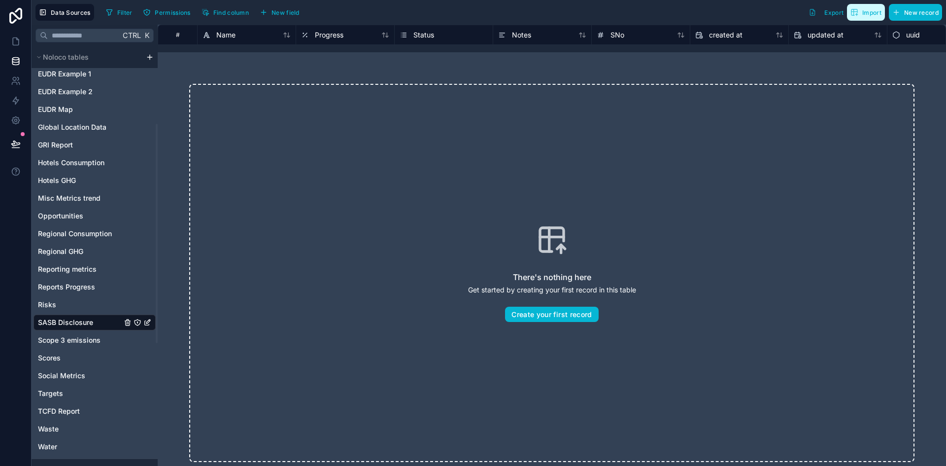
click at [866, 9] on span "Import" at bounding box center [871, 12] width 19 height 7
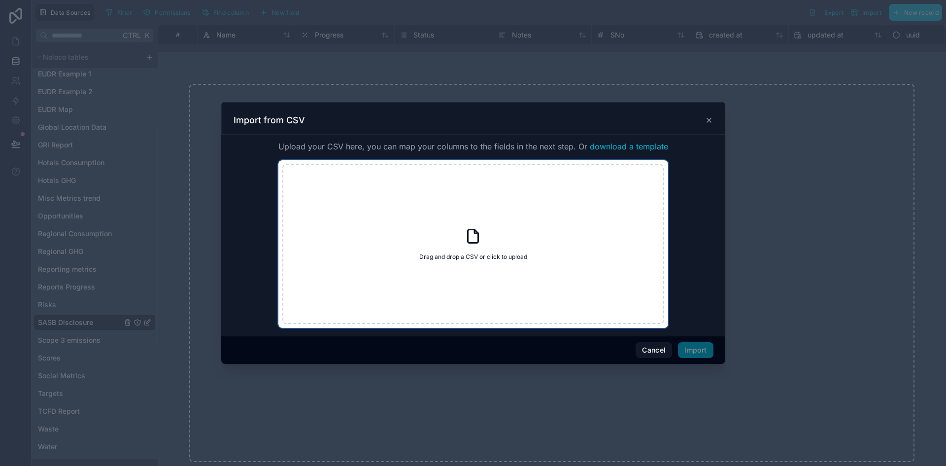
click at [484, 248] on div "Drag and drop a CSV or click to upload Drag and drop a CSV or click to upload" at bounding box center [473, 244] width 382 height 160
type input "**********"
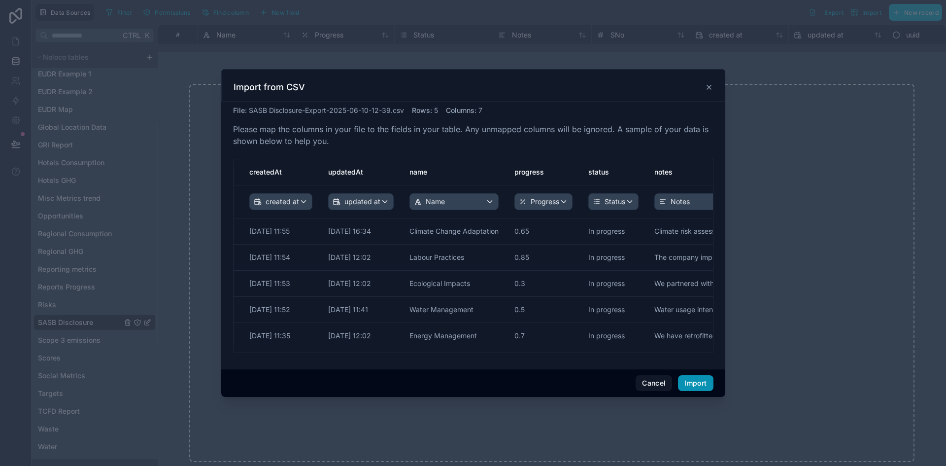
click at [703, 381] on button "Import" at bounding box center [695, 383] width 35 height 16
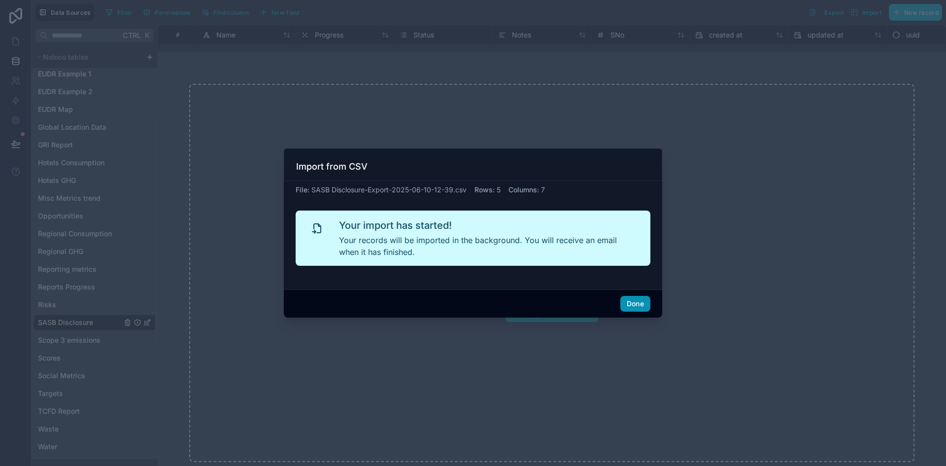
click at [649, 304] on button "Done" at bounding box center [635, 304] width 30 height 16
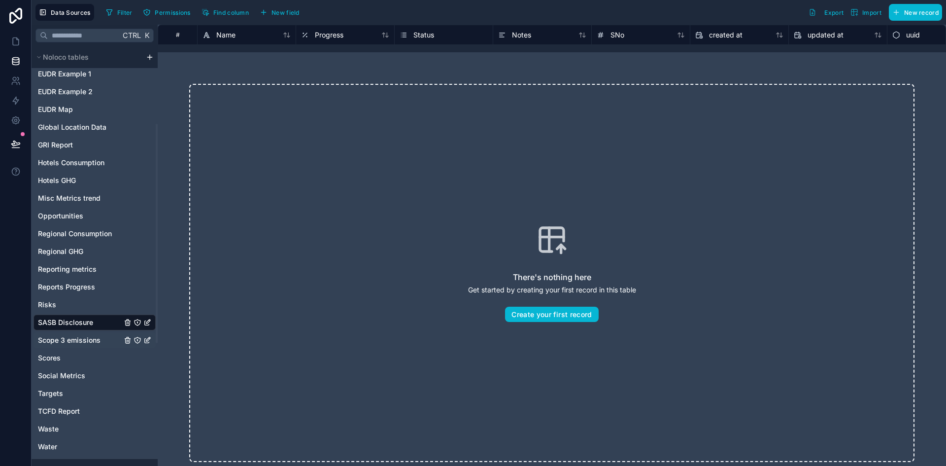
click at [67, 341] on span "Scope 3 emissions" at bounding box center [69, 340] width 63 height 10
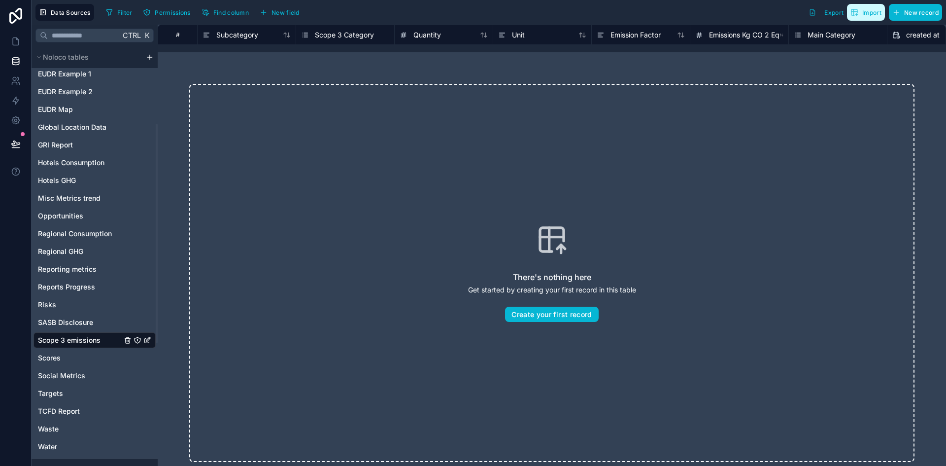
click at [868, 15] on span "Import" at bounding box center [871, 12] width 19 height 7
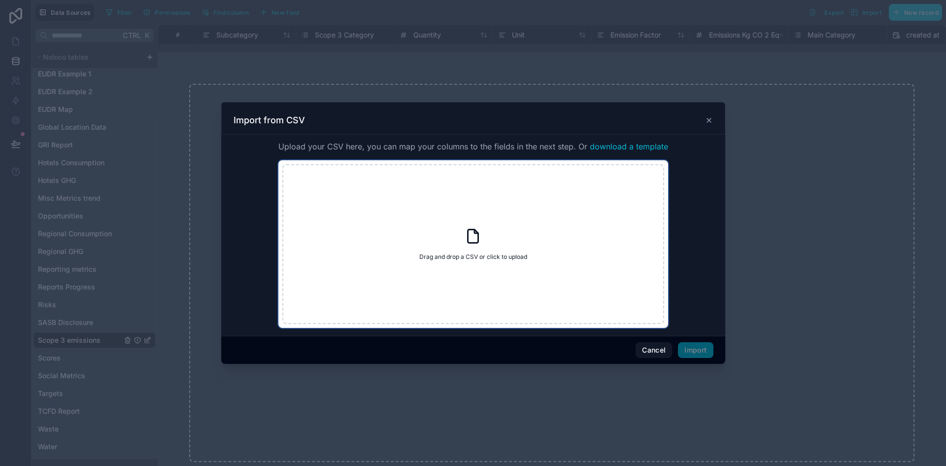
click at [484, 250] on div "Drag and drop a CSV or click to upload Drag and drop a CSV or click to upload" at bounding box center [473, 244] width 382 height 160
type input "**********"
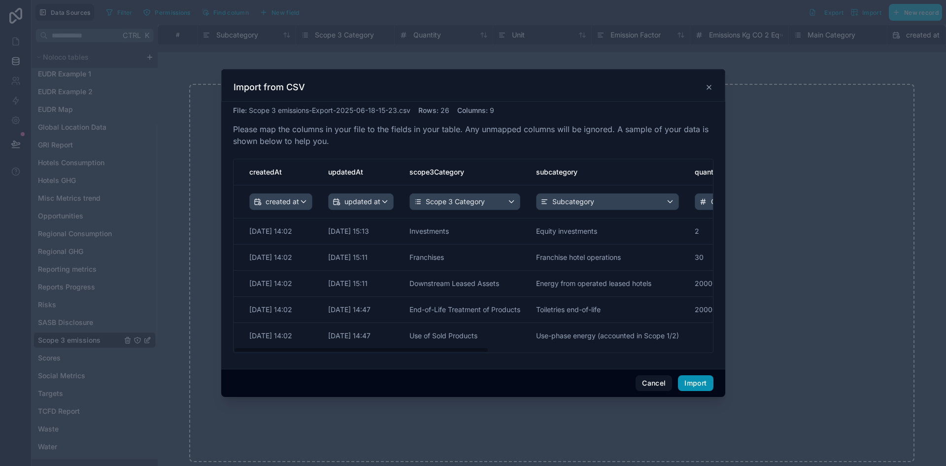
click at [695, 377] on button "Import" at bounding box center [695, 383] width 35 height 16
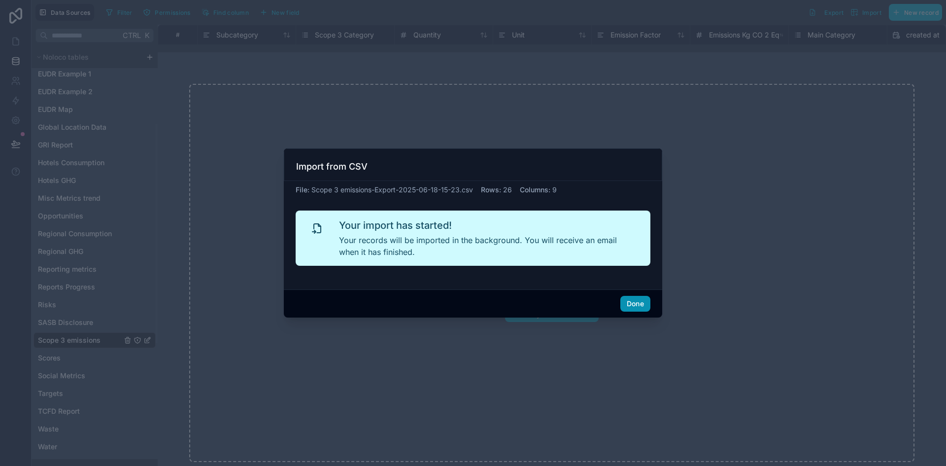
click at [638, 297] on button "Done" at bounding box center [635, 304] width 30 height 16
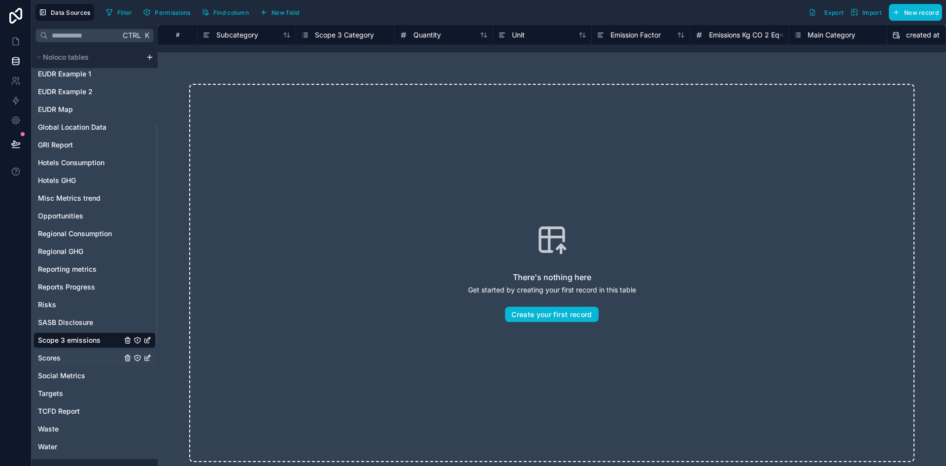
click at [79, 357] on link "Scores" at bounding box center [80, 358] width 84 height 10
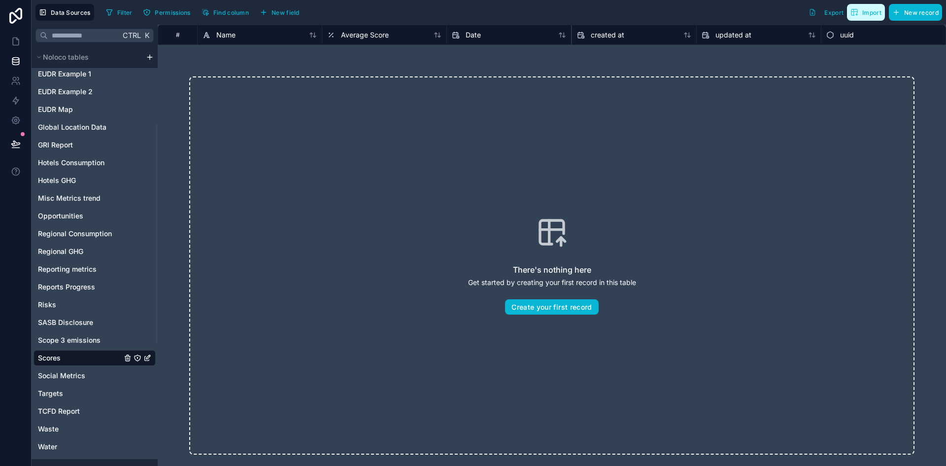
click at [867, 14] on span "Import" at bounding box center [871, 12] width 19 height 7
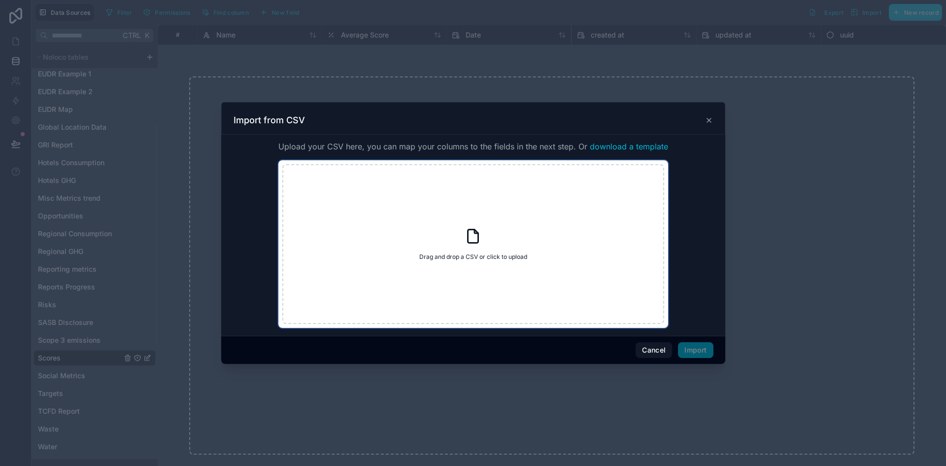
click at [471, 243] on icon at bounding box center [473, 236] width 10 height 13
type input "**********"
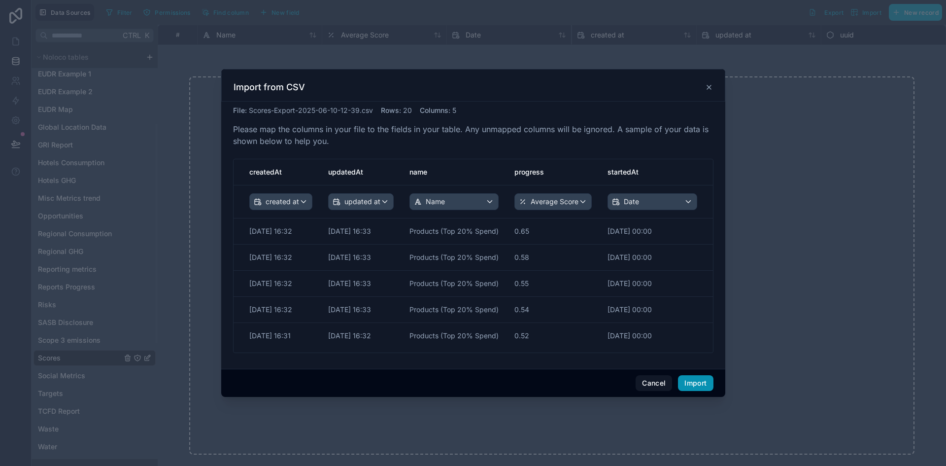
click at [695, 384] on button "Import" at bounding box center [695, 383] width 35 height 16
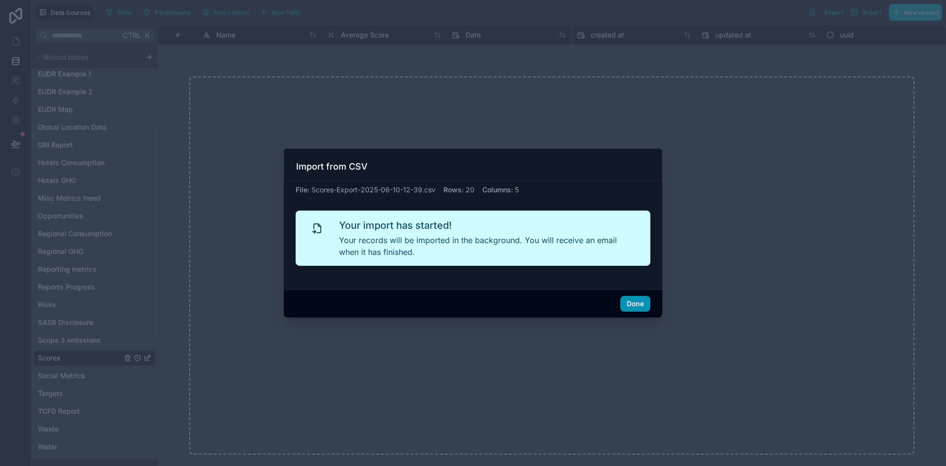
click at [637, 306] on button "Done" at bounding box center [635, 304] width 30 height 16
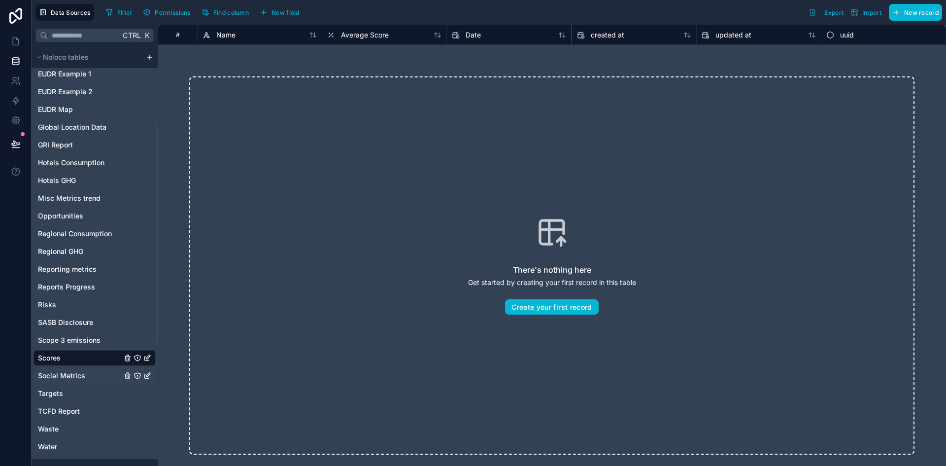
drag, startPoint x: 44, startPoint y: 376, endPoint x: 51, endPoint y: 376, distance: 6.4
click at [44, 376] on span "Social Metrics" at bounding box center [61, 376] width 47 height 10
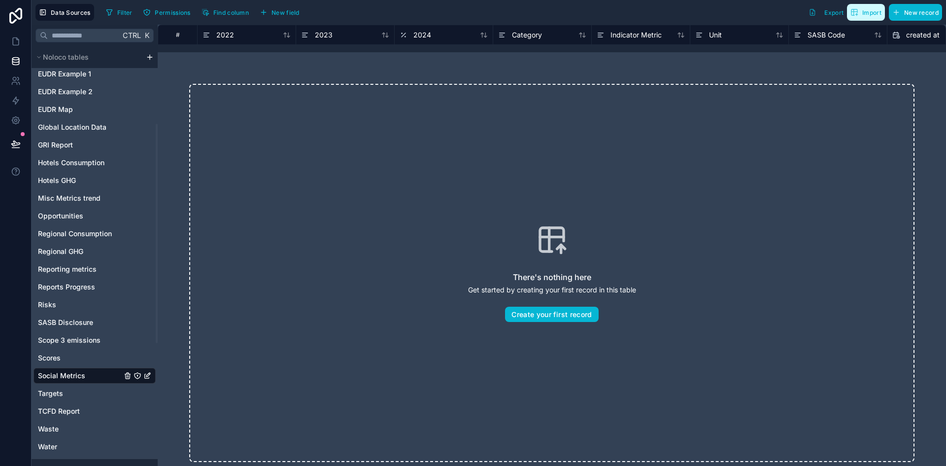
click at [863, 13] on span "Import" at bounding box center [871, 12] width 19 height 7
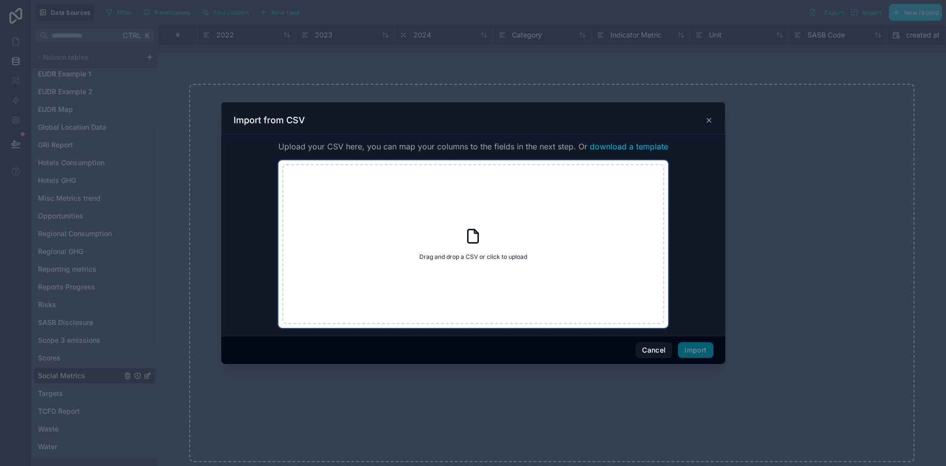
click at [410, 247] on div "Drag and drop a CSV or click to upload Drag and drop a CSV or click to upload" at bounding box center [473, 244] width 382 height 160
type input "**********"
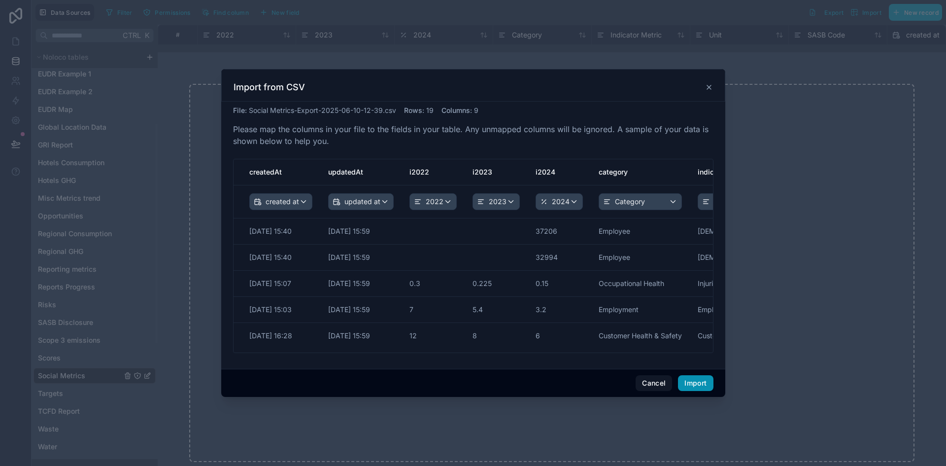
click at [706, 384] on button "Import" at bounding box center [695, 383] width 35 height 16
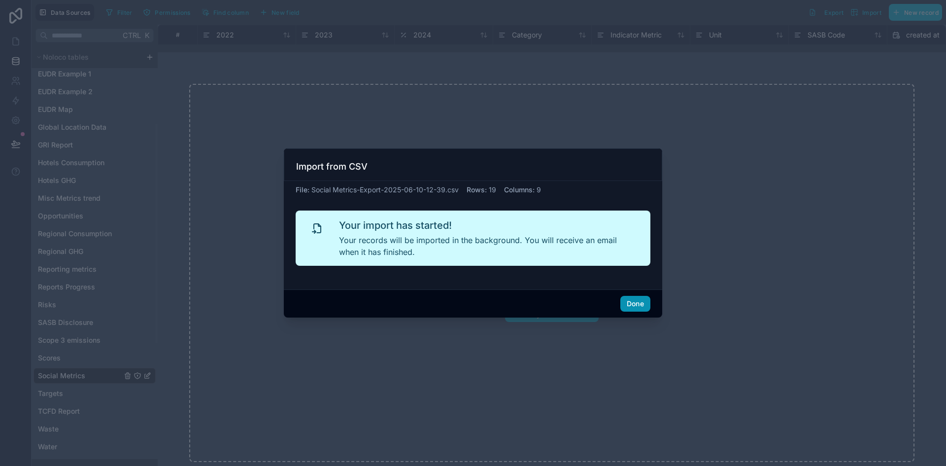
click at [642, 305] on button "Done" at bounding box center [635, 304] width 30 height 16
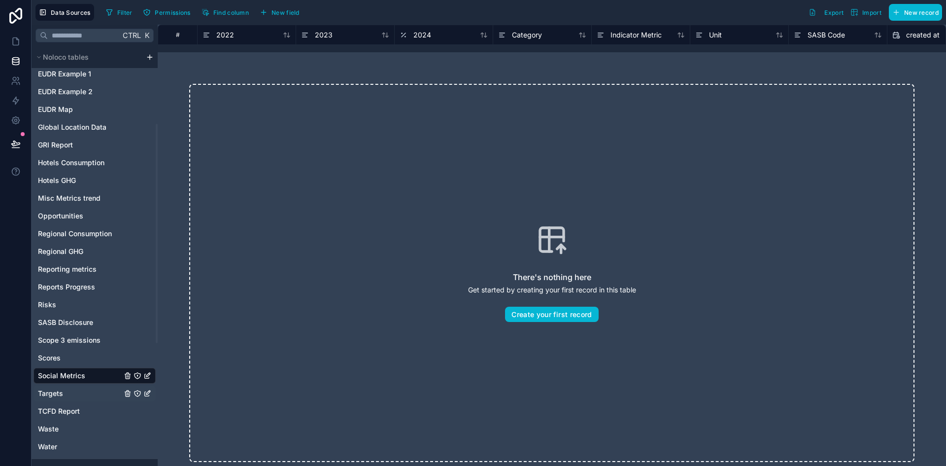
click at [92, 393] on link "Targets" at bounding box center [80, 393] width 84 height 10
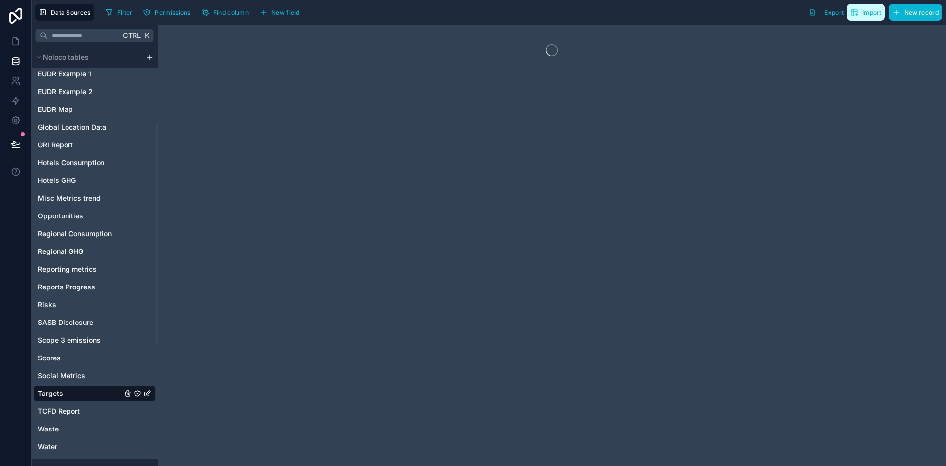
click at [862, 15] on span "Import" at bounding box center [871, 12] width 19 height 7
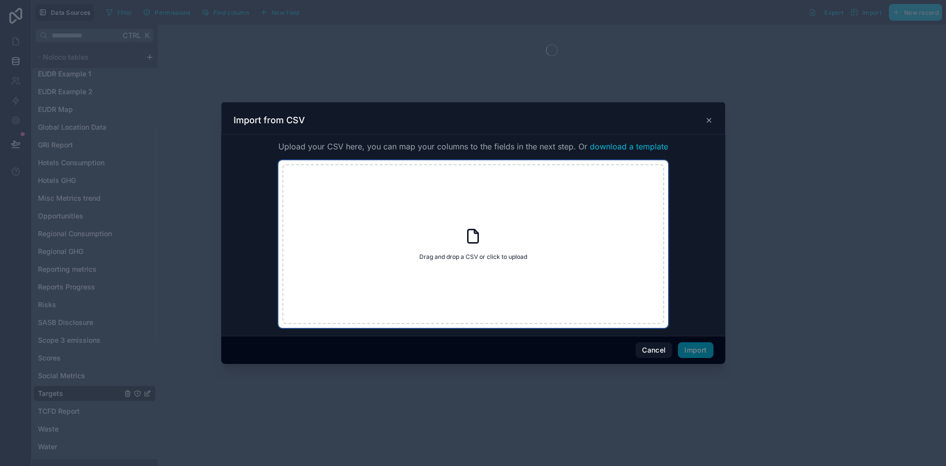
click at [451, 246] on div "Drag and drop a CSV or click to upload Drag and drop a CSV or click to upload" at bounding box center [473, 244] width 382 height 160
type input "**********"
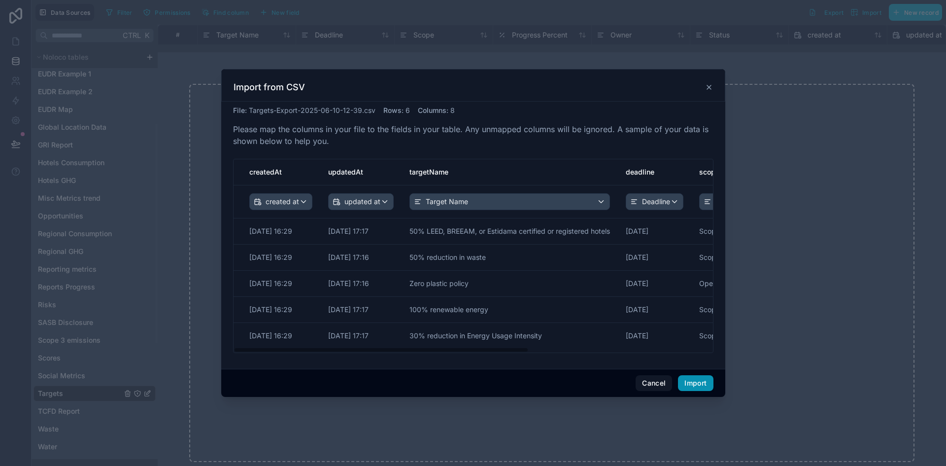
click at [709, 388] on button "Import" at bounding box center [695, 383] width 35 height 16
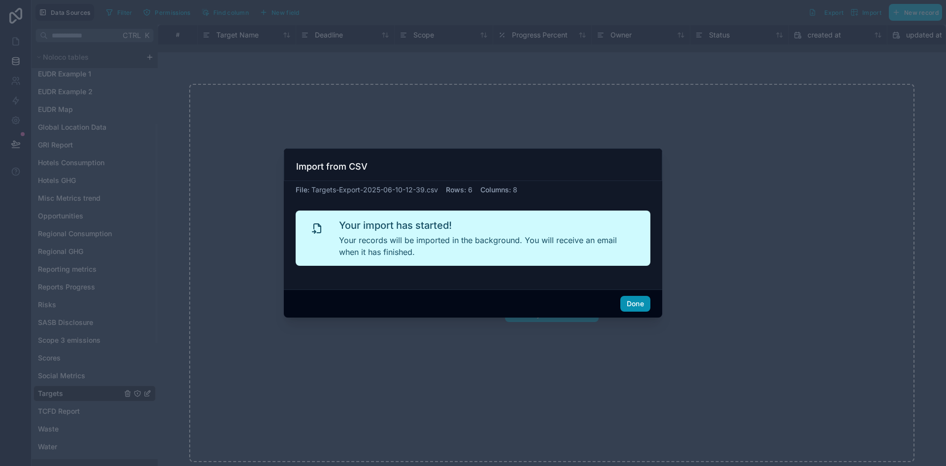
click at [632, 300] on button "Done" at bounding box center [635, 304] width 30 height 16
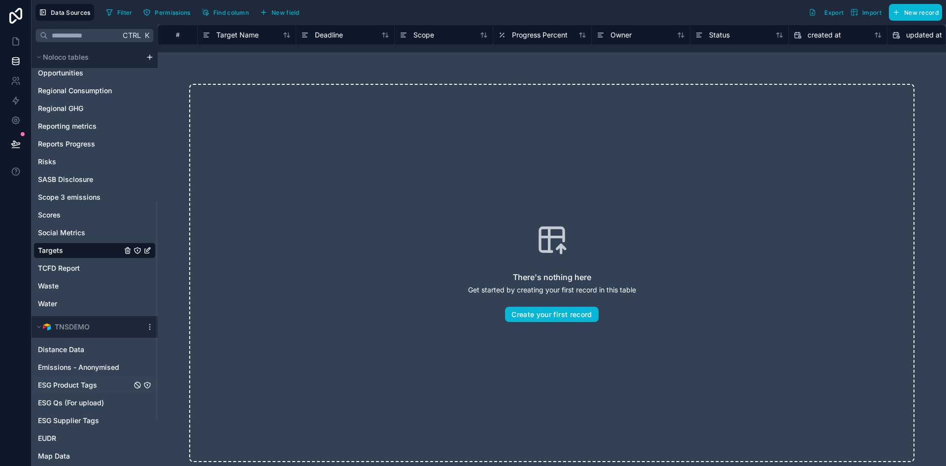
scroll to position [296, 0]
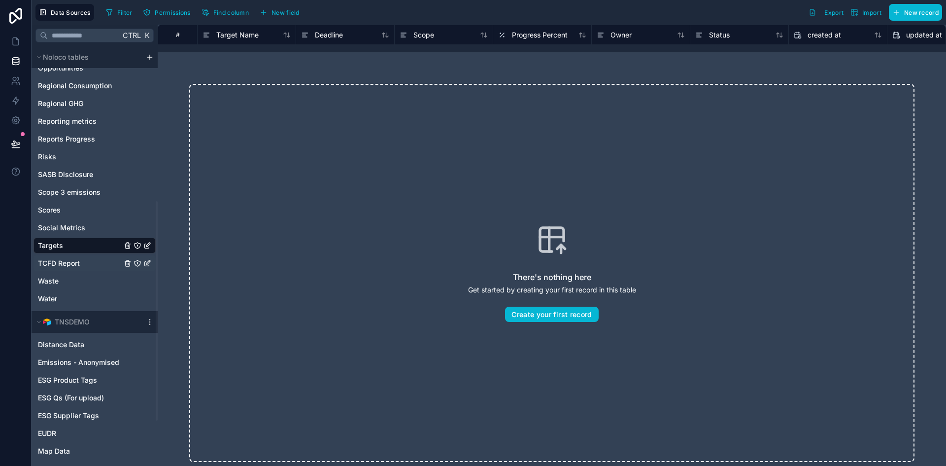
click at [62, 264] on span "TCFD Report" at bounding box center [59, 263] width 42 height 10
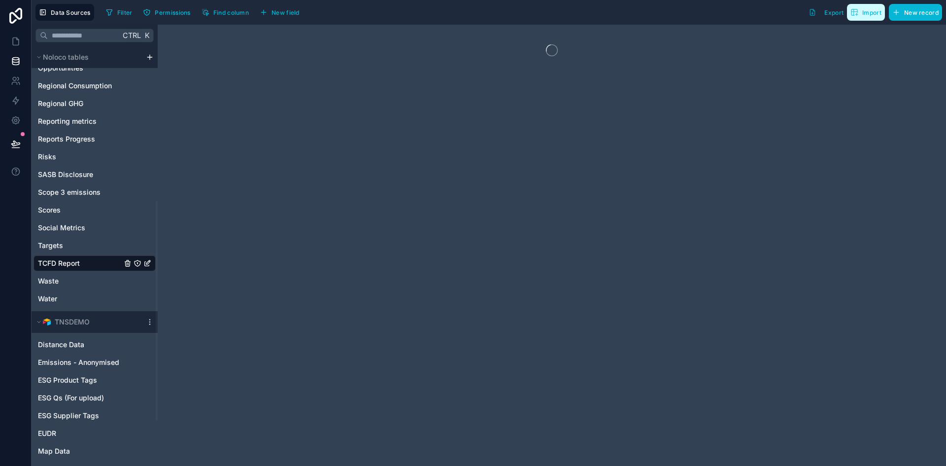
click at [860, 9] on span "Import" at bounding box center [866, 12] width 31 height 8
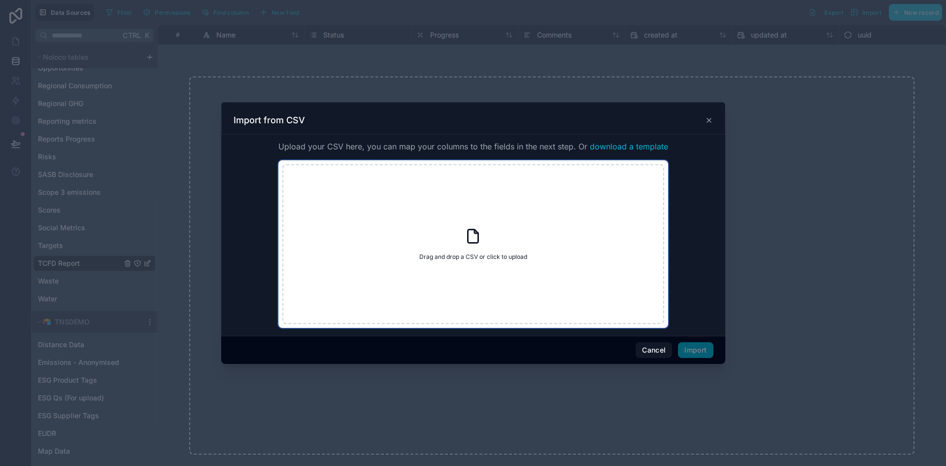
click at [476, 259] on span "Drag and drop a CSV or click to upload" at bounding box center [473, 257] width 108 height 8
type input "**********"
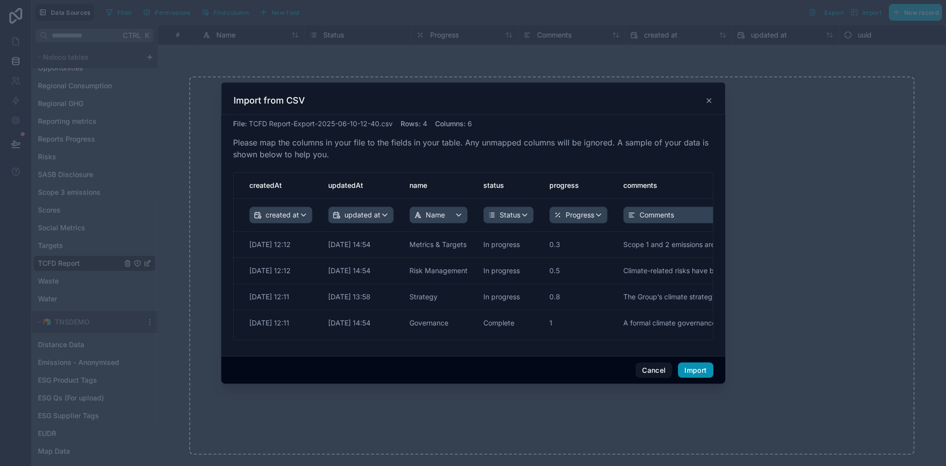
click at [699, 371] on button "Import" at bounding box center [695, 370] width 35 height 16
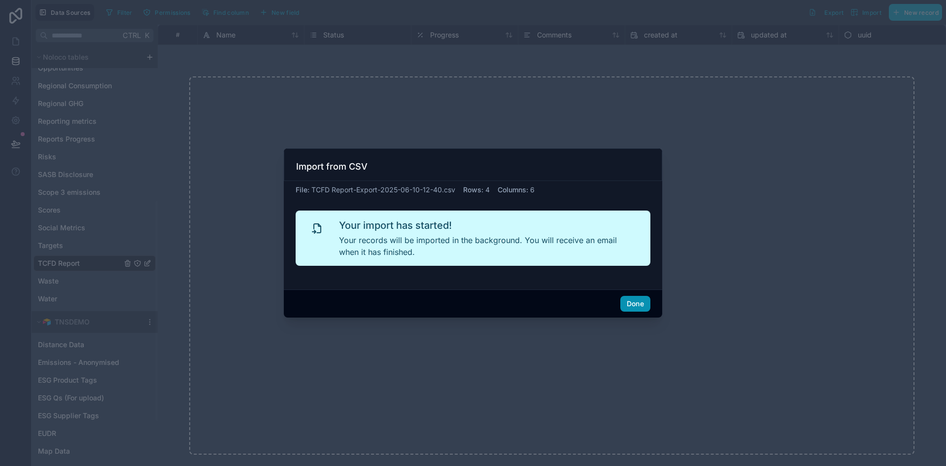
click at [641, 307] on button "Done" at bounding box center [635, 304] width 30 height 16
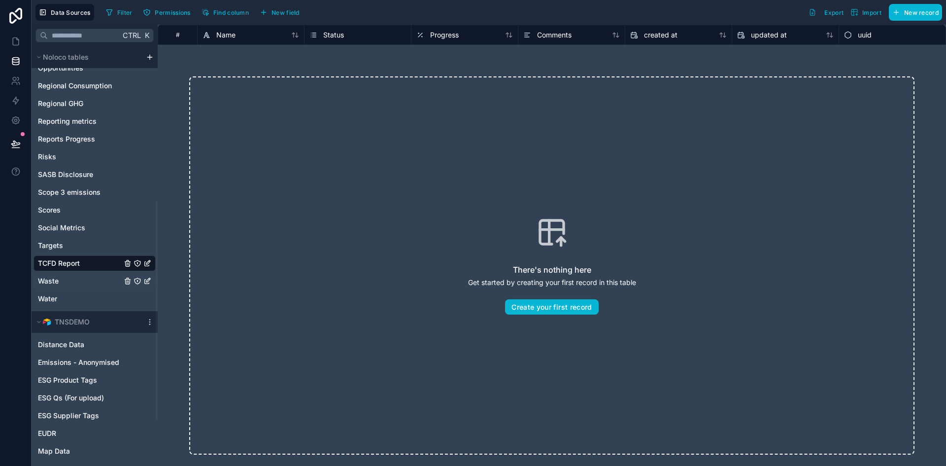
click at [52, 277] on span "Waste" at bounding box center [48, 281] width 21 height 10
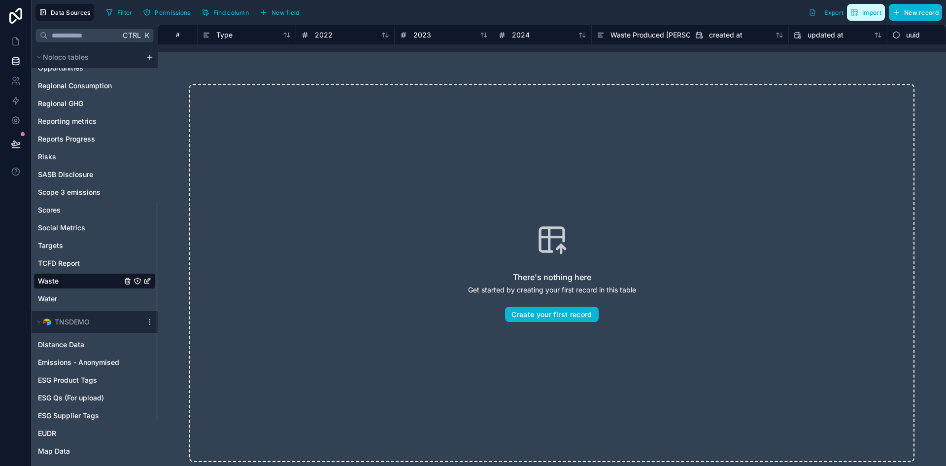
click at [873, 11] on span "Import" at bounding box center [871, 12] width 19 height 7
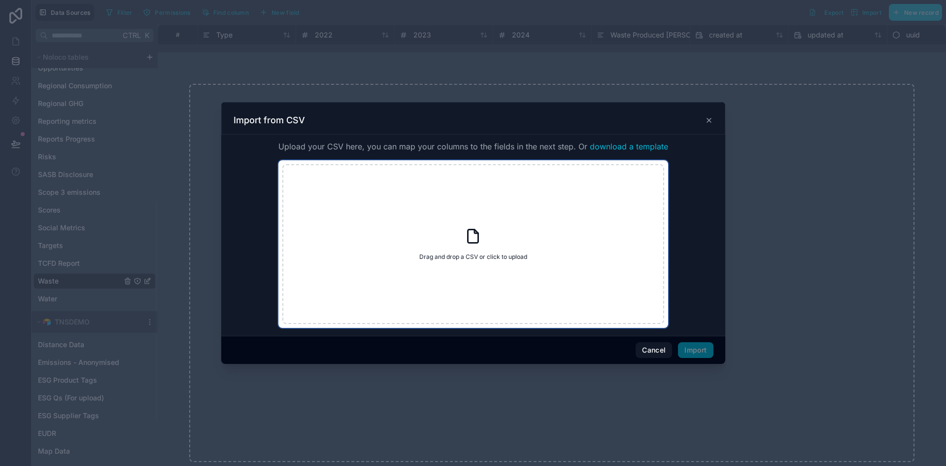
click at [492, 250] on div "Drag and drop a CSV or click to upload Drag and drop a CSV or click to upload" at bounding box center [473, 244] width 382 height 160
type input "**********"
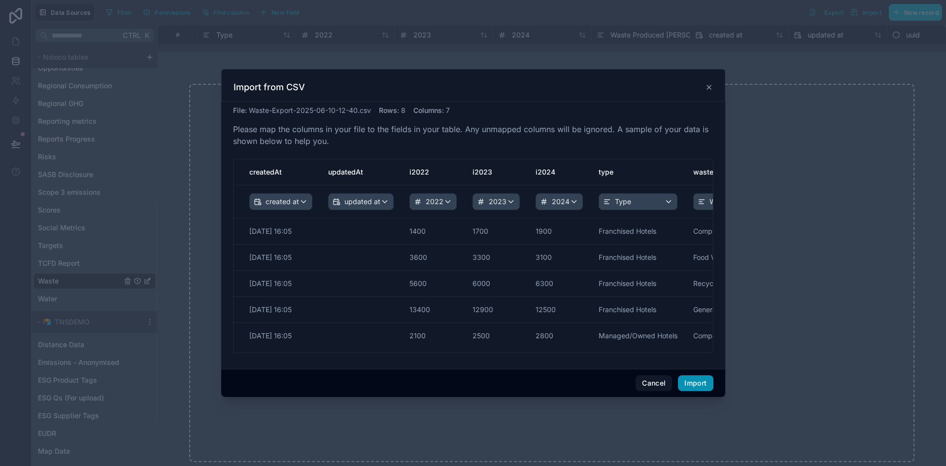
click at [686, 380] on button "Import" at bounding box center [695, 383] width 35 height 16
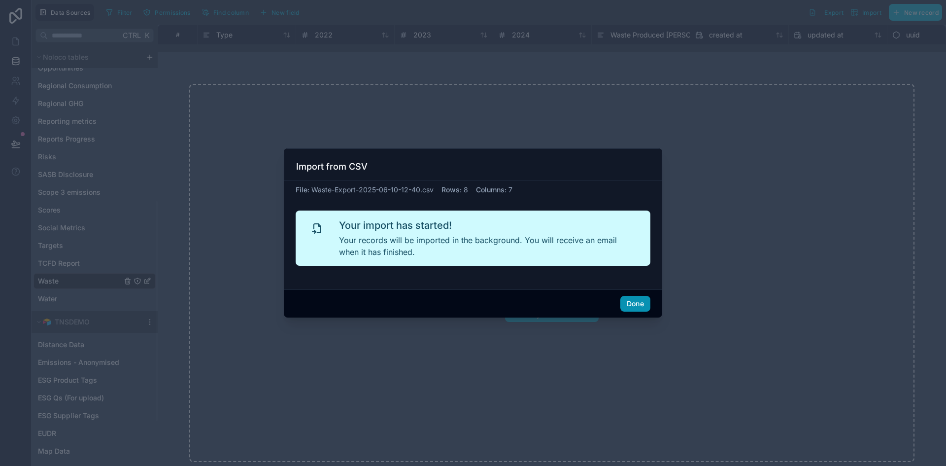
click at [639, 300] on button "Done" at bounding box center [635, 304] width 30 height 16
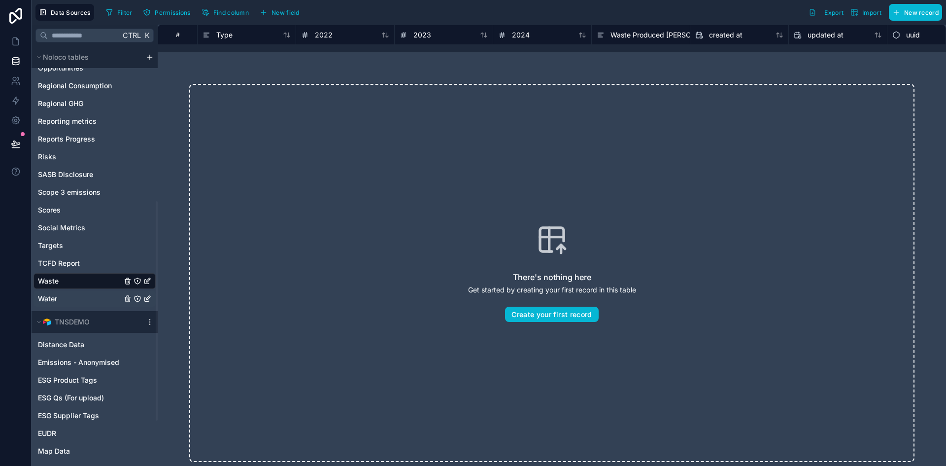
click at [68, 298] on link "Water" at bounding box center [80, 299] width 84 height 10
click at [60, 278] on link "Waste" at bounding box center [80, 281] width 84 height 10
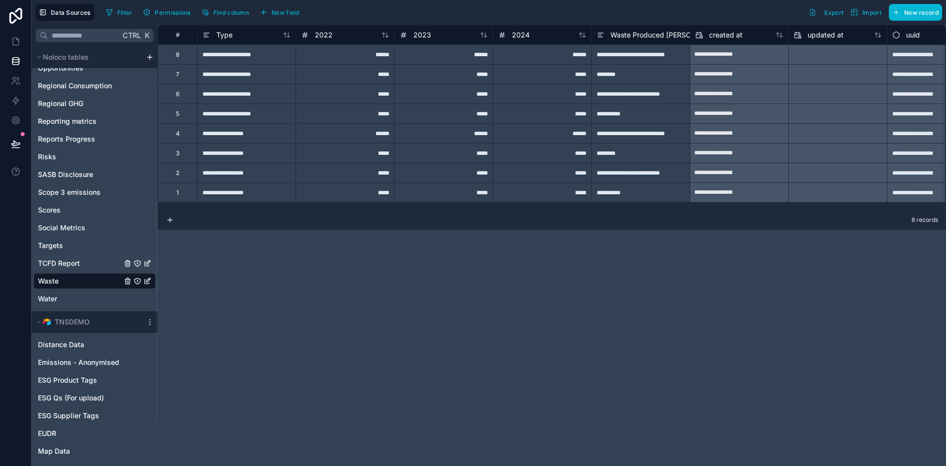
click at [64, 263] on span "TCFD Report" at bounding box center [59, 263] width 42 height 10
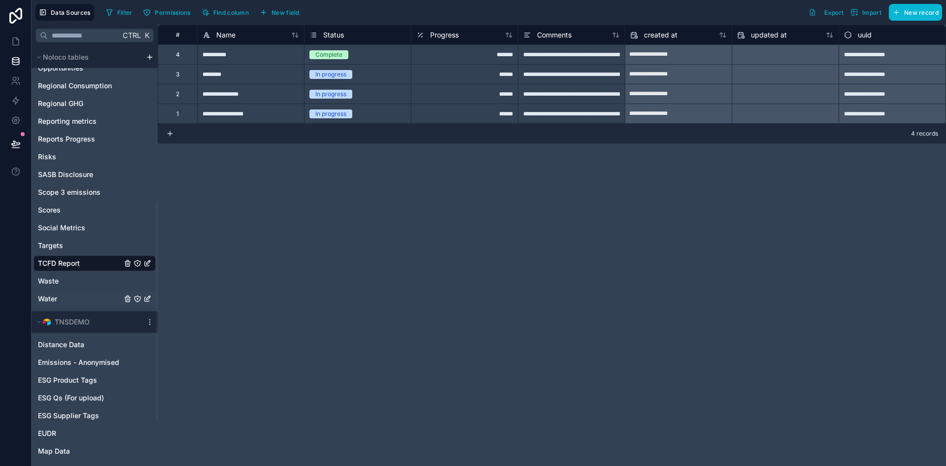
click at [66, 298] on link "Water" at bounding box center [80, 299] width 84 height 10
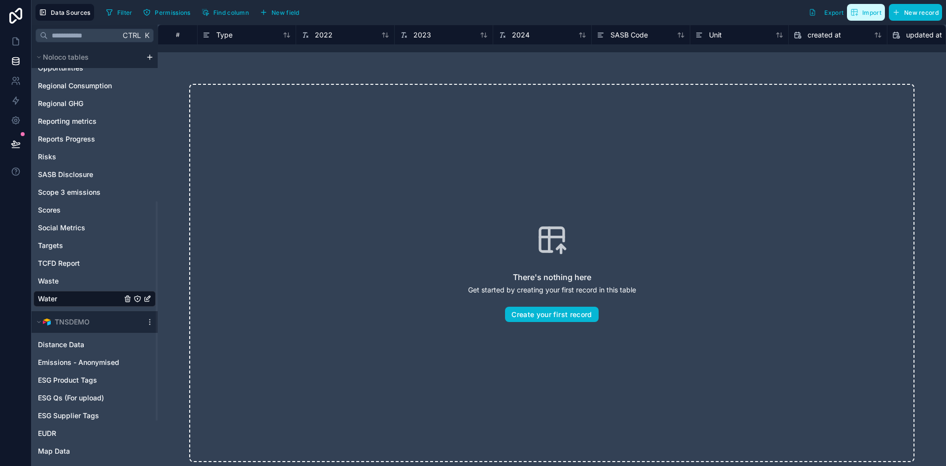
click at [855, 17] on button "Import" at bounding box center [866, 12] width 38 height 17
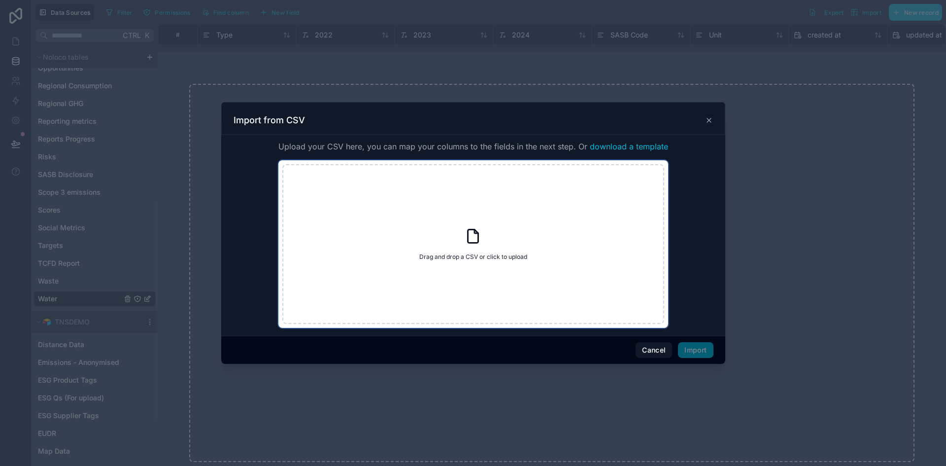
click at [484, 233] on div "Drag and drop a CSV or click to upload Drag and drop a CSV or click to upload" at bounding box center [473, 244] width 382 height 160
type input "**********"
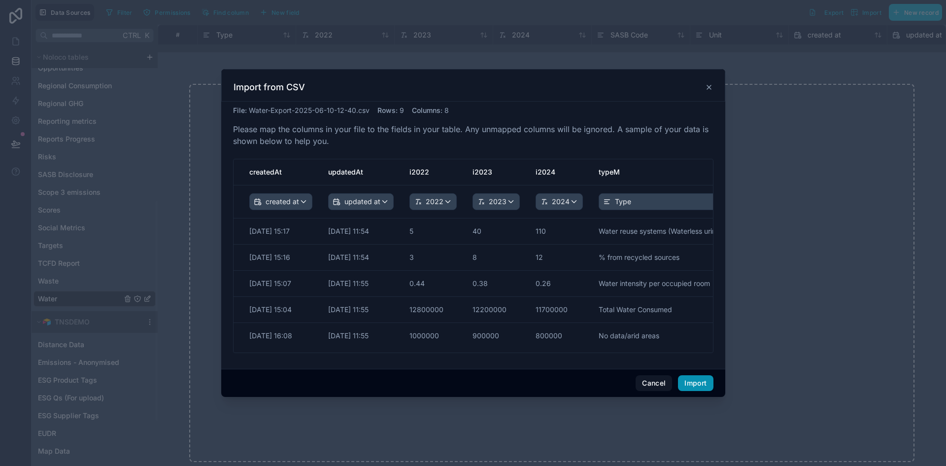
click at [689, 381] on button "Import" at bounding box center [695, 383] width 35 height 16
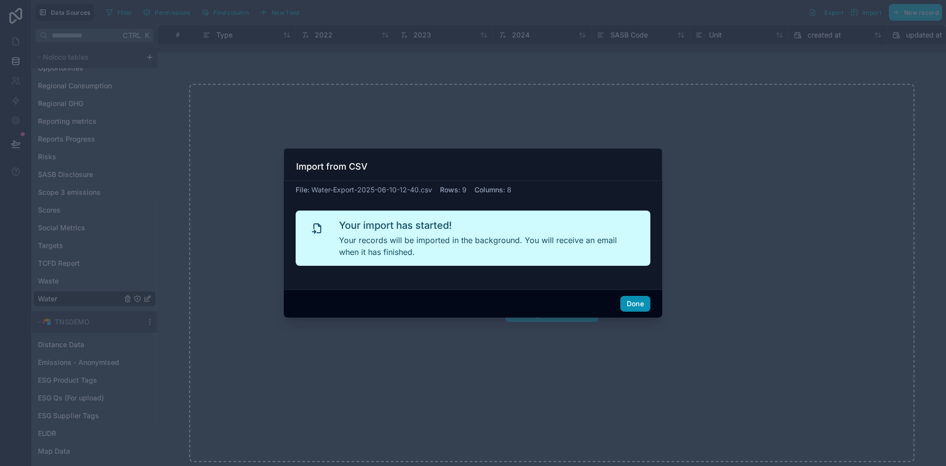
click at [641, 310] on button "Done" at bounding box center [635, 304] width 30 height 16
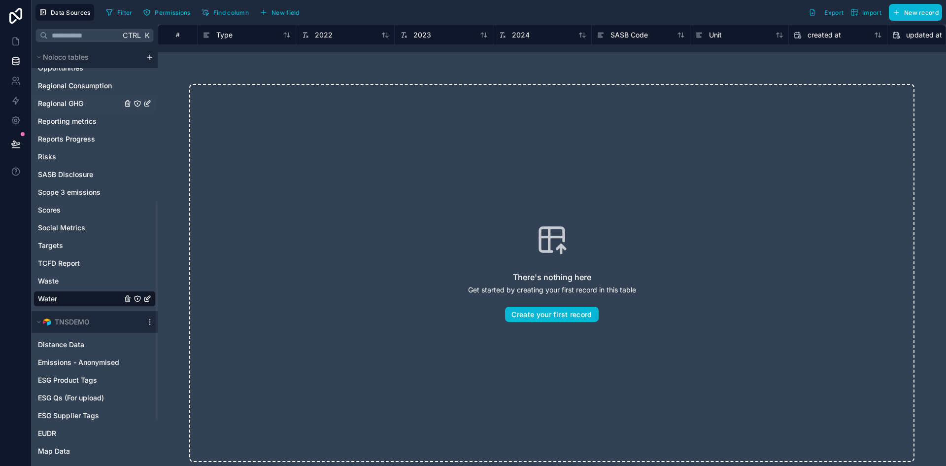
click at [73, 103] on span "Regional GHG" at bounding box center [60, 104] width 45 height 10
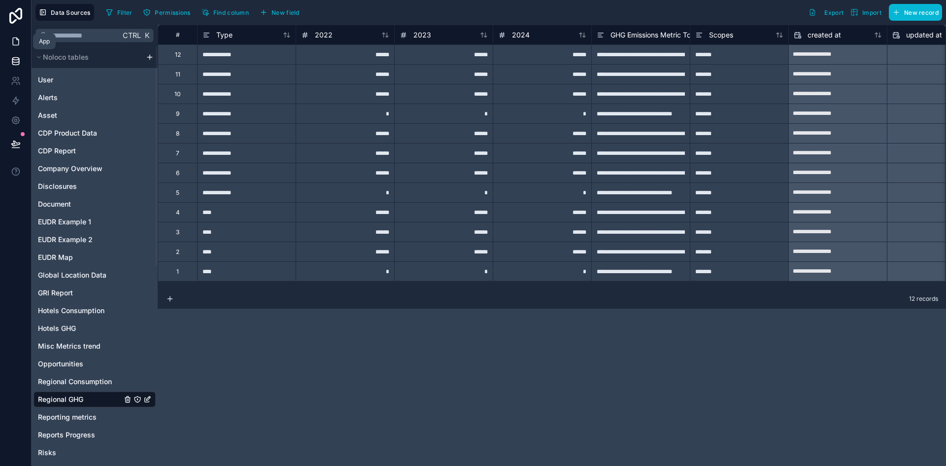
click at [13, 35] on link at bounding box center [15, 42] width 31 height 20
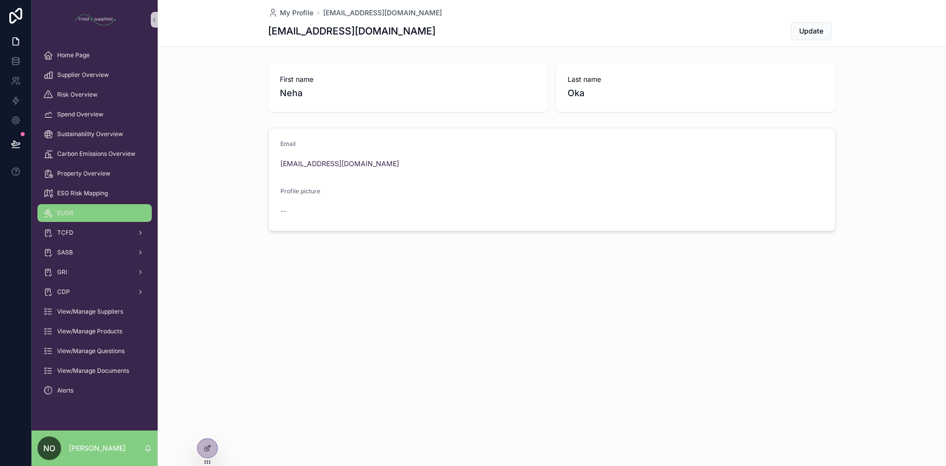
click at [80, 213] on div "EUDR" at bounding box center [94, 213] width 103 height 16
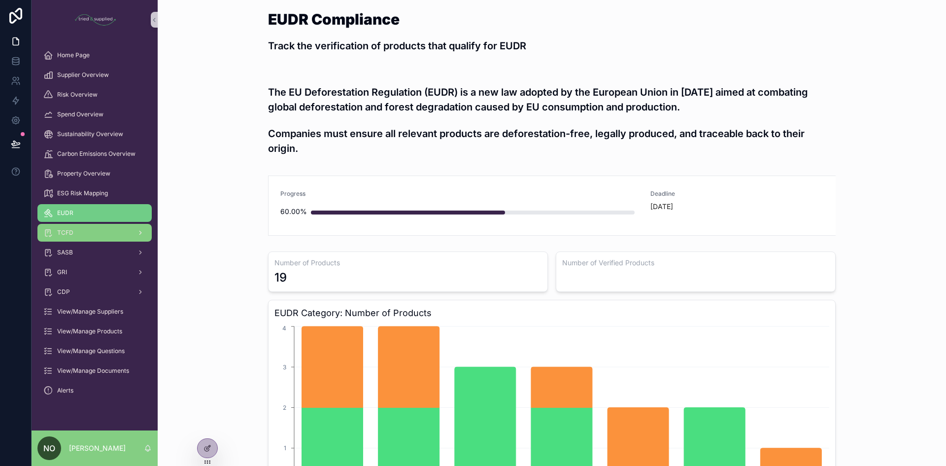
click at [77, 229] on div "TCFD" at bounding box center [94, 233] width 103 height 16
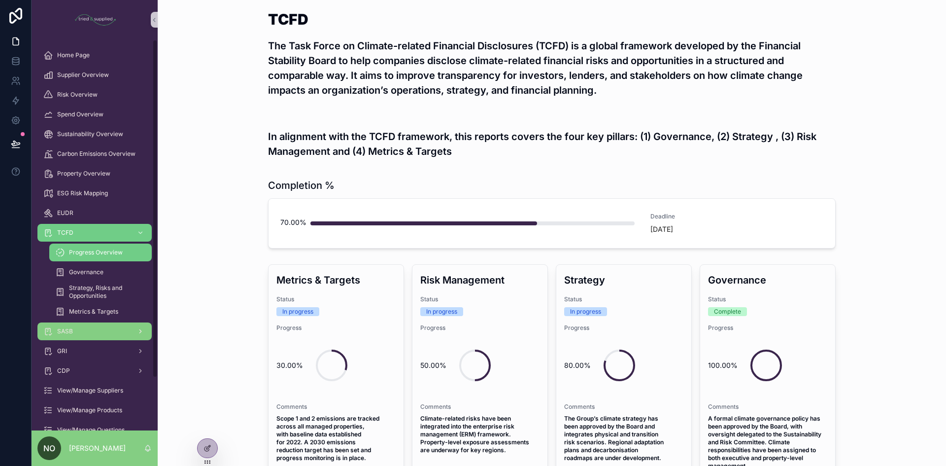
click at [81, 333] on div "SASB" at bounding box center [94, 331] width 103 height 16
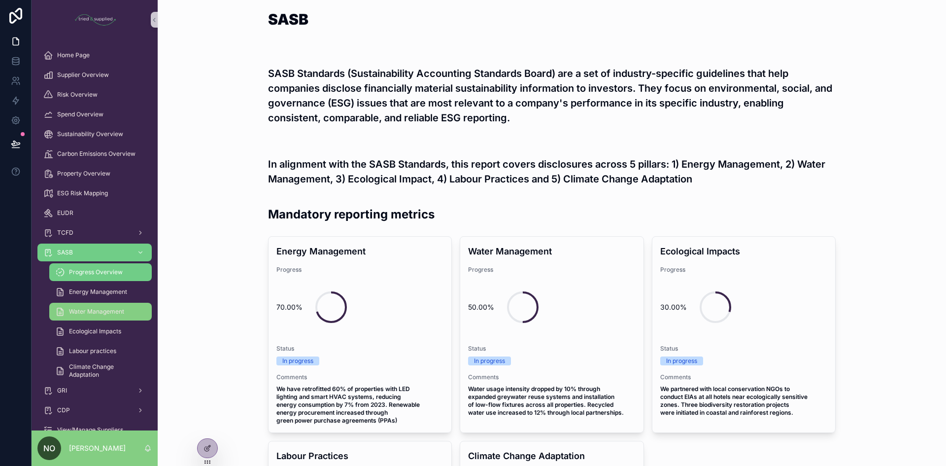
click at [96, 313] on span "Water Management" at bounding box center [96, 312] width 55 height 8
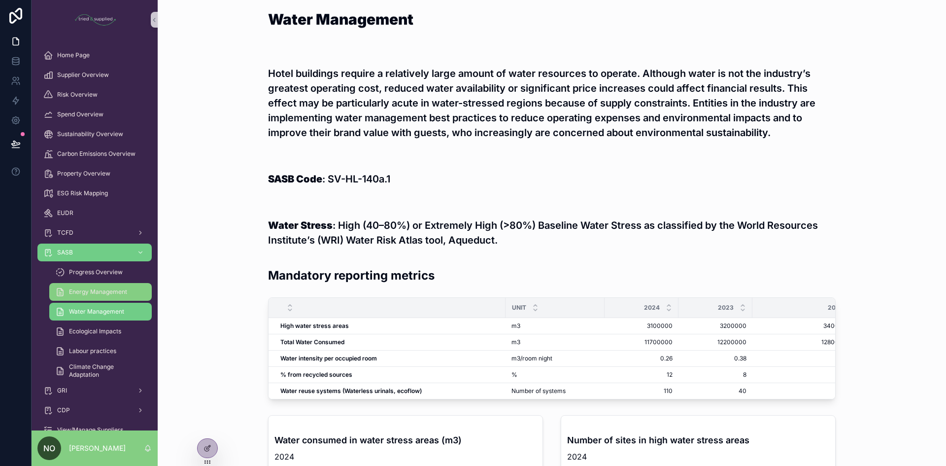
click at [92, 290] on span "Energy Management" at bounding box center [98, 292] width 58 height 8
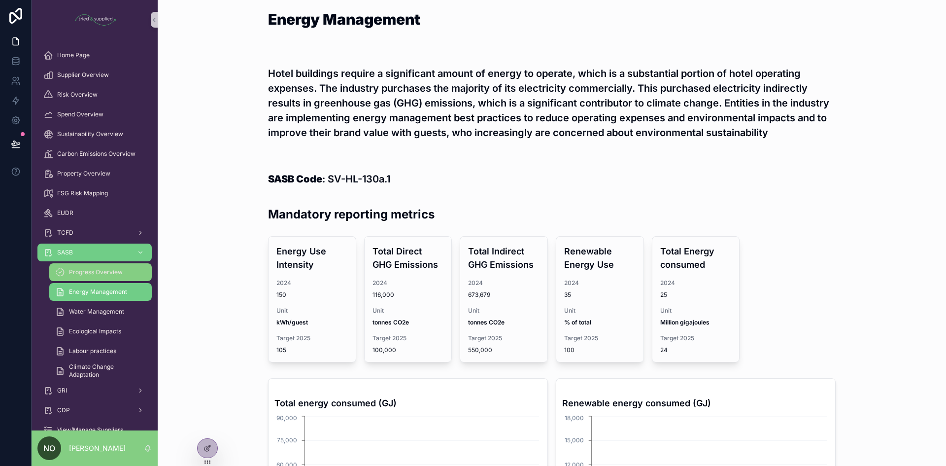
click at [92, 278] on div "Progress Overview" at bounding box center [100, 272] width 91 height 16
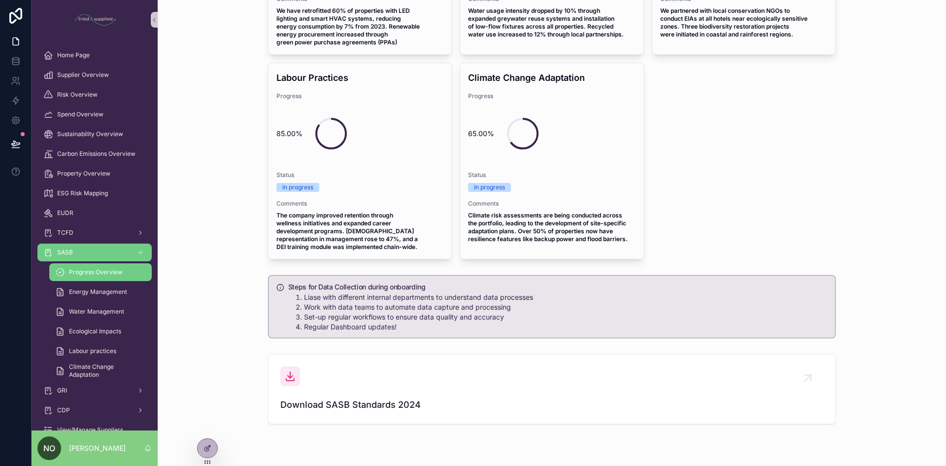
scroll to position [411, 0]
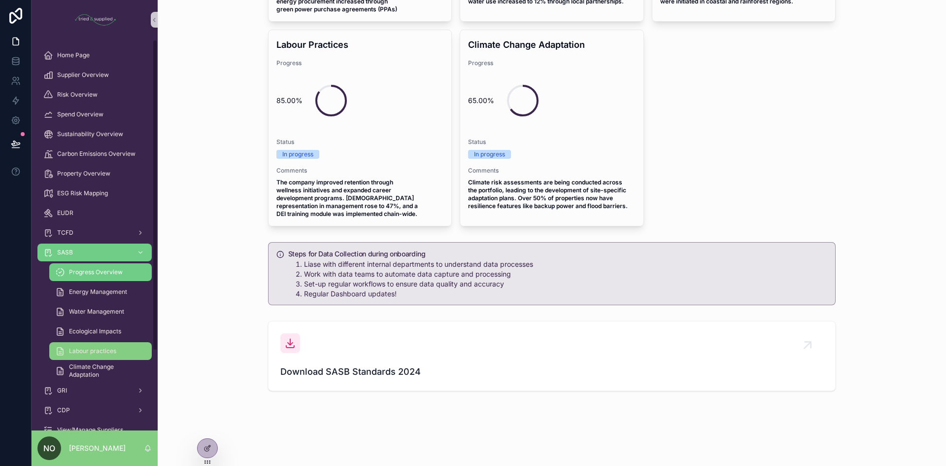
click at [101, 350] on span "Labour practices" at bounding box center [92, 351] width 47 height 8
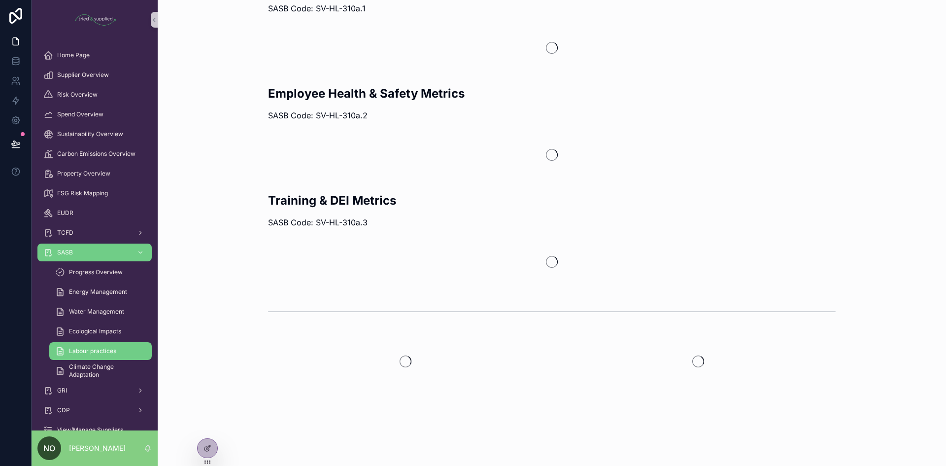
scroll to position [411, 0]
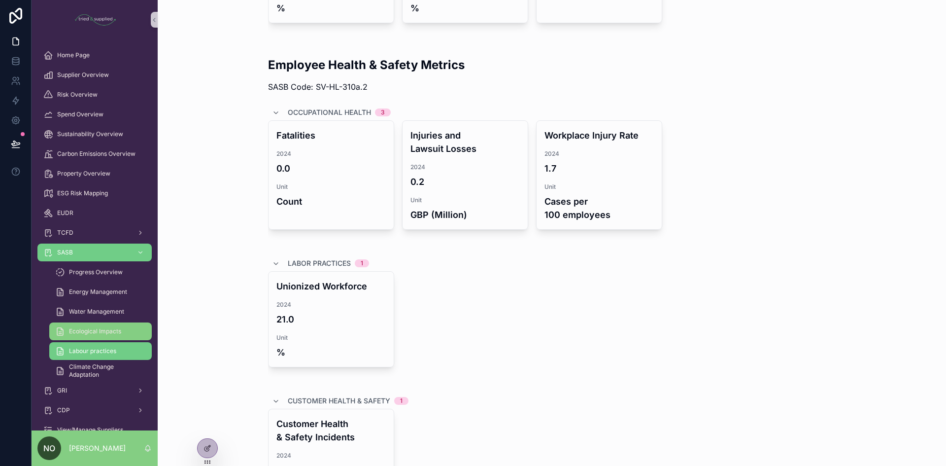
click at [95, 334] on span "Ecological Impacts" at bounding box center [95, 331] width 52 height 8
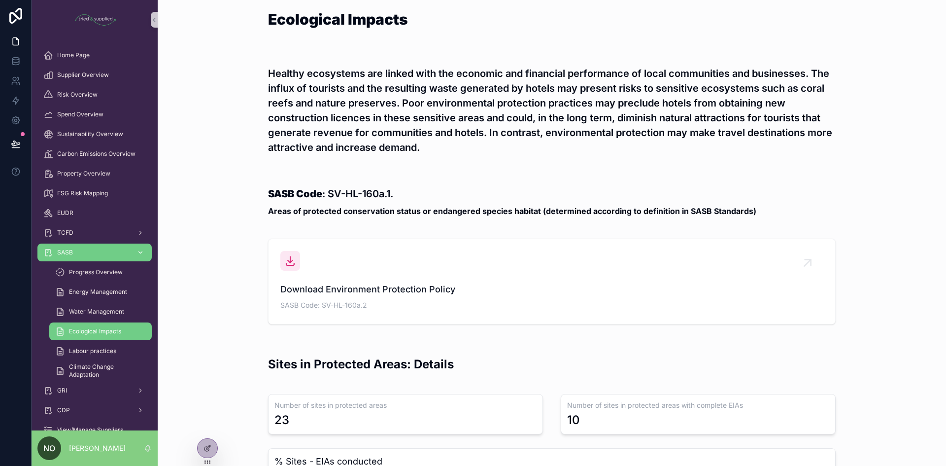
click at [139, 251] on icon "scrollable content" at bounding box center [140, 252] width 7 height 7
